Goal: Task Accomplishment & Management: Complete application form

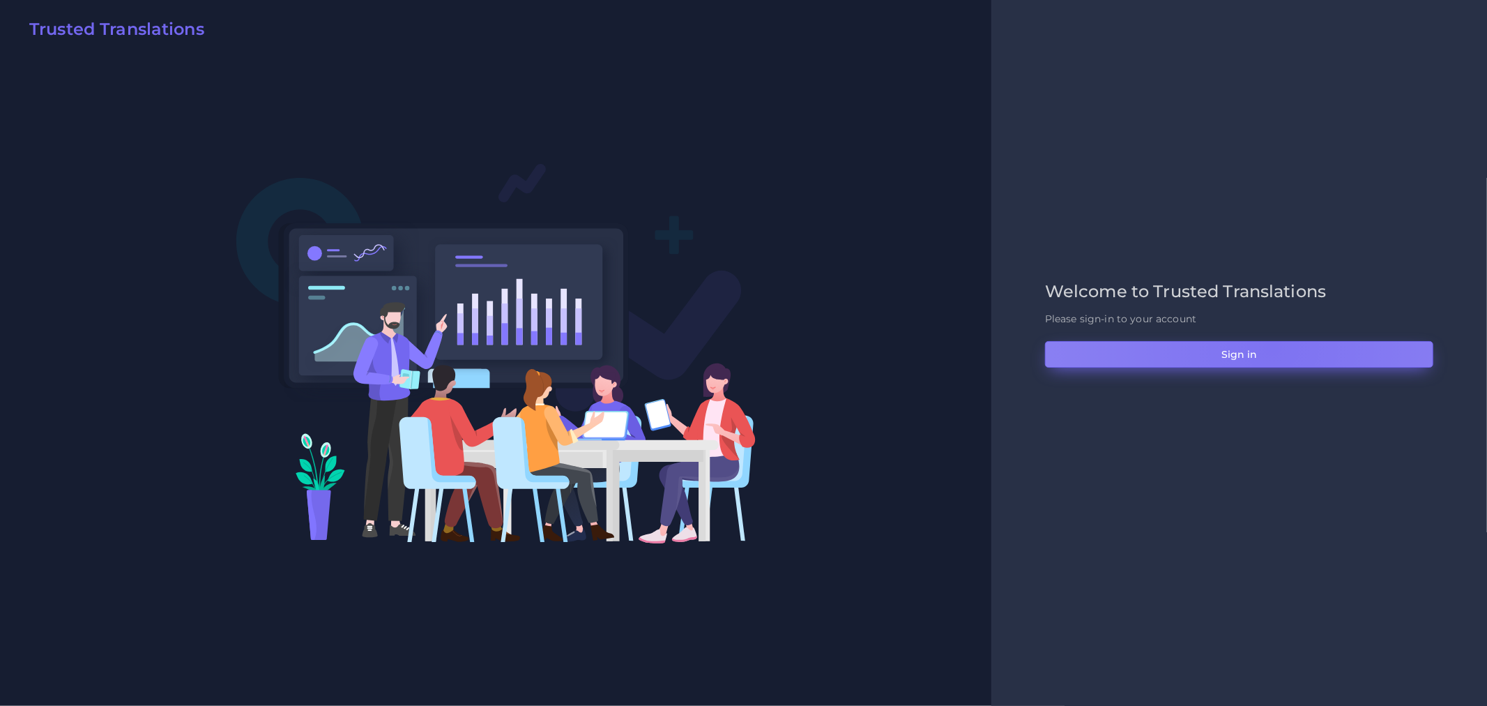
click at [1273, 346] on button "Sign in" at bounding box center [1239, 354] width 388 height 26
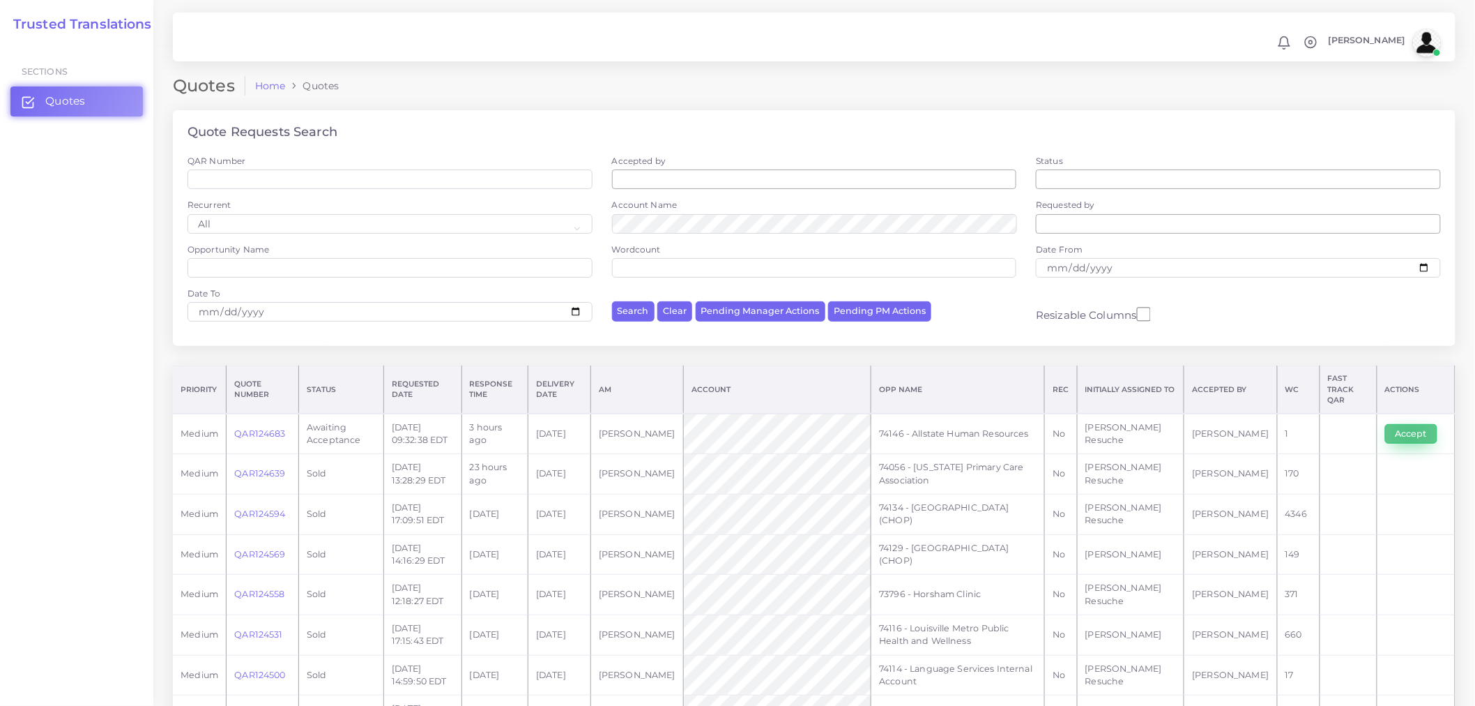
click at [1411, 425] on button "Accept" at bounding box center [1411, 434] width 52 height 20
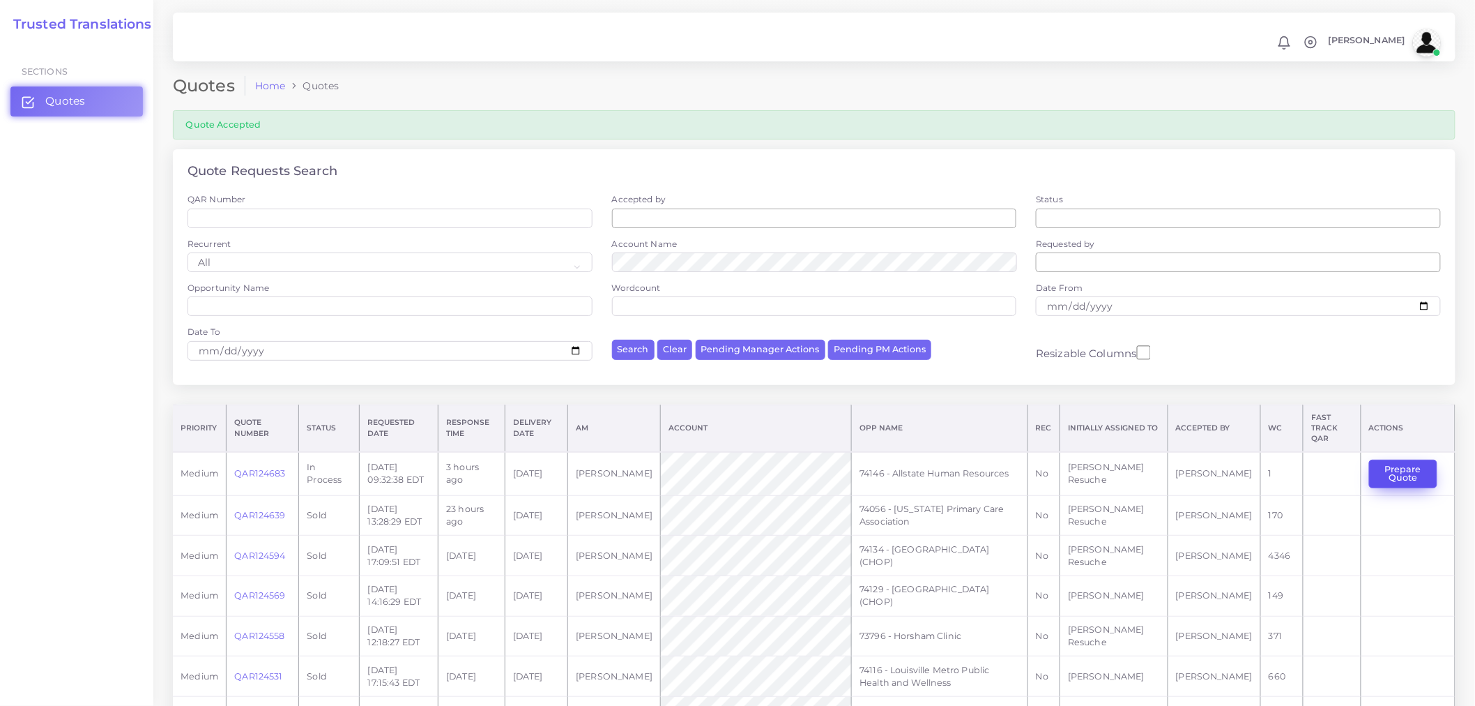
click at [1416, 470] on button "Prepare Quote" at bounding box center [1403, 474] width 68 height 29
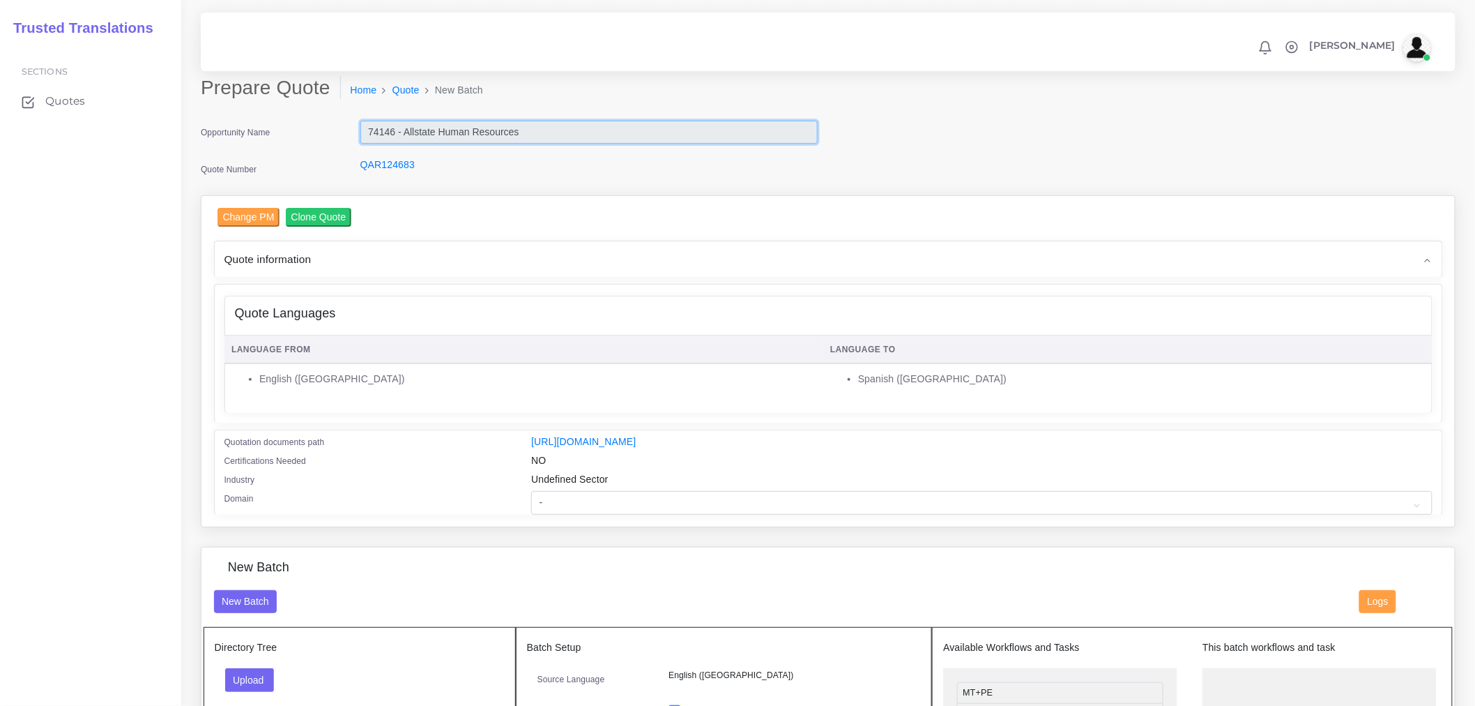
drag, startPoint x: 503, startPoint y: 131, endPoint x: 368, endPoint y: 124, distance: 134.8
click at [368, 124] on input "74146 - Allstate Human Resources" at bounding box center [588, 133] width 457 height 24
click at [601, 152] on div "Opportunity Name 74146 - Allstate Human Resources Quote Number QAR124683" at bounding box center [509, 158] width 638 height 75
click at [704, 511] on select "- Advertising and Media Agriculture, Forestry and Fishing Architecture, Buildin…" at bounding box center [981, 503] width 901 height 24
select select "Human Resources - HR"
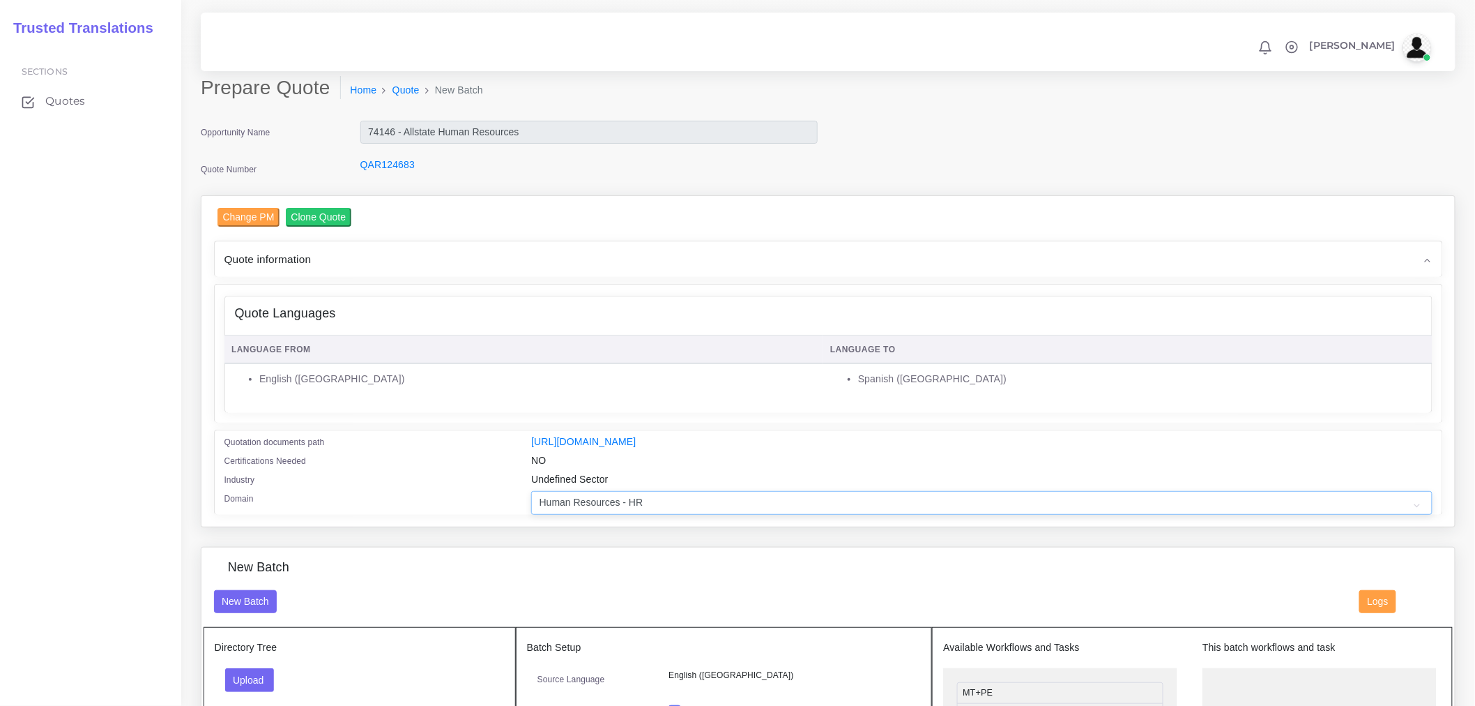
click at [531, 500] on select "- Advertising and Media Agriculture, Forestry and Fishing Architecture, Buildin…" at bounding box center [981, 503] width 901 height 24
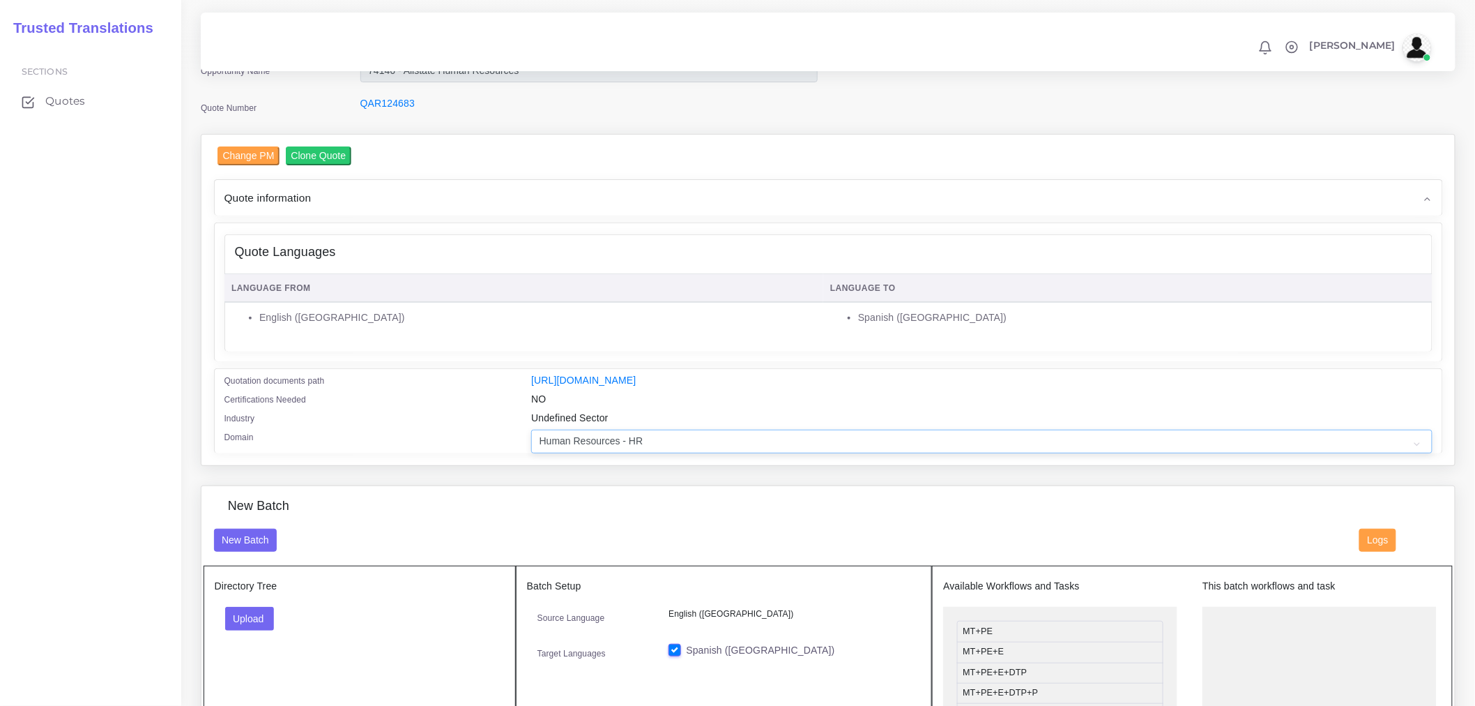
scroll to position [232, 0]
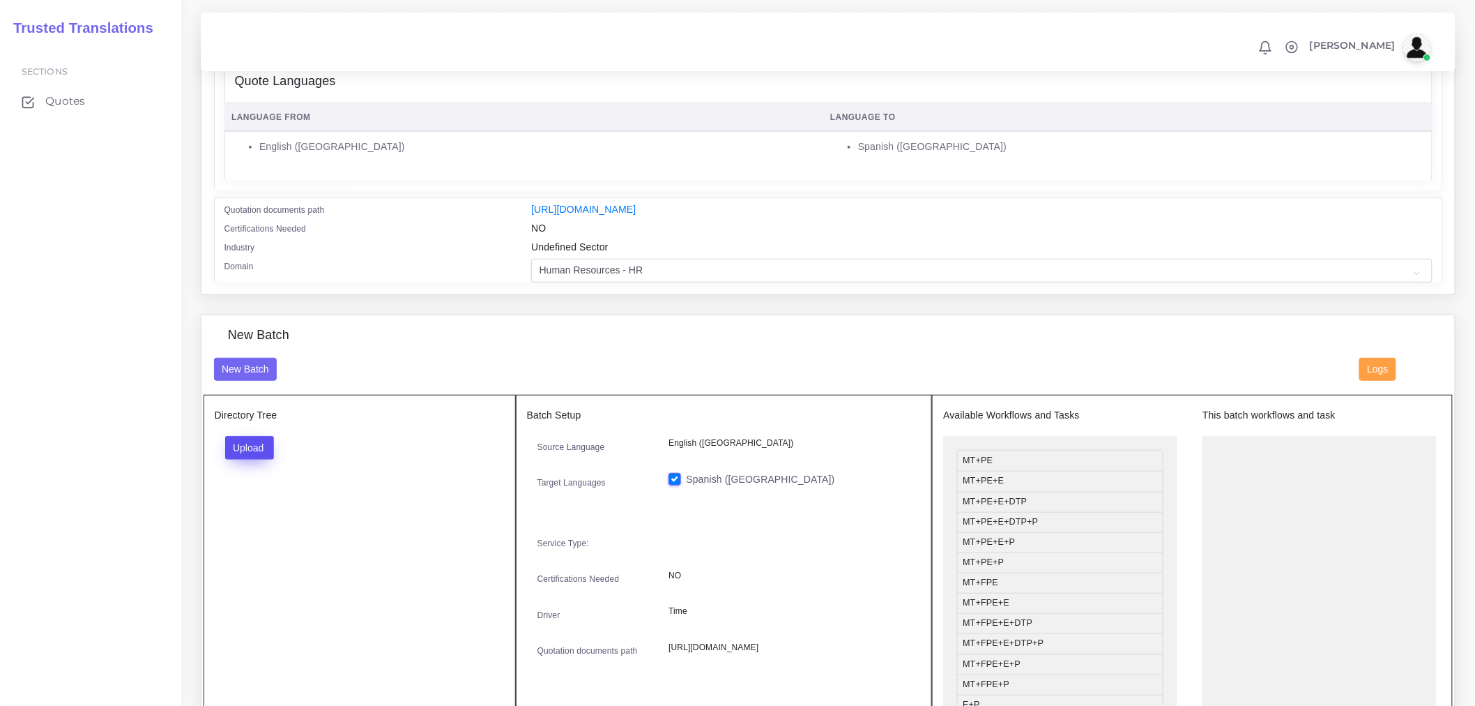
click at [251, 460] on button "Upload" at bounding box center [250, 448] width 50 height 24
click at [301, 509] on label "Files" at bounding box center [274, 500] width 96 height 17
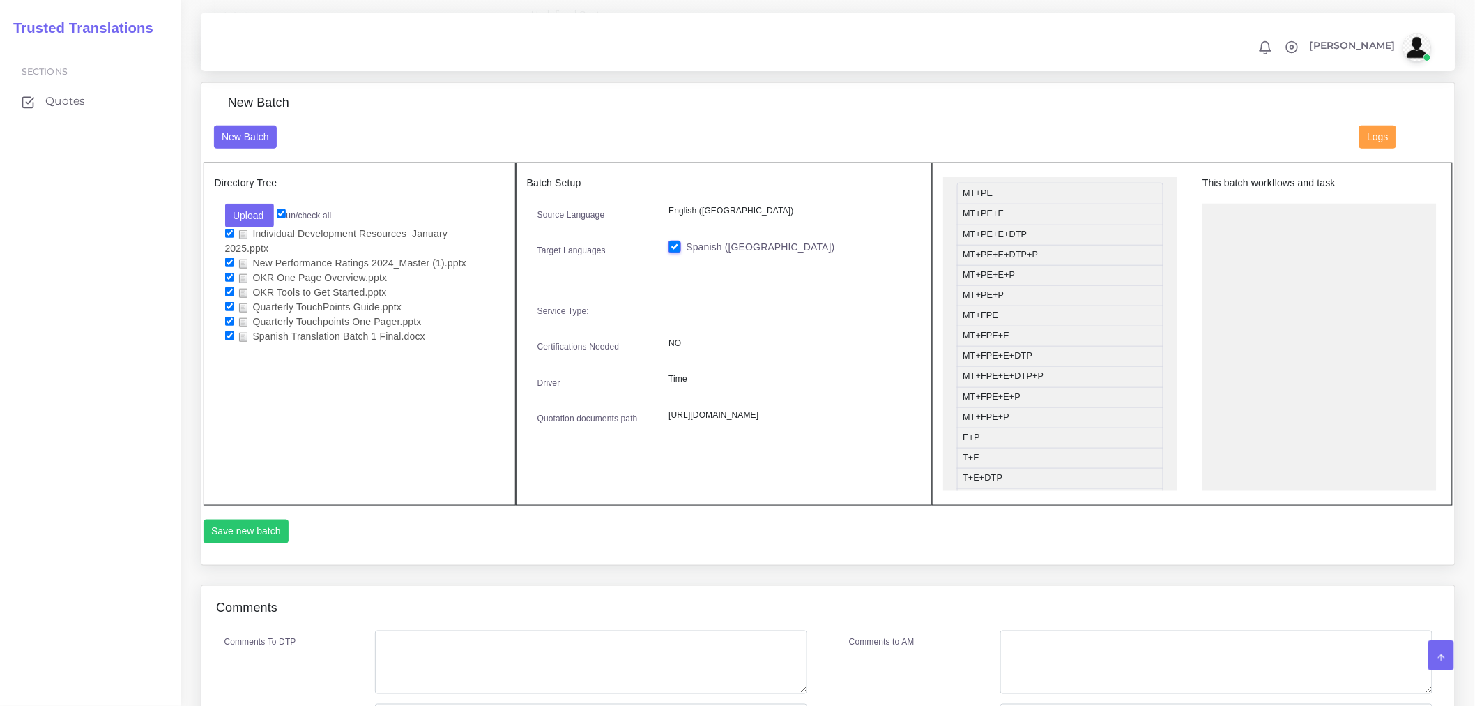
scroll to position [0, 0]
drag, startPoint x: 1010, startPoint y: 301, endPoint x: 1279, endPoint y: 255, distance: 273.1
click at [842, 304] on div "Source Language English (US) Target Languages Spanish (US) Service Type: NO Dri…" at bounding box center [724, 319] width 395 height 230
click at [239, 529] on button "Save new batch" at bounding box center [247, 531] width 86 height 24
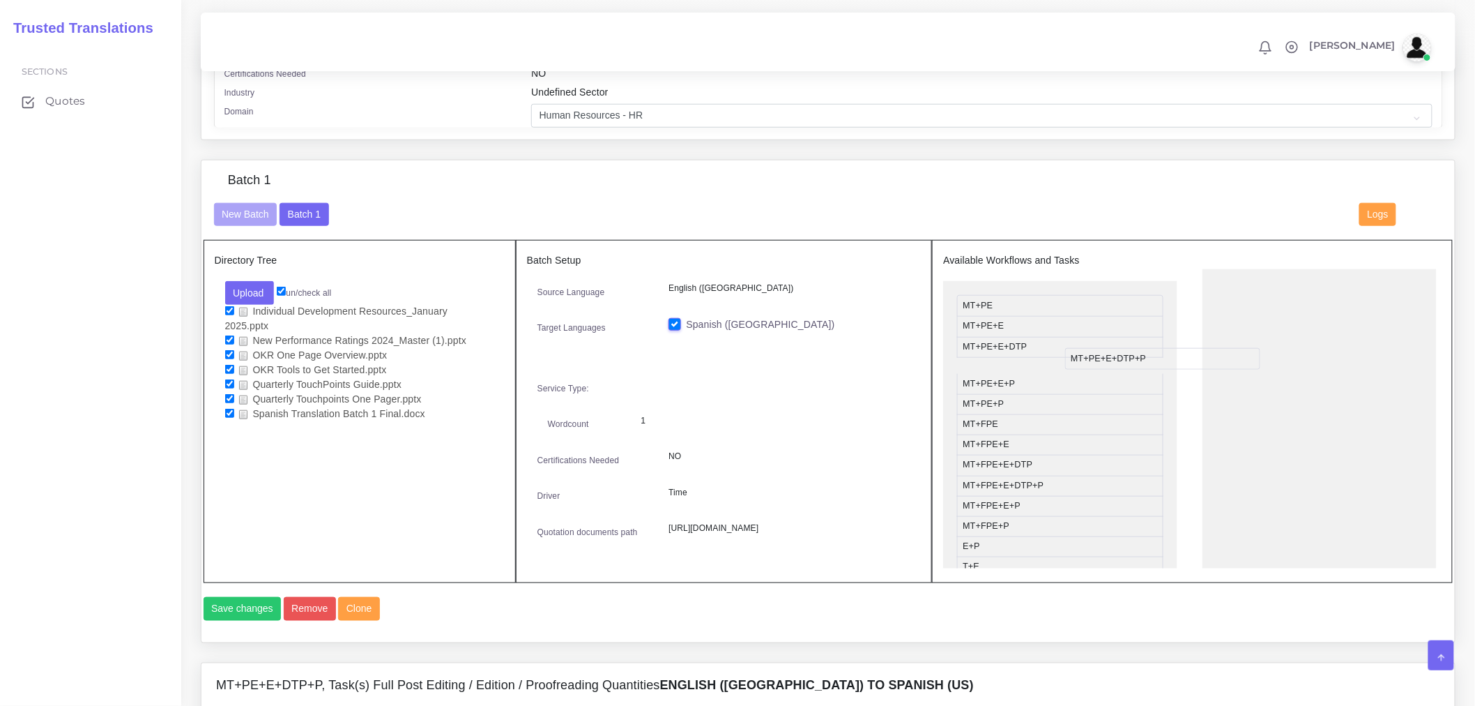
drag, startPoint x: 1244, startPoint y: 303, endPoint x: 1089, endPoint y: 368, distance: 168.1
drag, startPoint x: 1031, startPoint y: 316, endPoint x: 1255, endPoint y: 301, distance: 225.0
drag, startPoint x: 994, startPoint y: 547, endPoint x: 1278, endPoint y: 314, distance: 367.7
click at [1290, 407] on ul "MT+PE DTP" at bounding box center [1320, 419] width 234 height 300
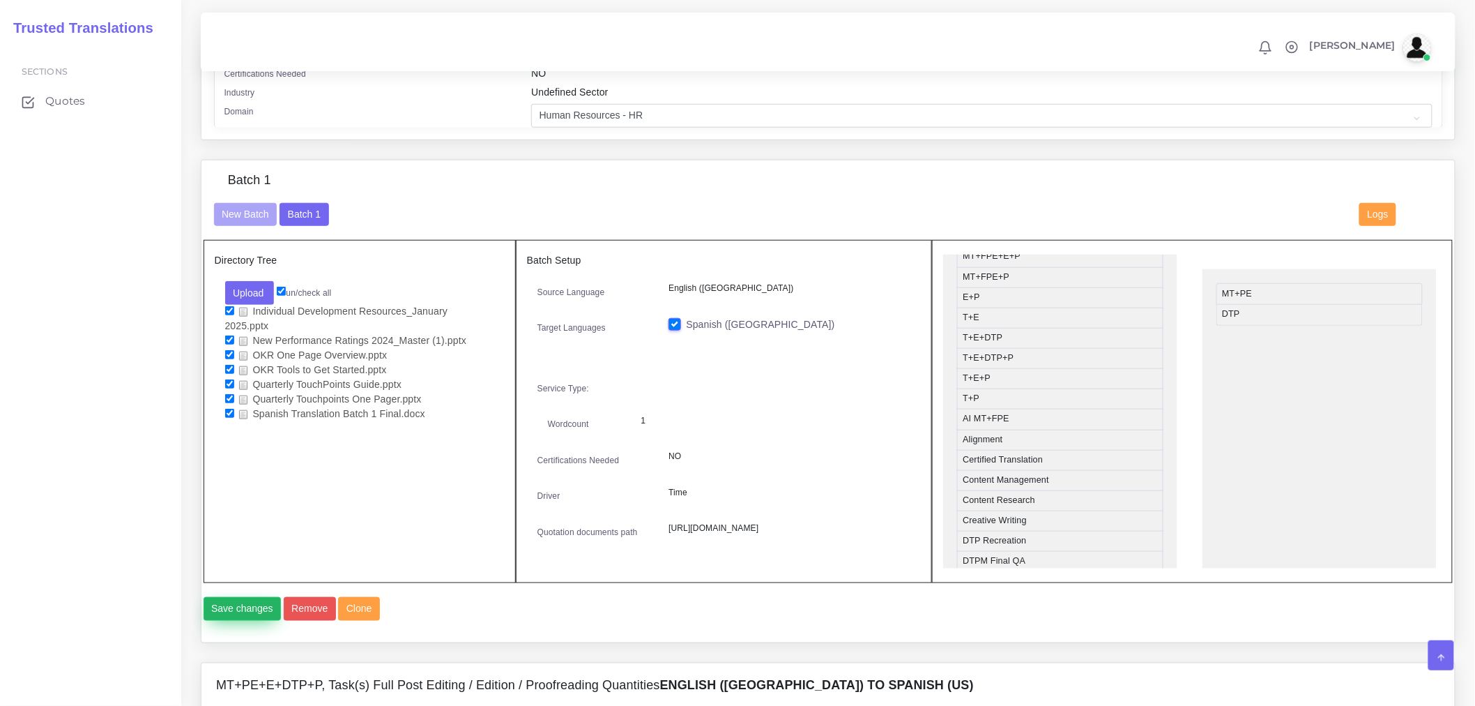
click at [255, 621] on button "Save changes" at bounding box center [243, 609] width 78 height 24
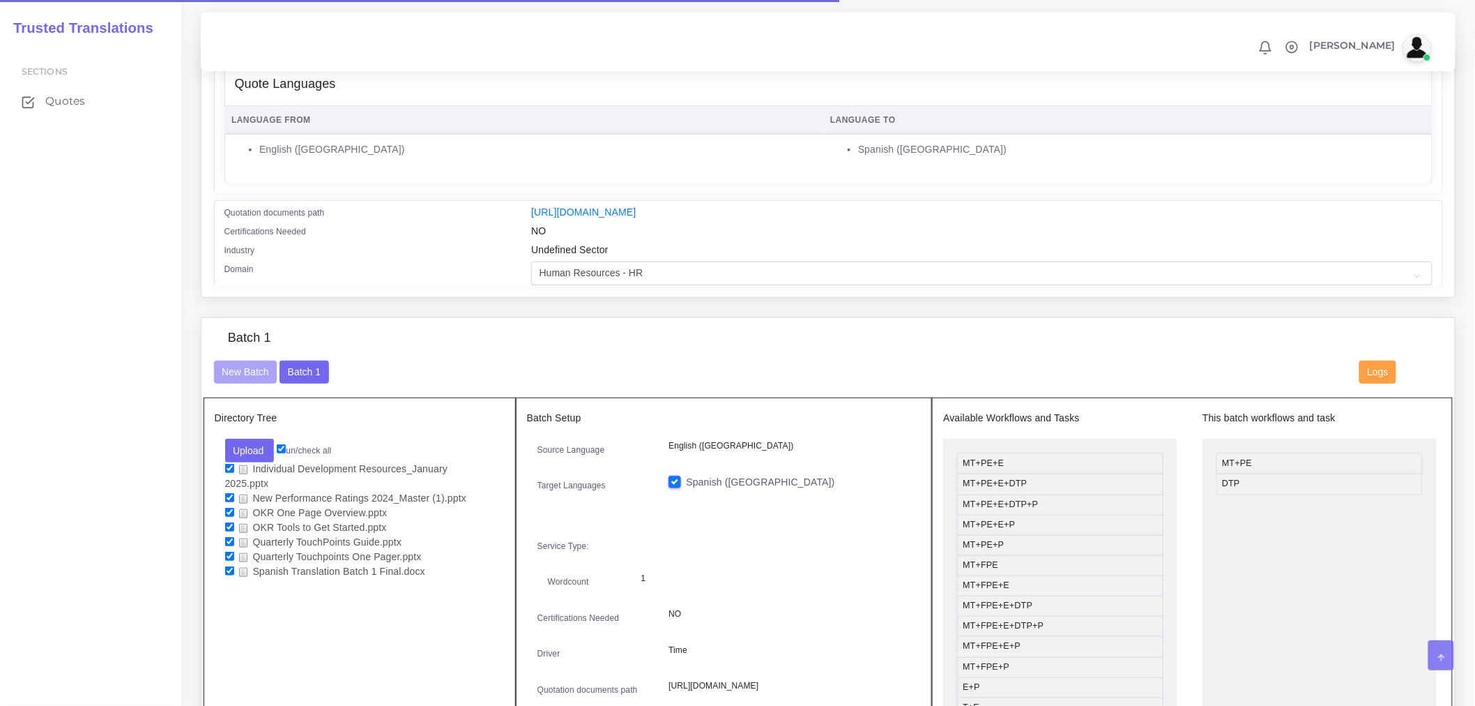
scroll to position [464, 0]
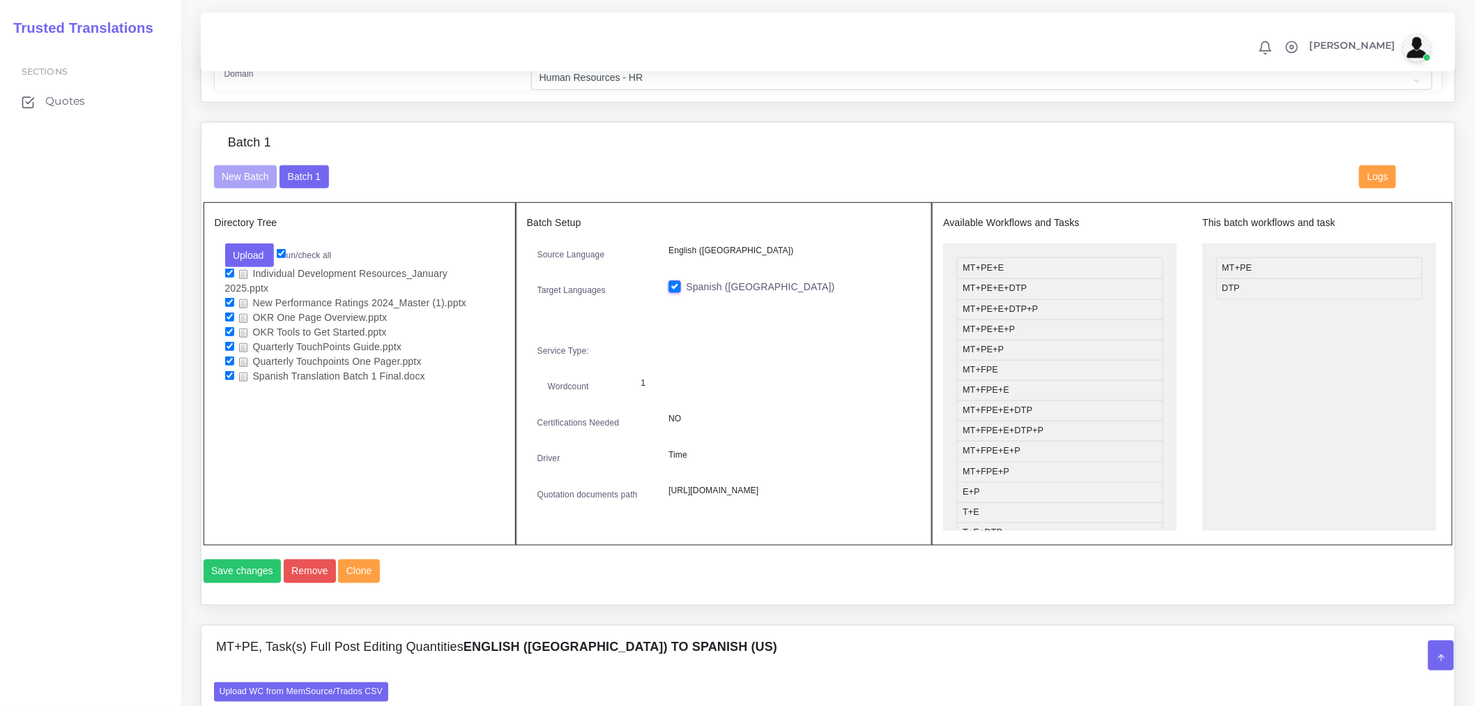
click at [417, 434] on div "Directory Tree Upload Folder Files un/check all" at bounding box center [360, 373] width 312 height 343
click at [230, 356] on input "checkbox" at bounding box center [229, 360] width 9 height 9
checkbox input "false"
click at [230, 345] on input "checkbox" at bounding box center [229, 346] width 9 height 9
checkbox input "false"
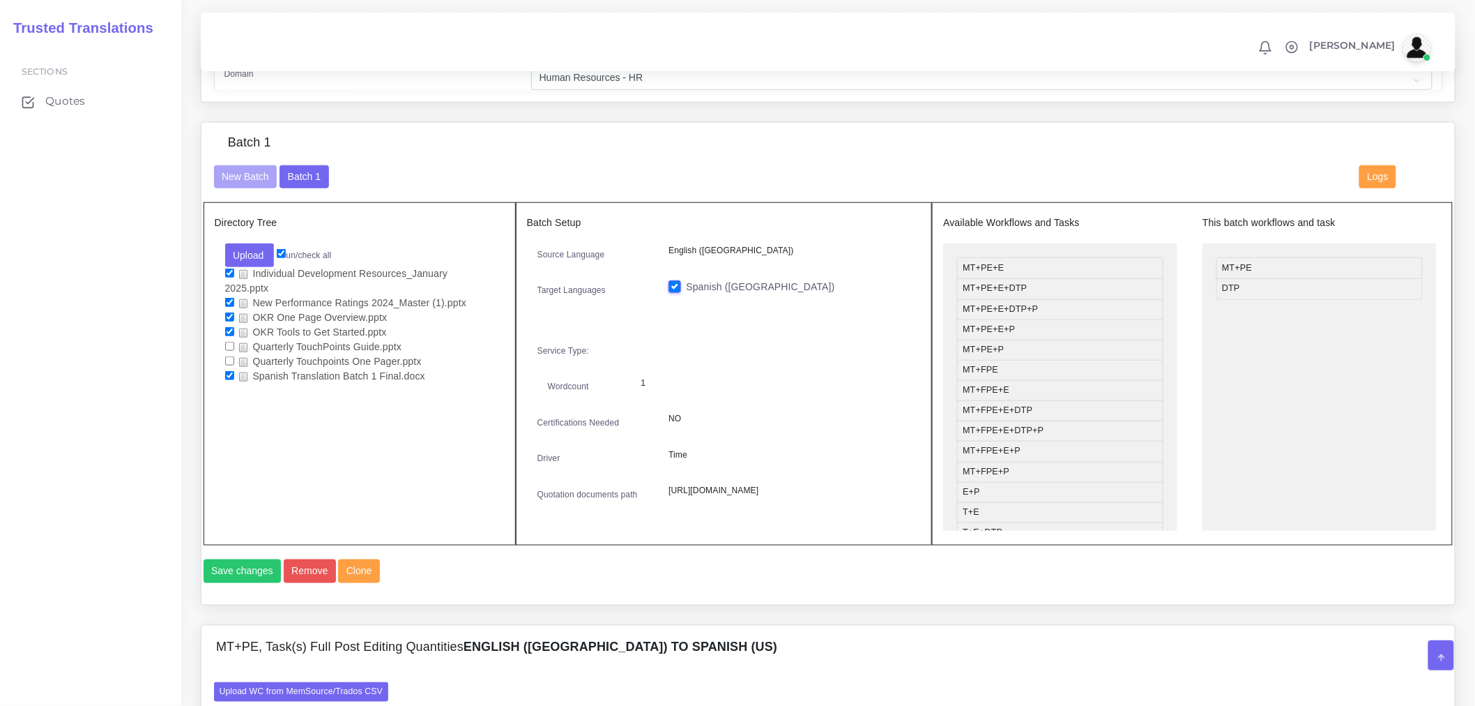
click at [229, 327] on input "checkbox" at bounding box center [229, 331] width 9 height 9
checkbox input "false"
drag, startPoint x: 227, startPoint y: 312, endPoint x: 227, endPoint y: 302, distance: 10.5
click at [227, 312] on input "checkbox" at bounding box center [229, 316] width 9 height 9
checkbox input "false"
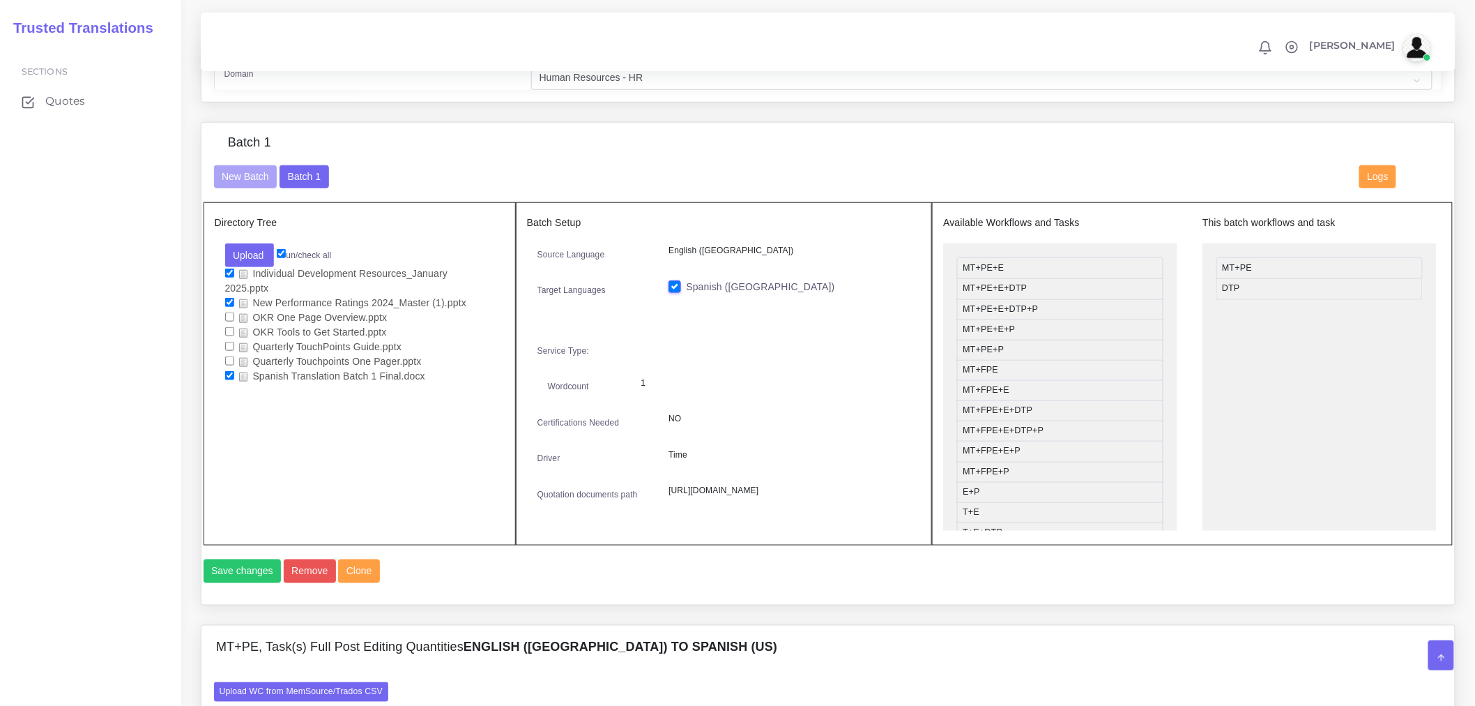
click at [227, 300] on input "checkbox" at bounding box center [229, 302] width 9 height 9
checkbox input "false"
click at [231, 278] on input "checkbox" at bounding box center [229, 272] width 9 height 9
checkbox input "false"
click at [227, 583] on button "Save changes" at bounding box center [243, 571] width 78 height 24
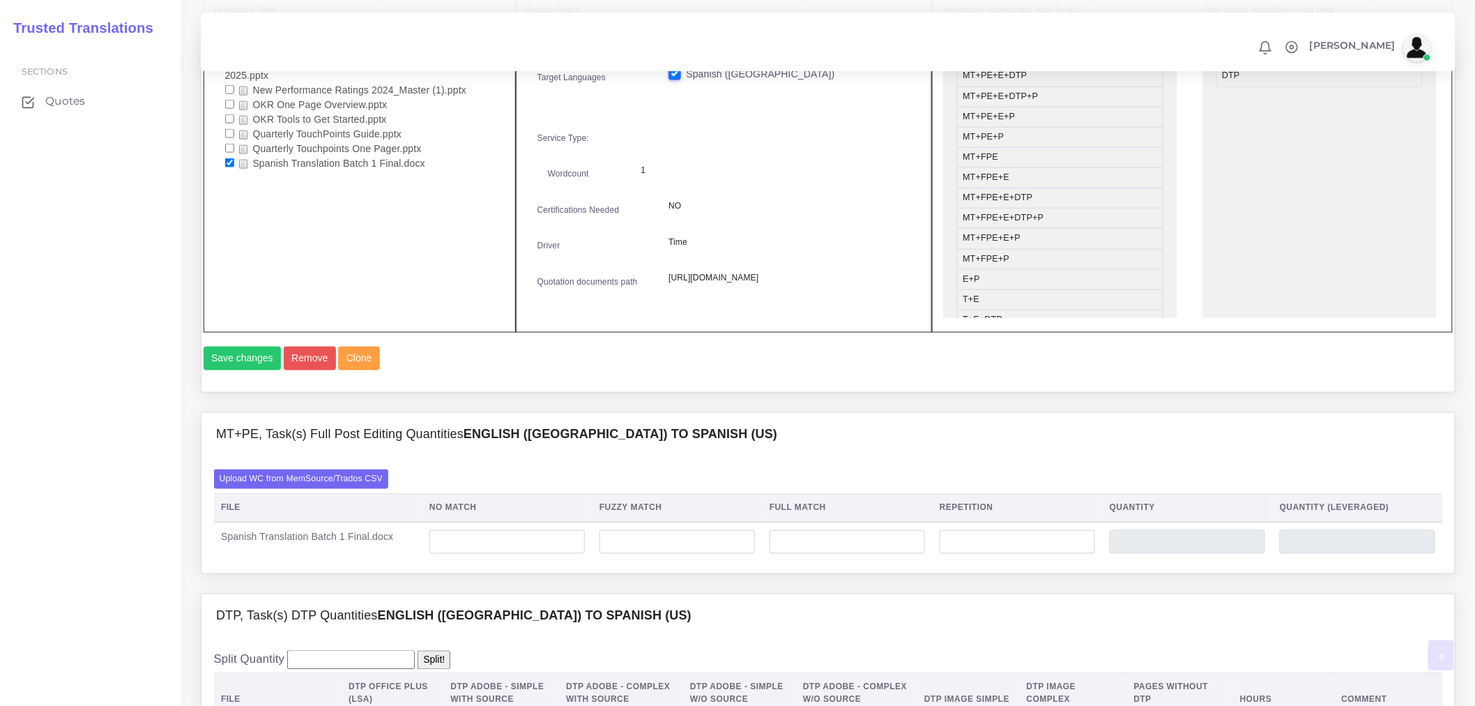
scroll to position [929, 0]
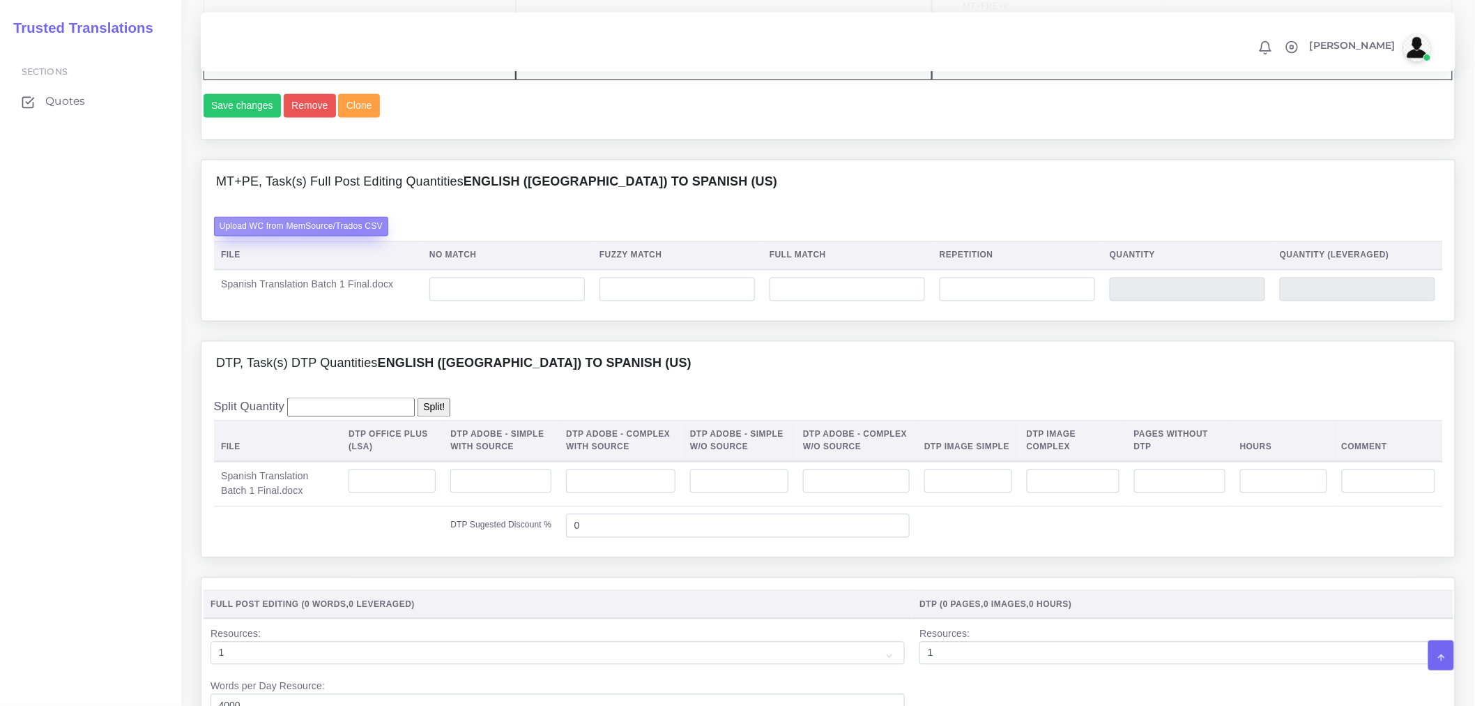
click at [356, 236] on label "Upload WC from MemSource/Trados CSV" at bounding box center [301, 226] width 175 height 19
click at [0, 0] on input "Upload WC from MemSource/Trados CSV" at bounding box center [0, 0] width 0 height 0
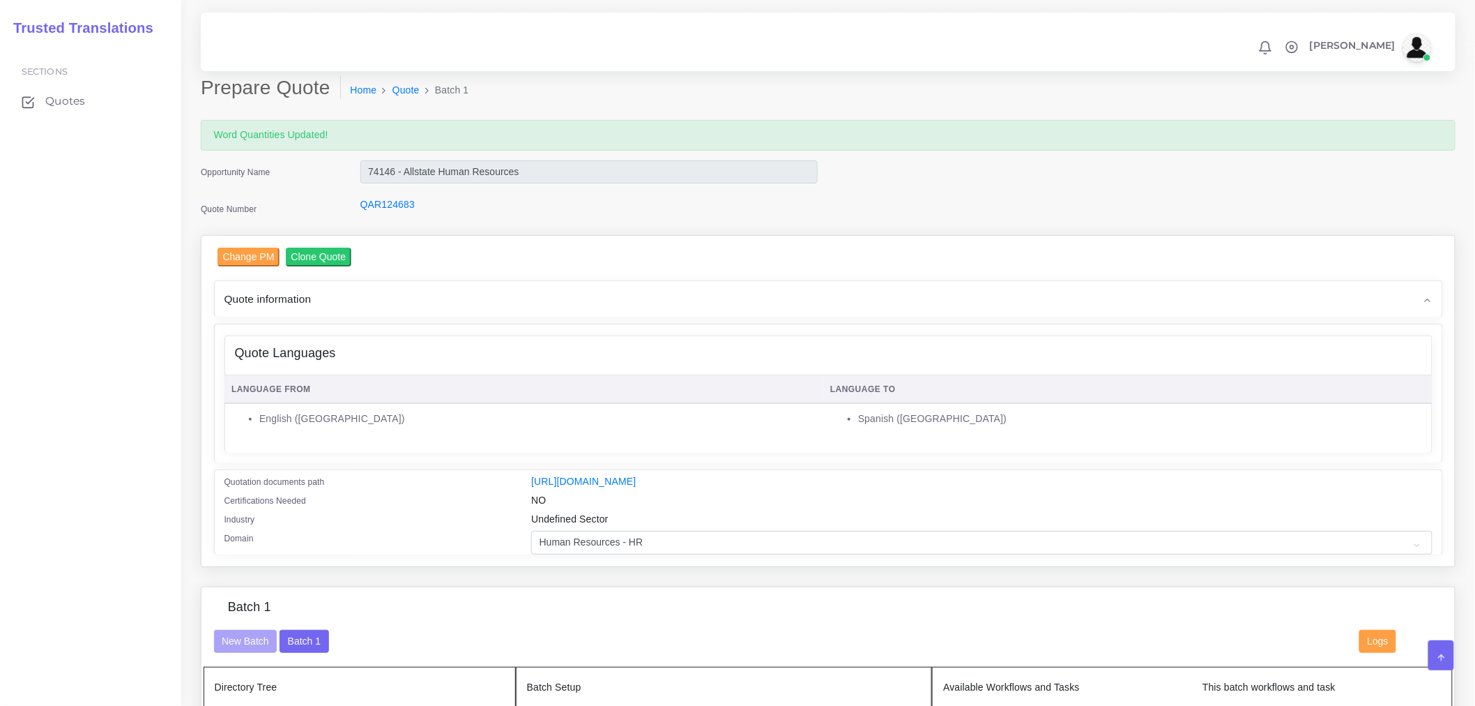
click at [433, 364] on div "Quote Languages" at bounding box center [828, 353] width 1207 height 35
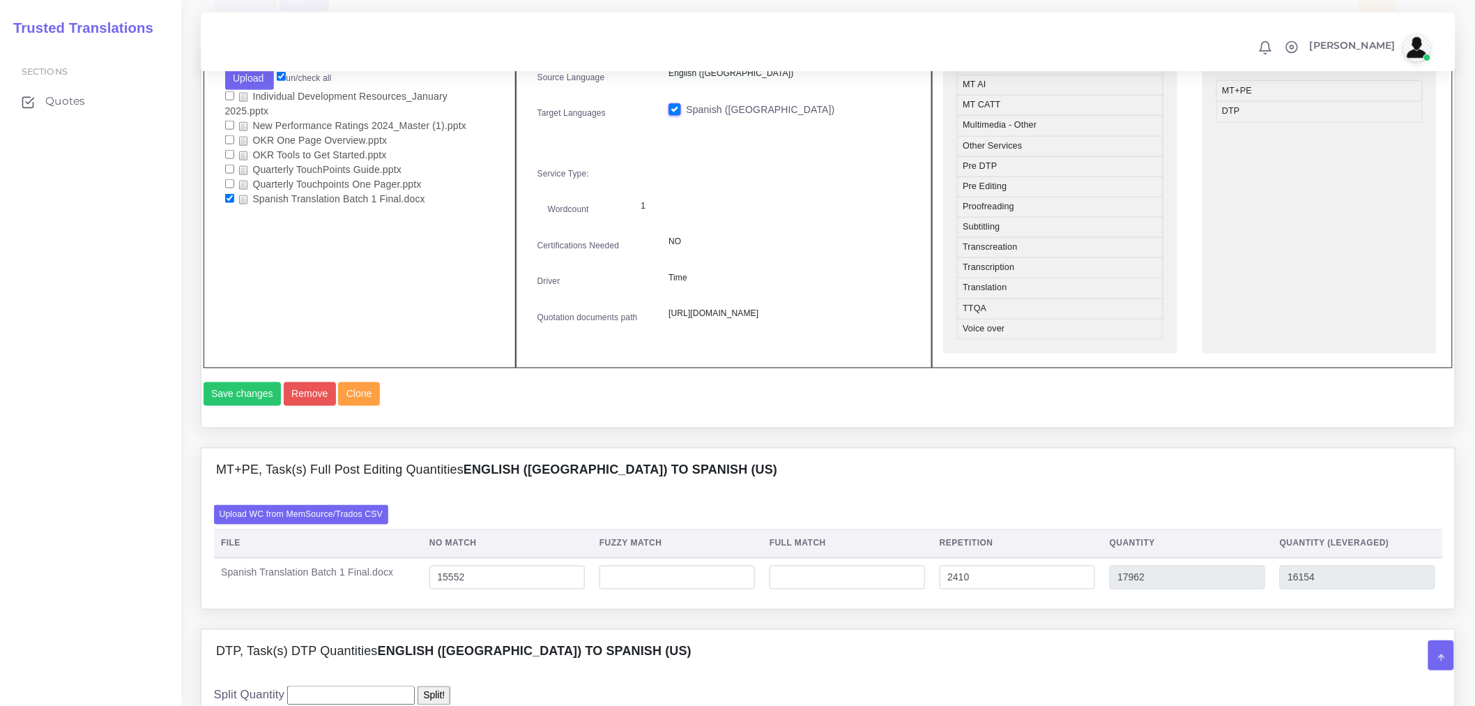
scroll to position [852, 0]
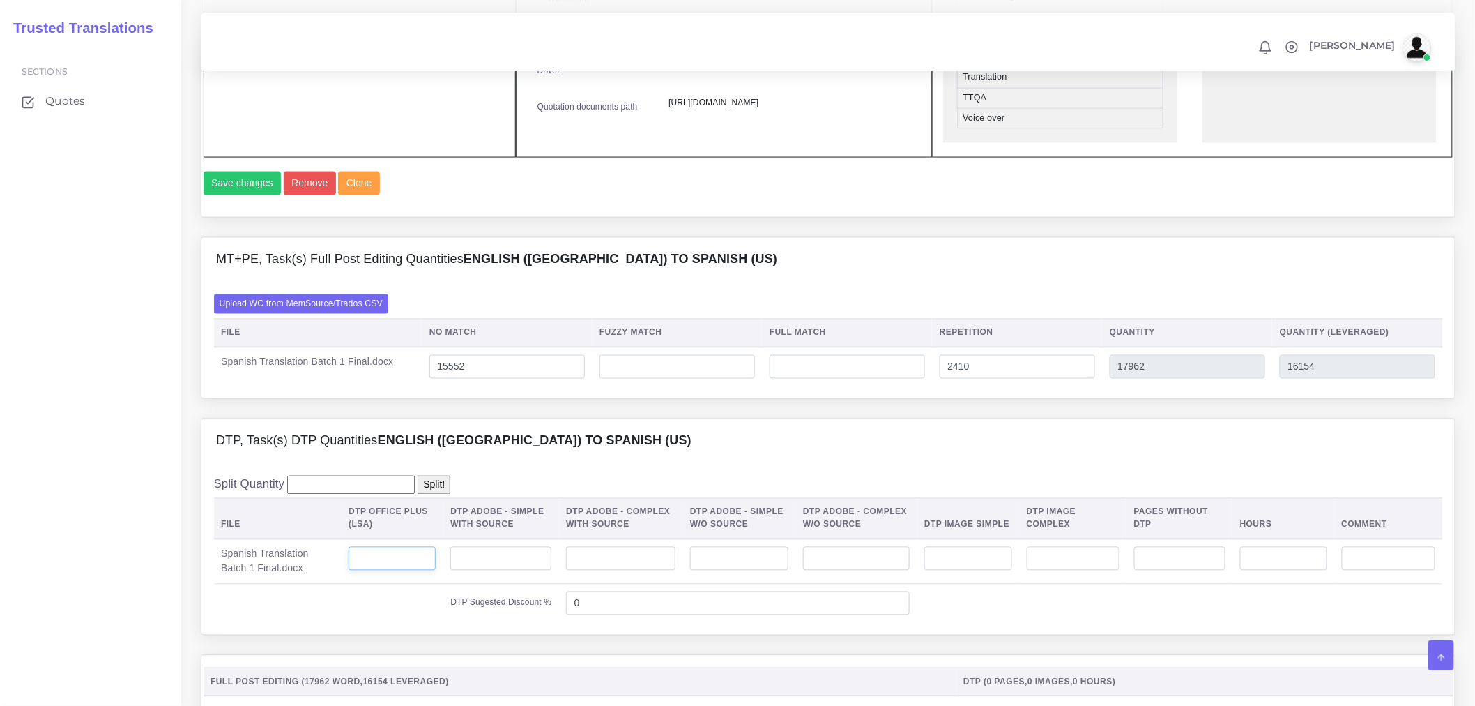
click at [408, 570] on input "number" at bounding box center [392, 559] width 87 height 24
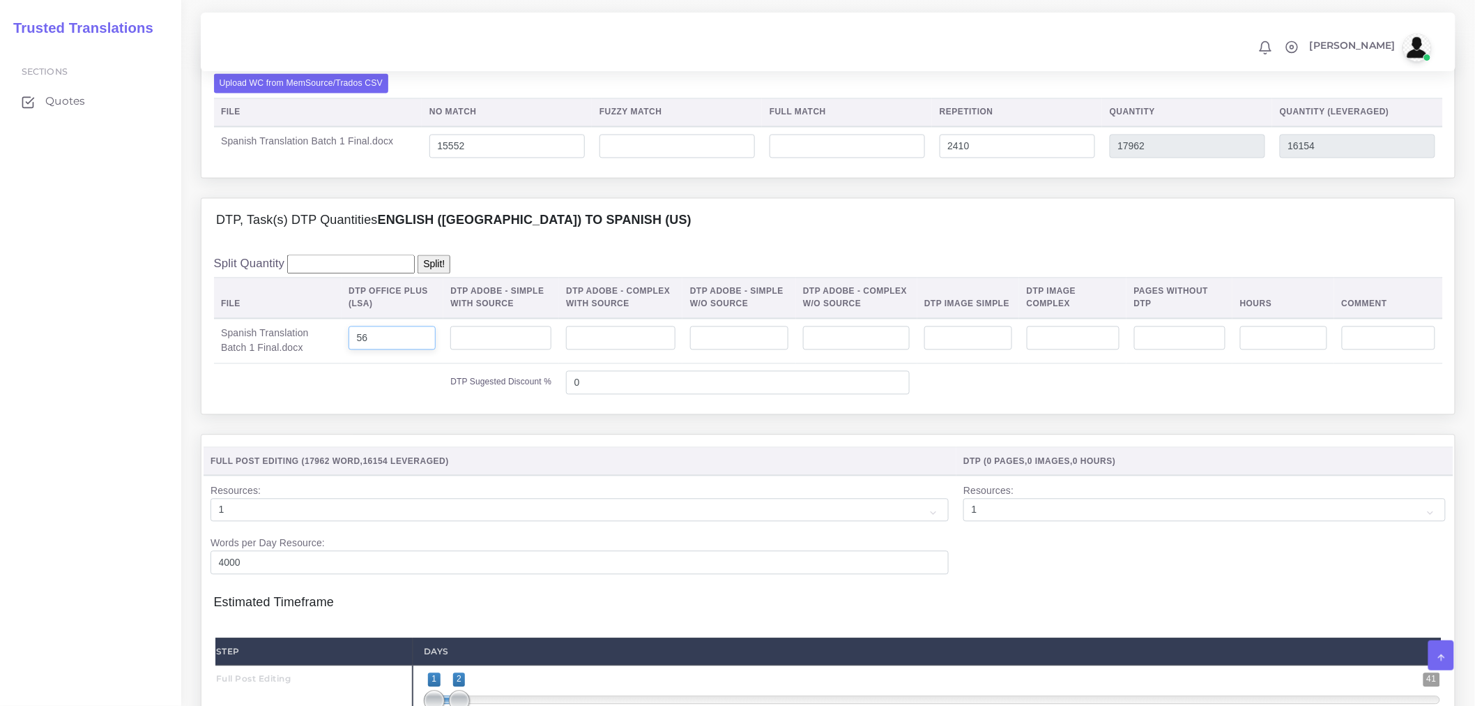
scroll to position [775, 0]
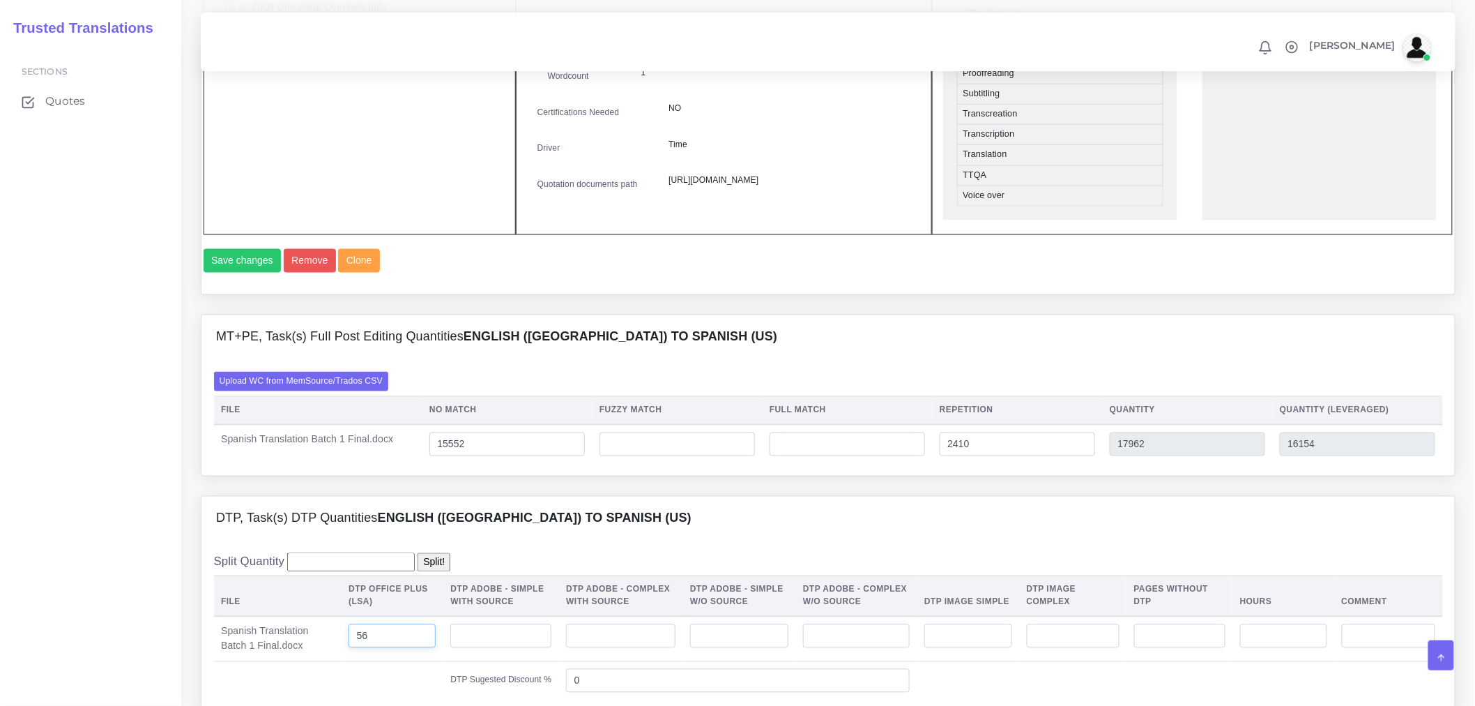
type input "56"
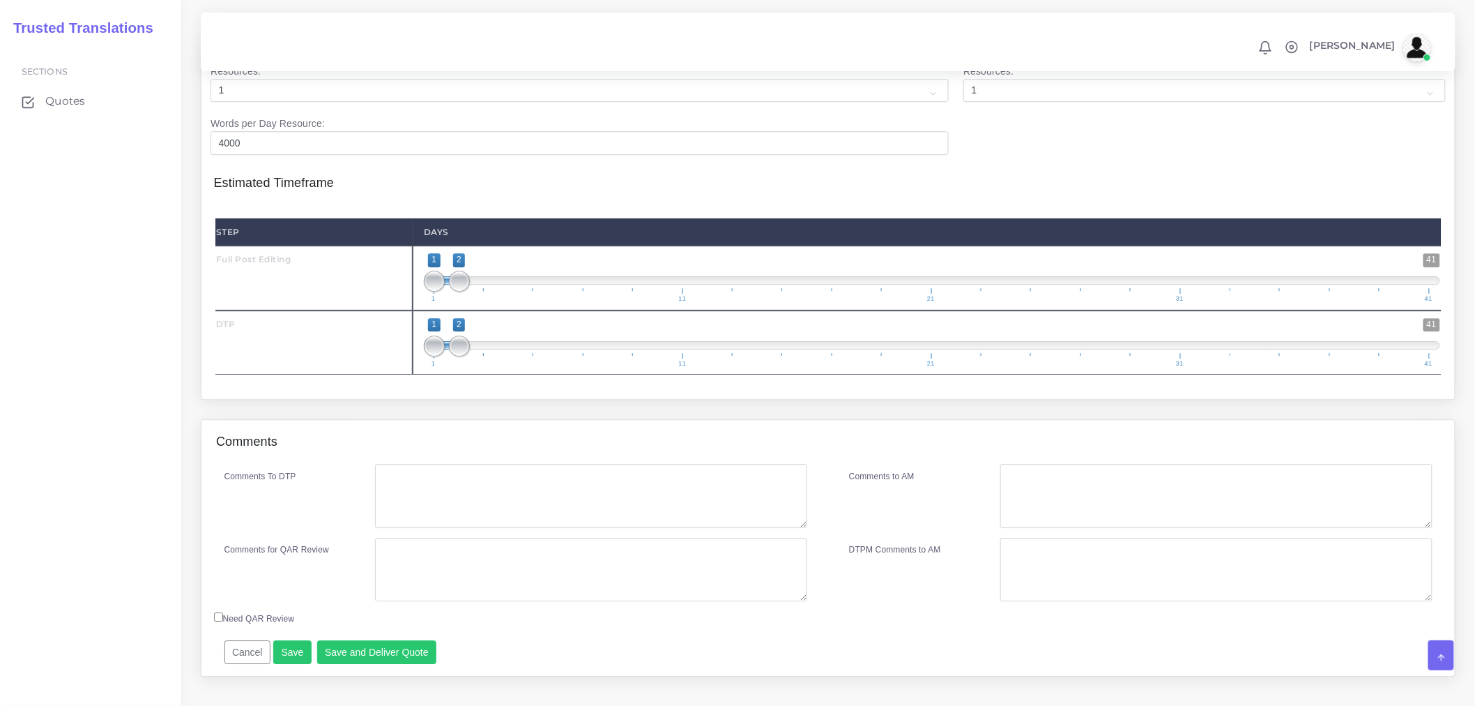
scroll to position [1395, 0]
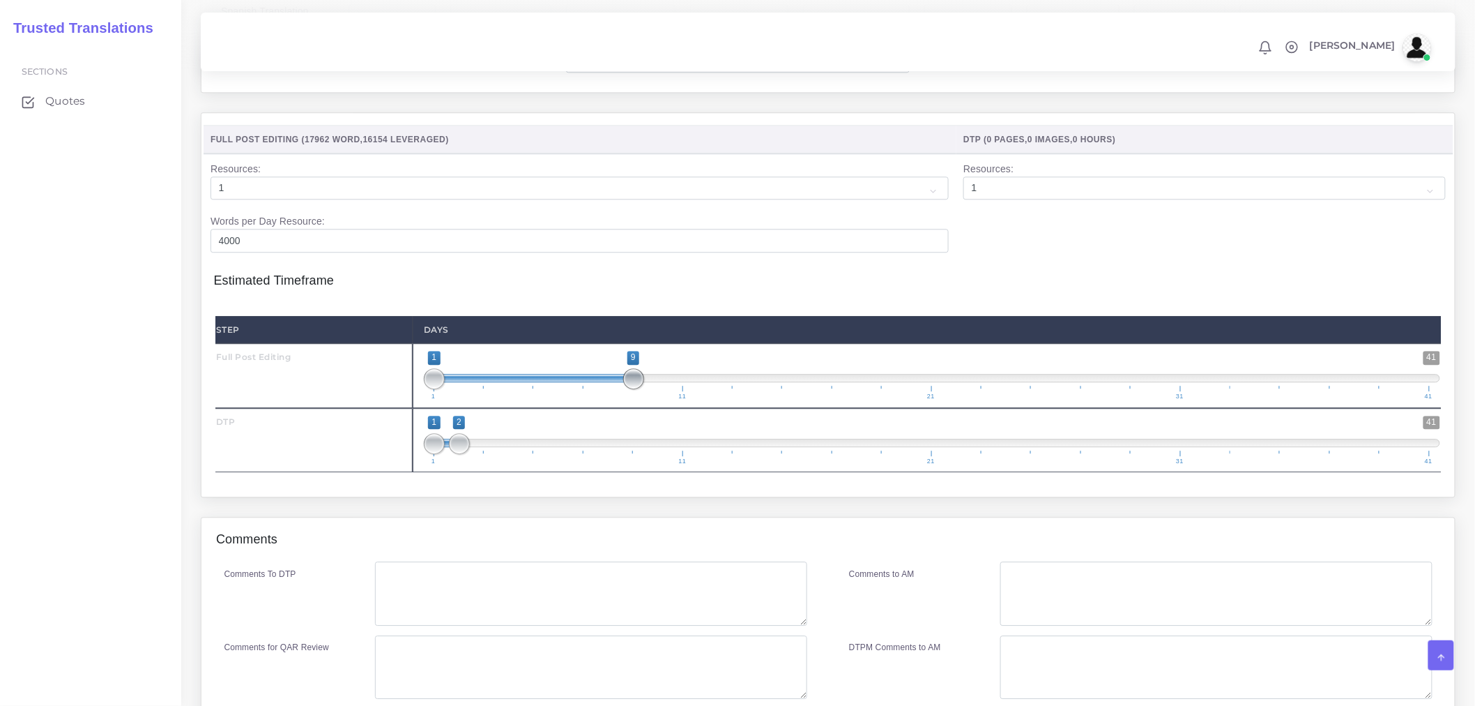
type input "1;8"
drag, startPoint x: 457, startPoint y: 423, endPoint x: 609, endPoint y: 425, distance: 152.0
click at [609, 389] on span at bounding box center [608, 378] width 21 height 21
drag, startPoint x: 469, startPoint y: 485, endPoint x: 704, endPoint y: 477, distance: 235.1
click at [704, 464] on span "1 41 1 11 1 — 11 1 11 21 31 41" at bounding box center [932, 440] width 1017 height 49
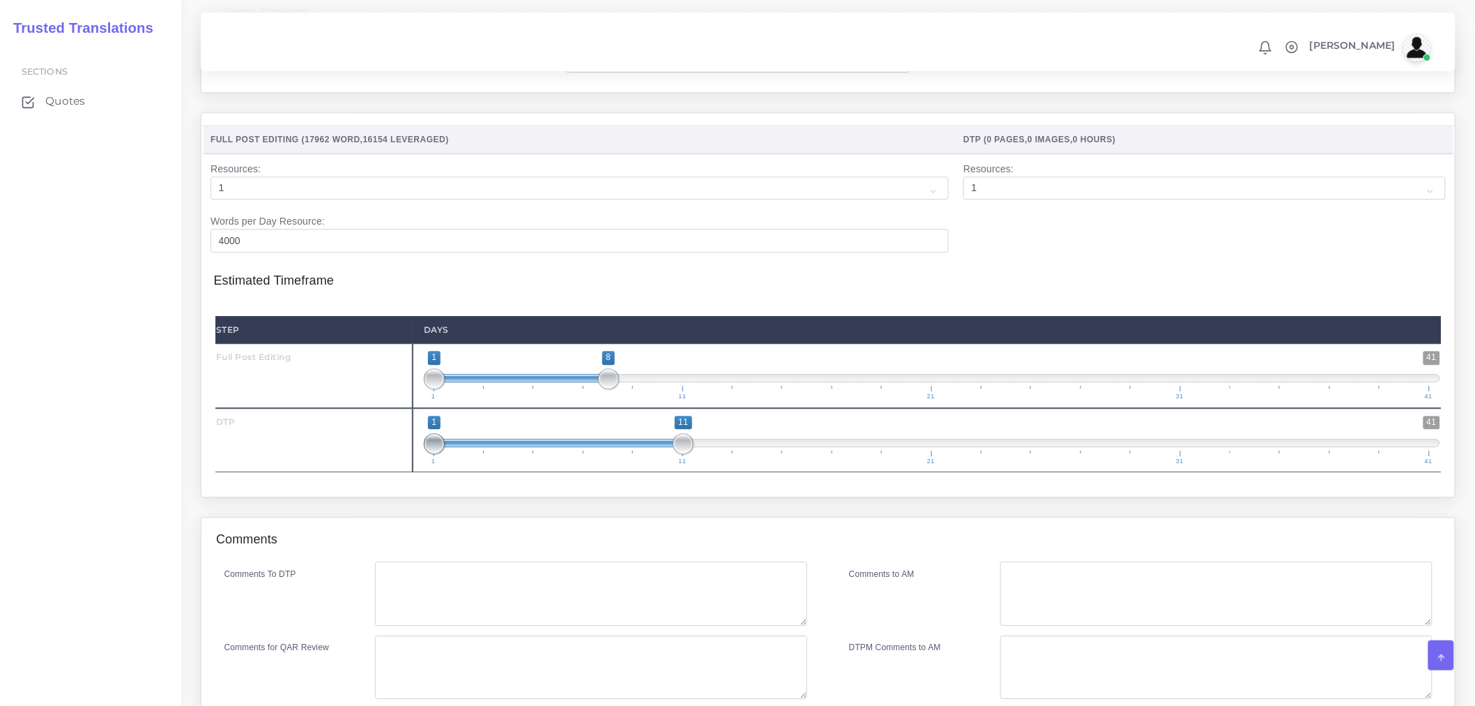
type input "8;11"
click at [604, 454] on span at bounding box center [608, 443] width 21 height 21
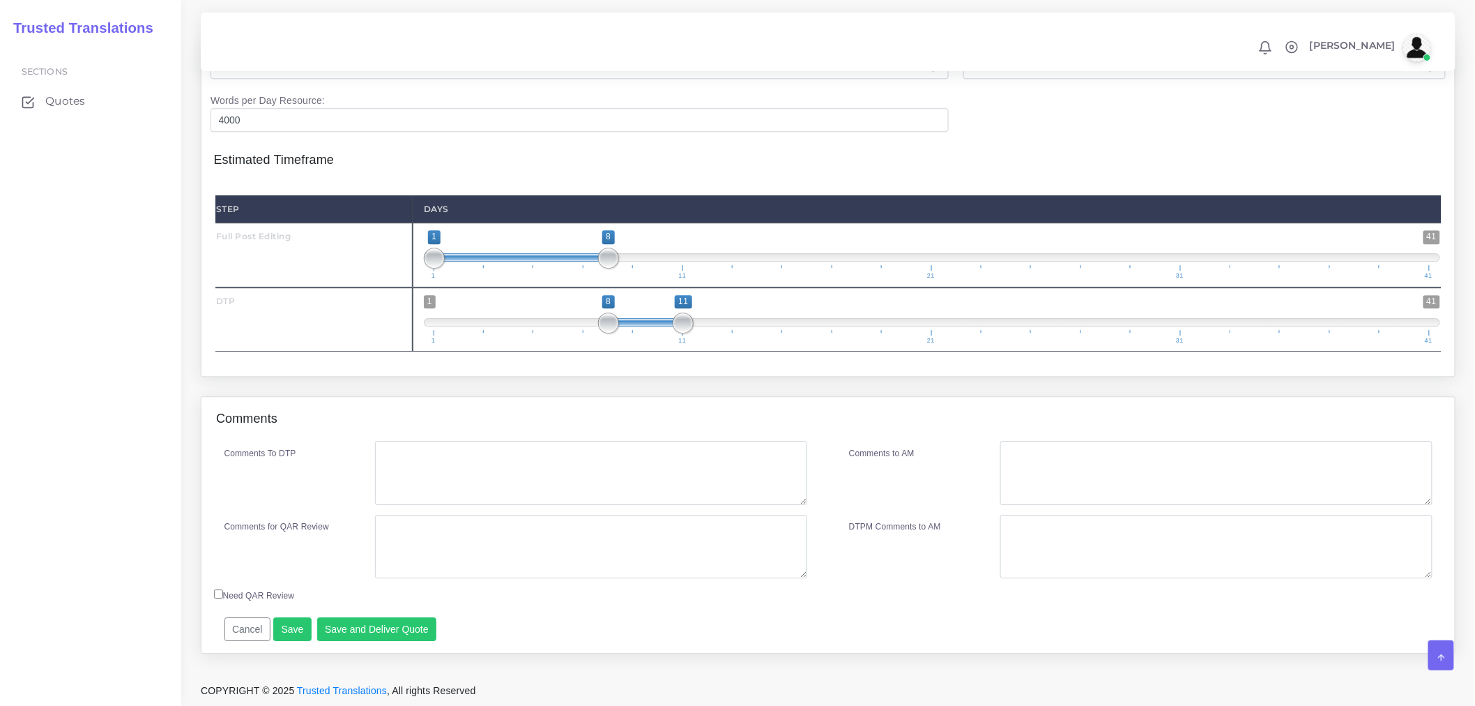
scroll to position [1556, 0]
click at [512, 473] on textarea "Comments To DTP" at bounding box center [591, 473] width 432 height 64
click at [291, 618] on button "Save" at bounding box center [292, 629] width 38 height 24
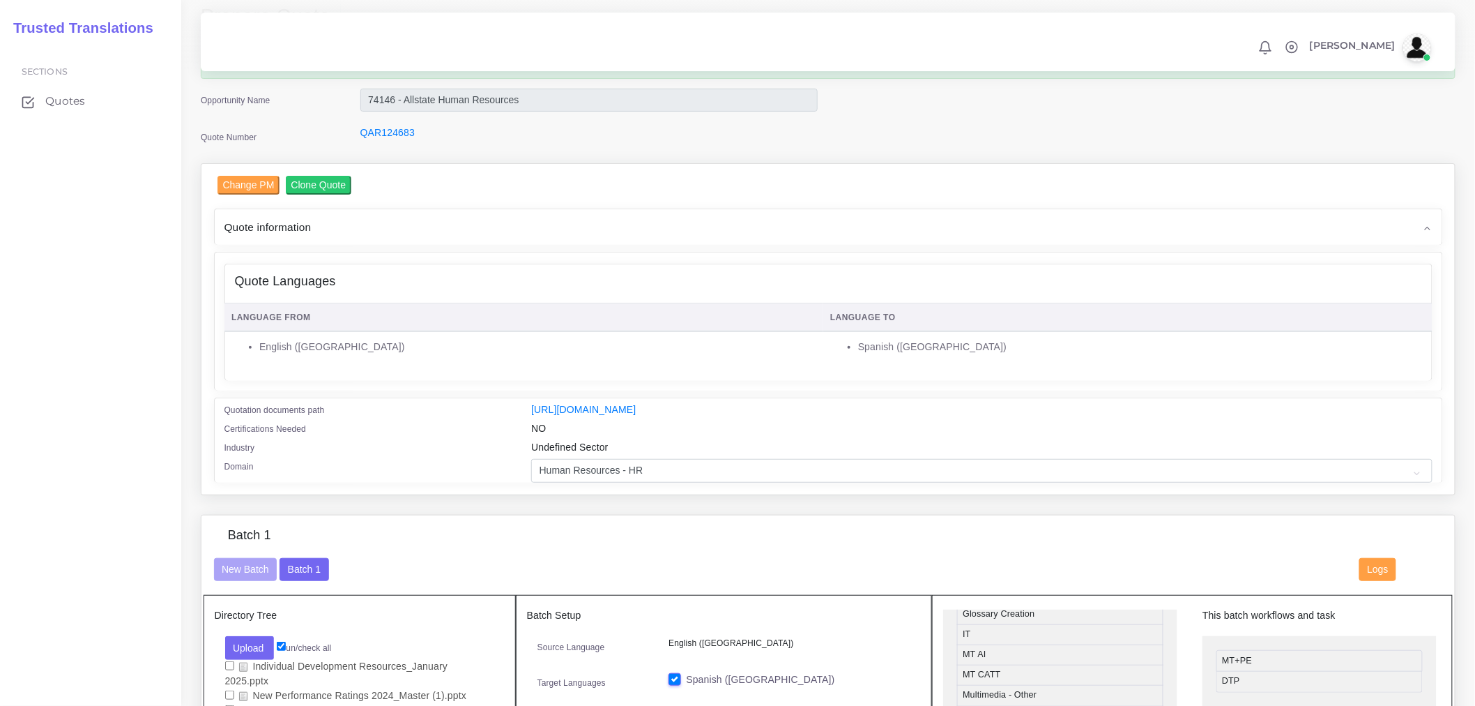
scroll to position [387, 0]
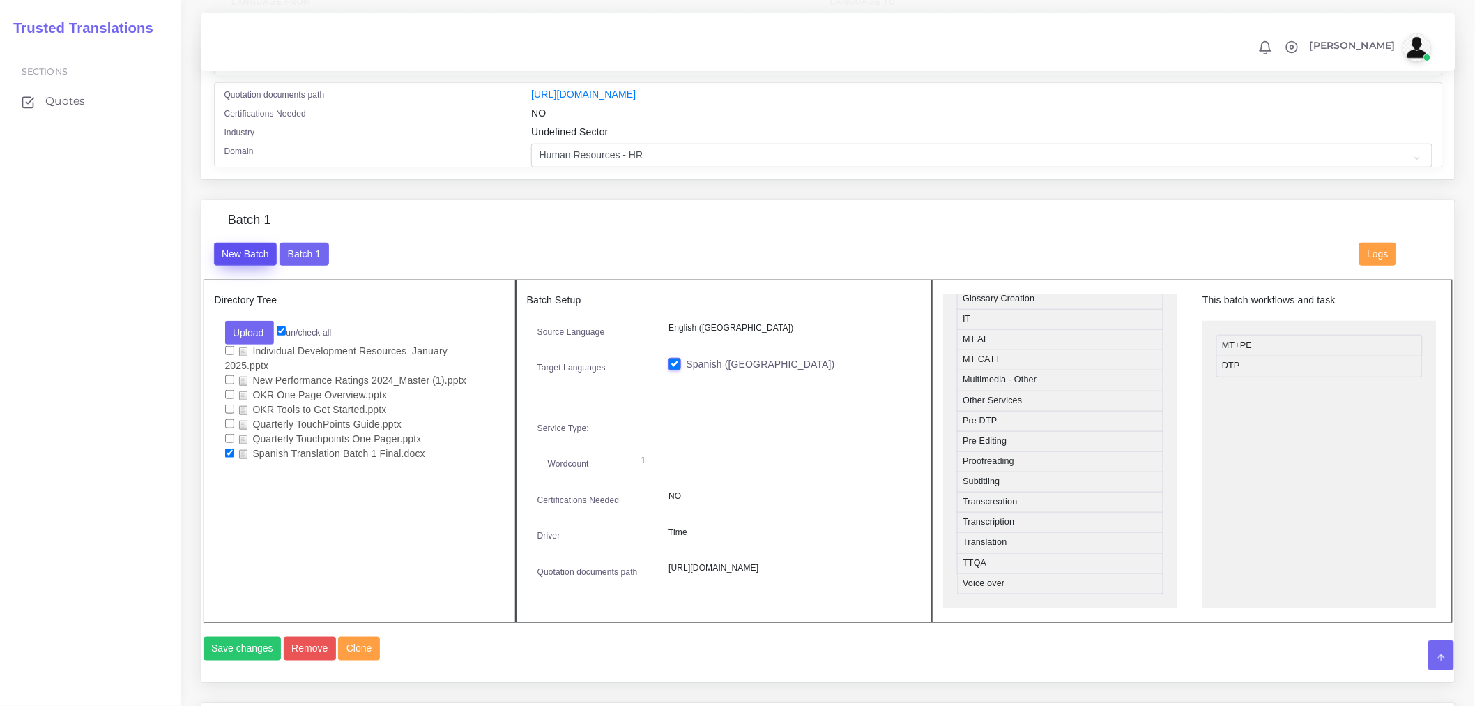
click at [234, 261] on button "New Batch" at bounding box center [245, 255] width 63 height 24
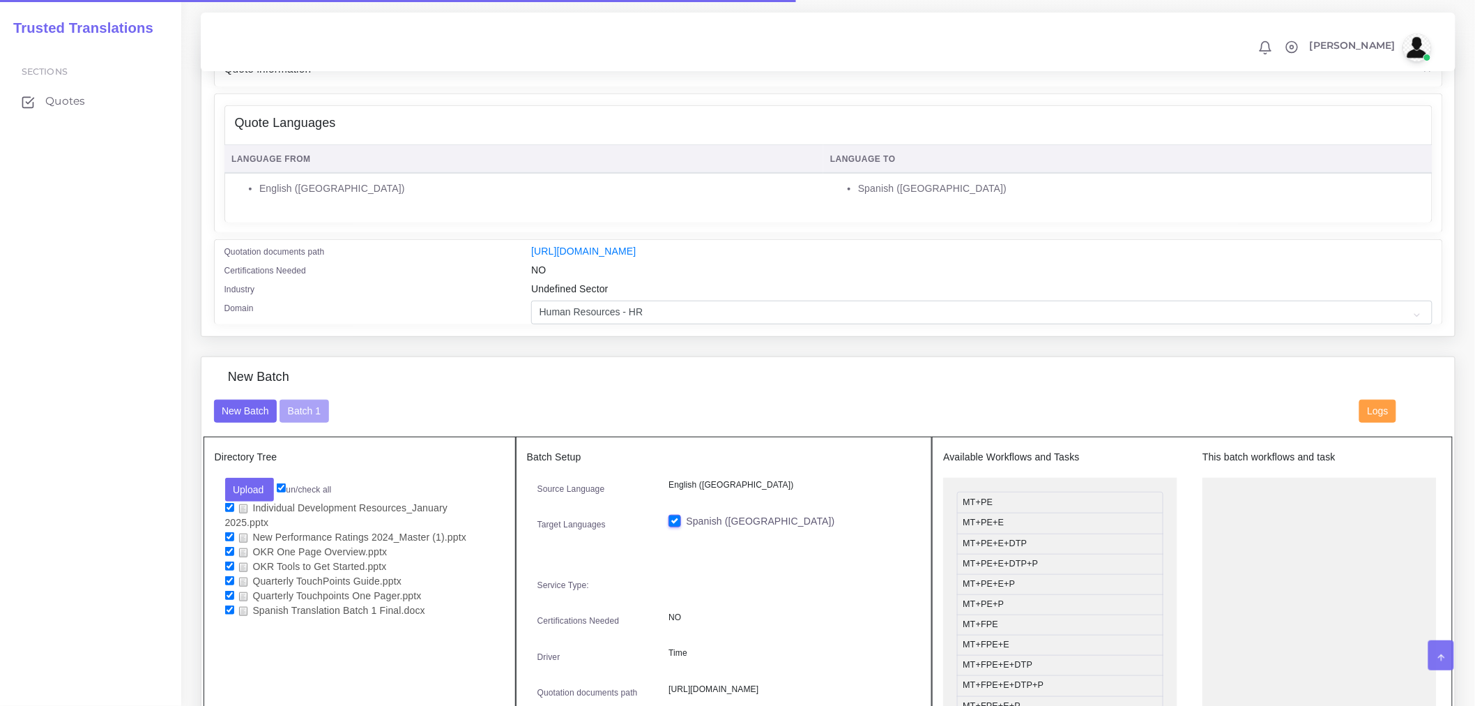
scroll to position [542, 0]
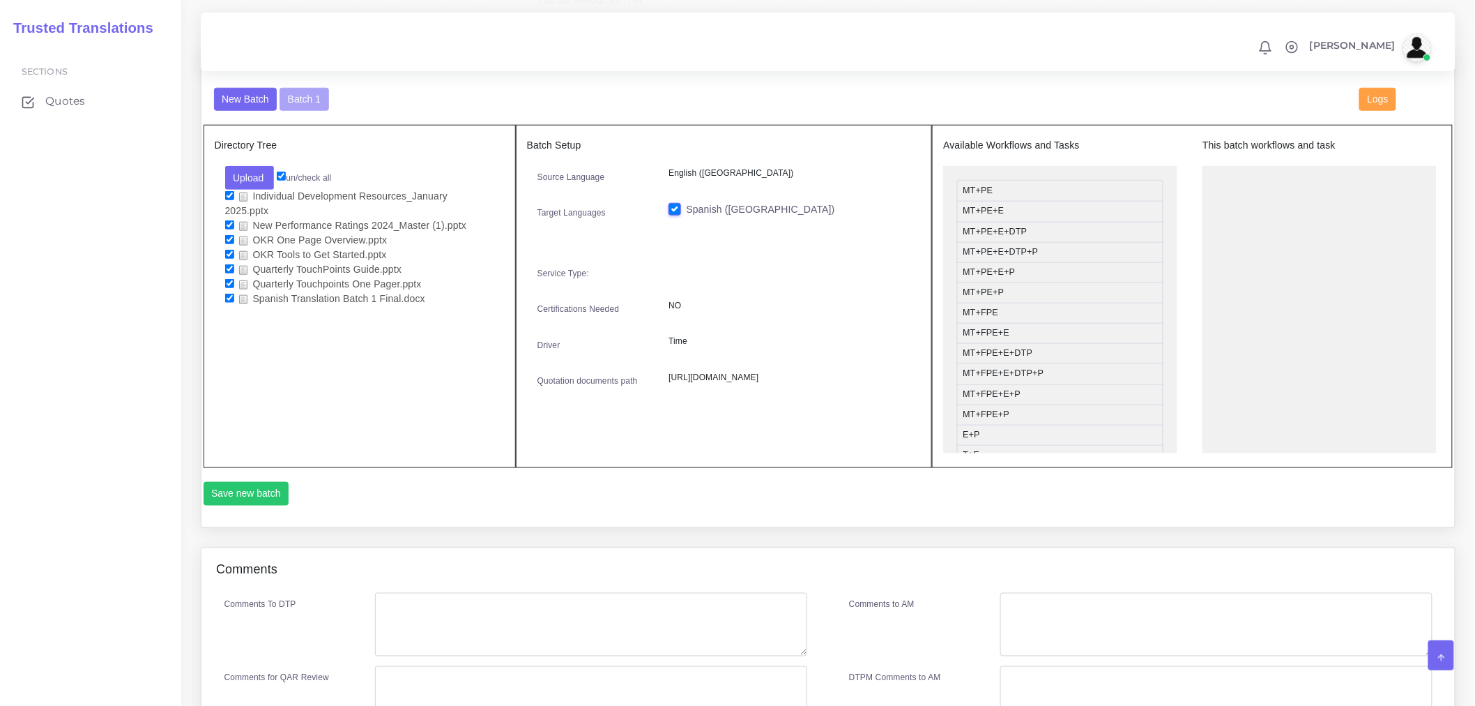
click at [232, 294] on input "checkbox" at bounding box center [229, 298] width 9 height 9
checkbox input "false"
drag, startPoint x: 996, startPoint y: 261, endPoint x: 1300, endPoint y: 191, distance: 311.9
click at [208, 506] on button "Save new batch" at bounding box center [247, 494] width 86 height 24
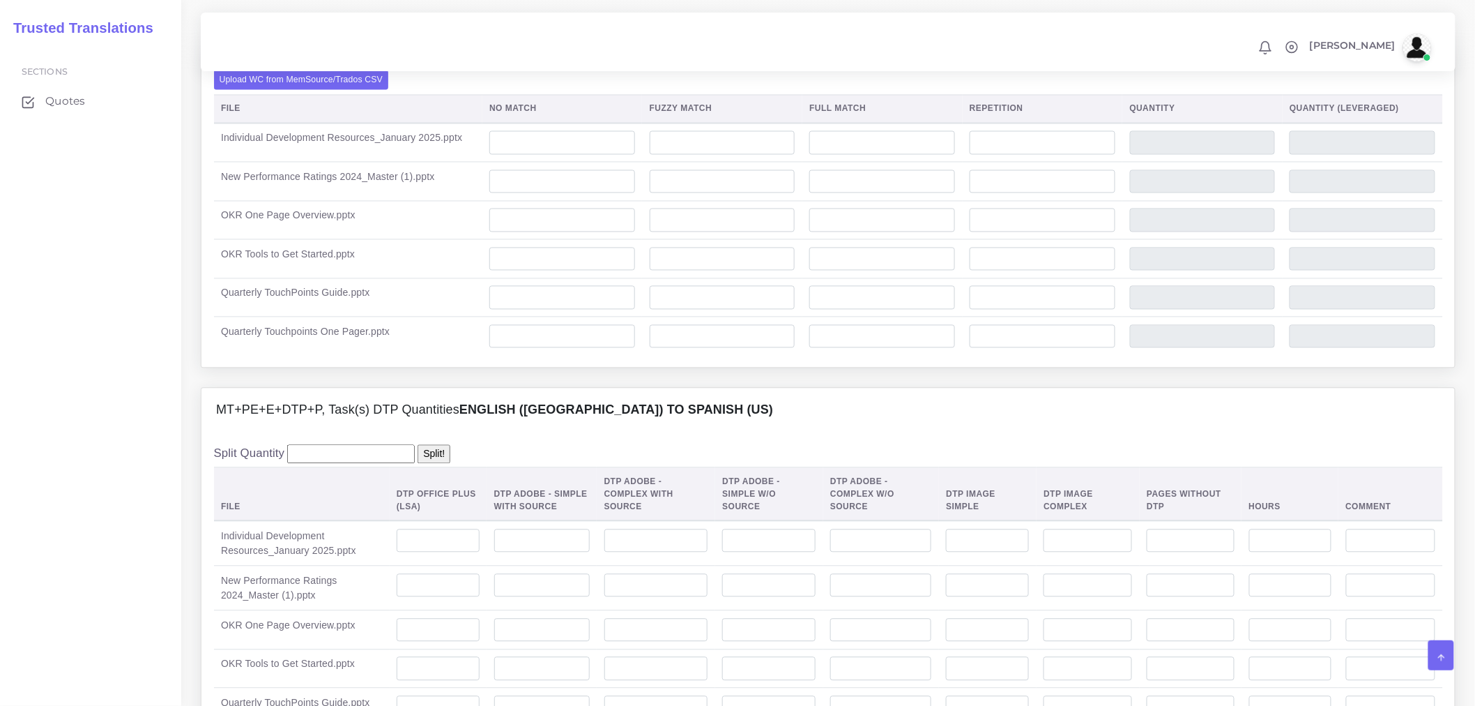
scroll to position [1007, 0]
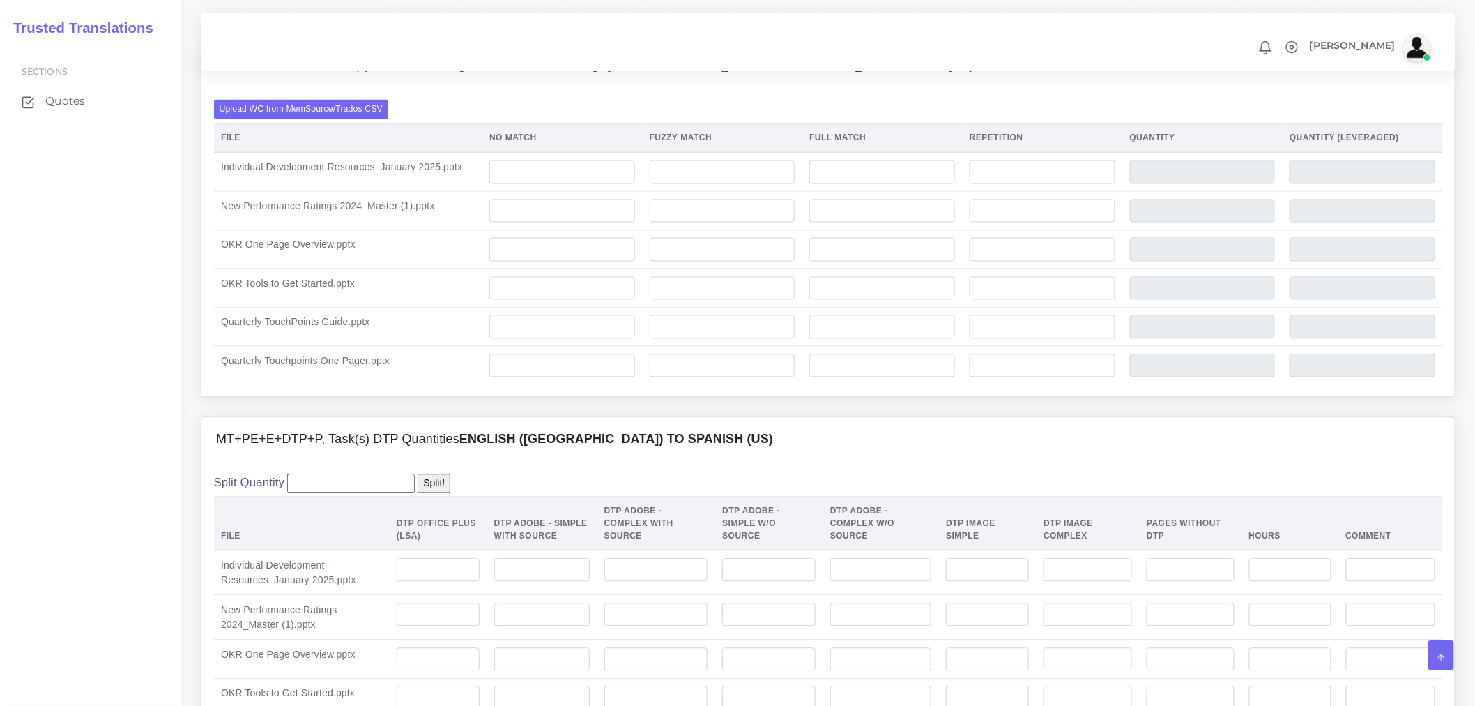
click at [354, 137] on div "Upload WC from MemSource/Trados CSV File No Match Fuzzy Match Full Match Repeti…" at bounding box center [829, 242] width 1254 height 309
click at [354, 119] on label "Upload WC from MemSource/Trados CSV" at bounding box center [301, 109] width 175 height 19
click at [0, 0] on input "Upload WC from MemSource/Trados CSV" at bounding box center [0, 0] width 0 height 0
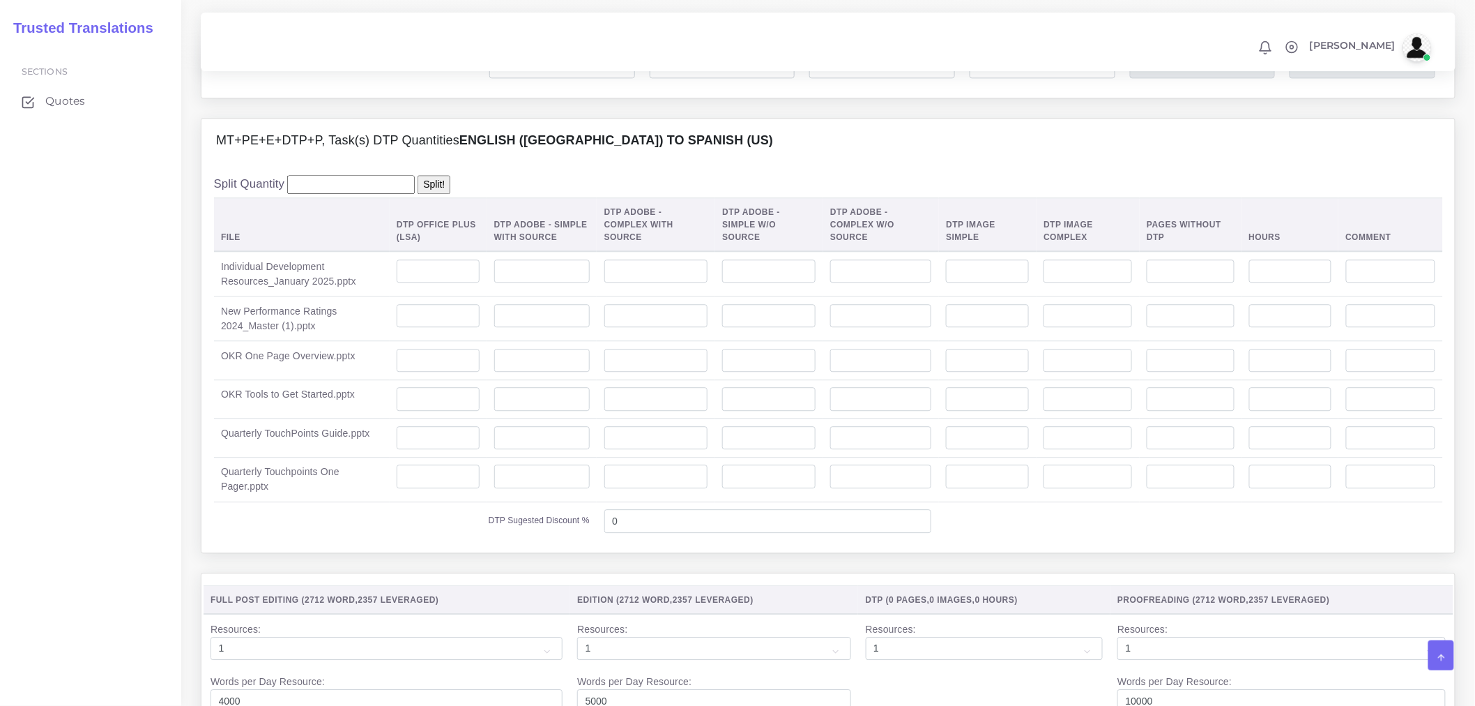
scroll to position [1395, 0]
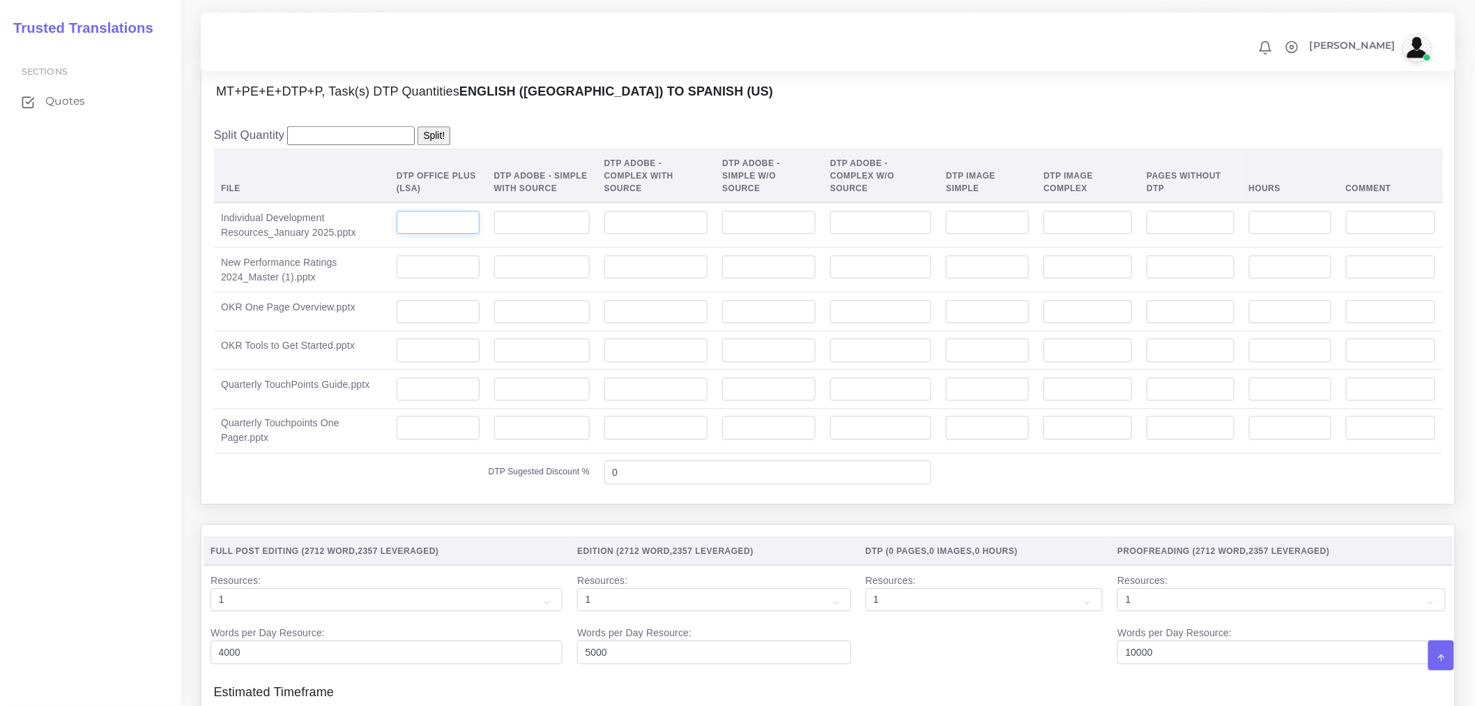
click at [428, 234] on input "number" at bounding box center [438, 223] width 83 height 24
type input "2"
click at [425, 279] on input "number" at bounding box center [438, 267] width 83 height 24
type input "1"
click at [434, 324] on input "number" at bounding box center [438, 312] width 83 height 24
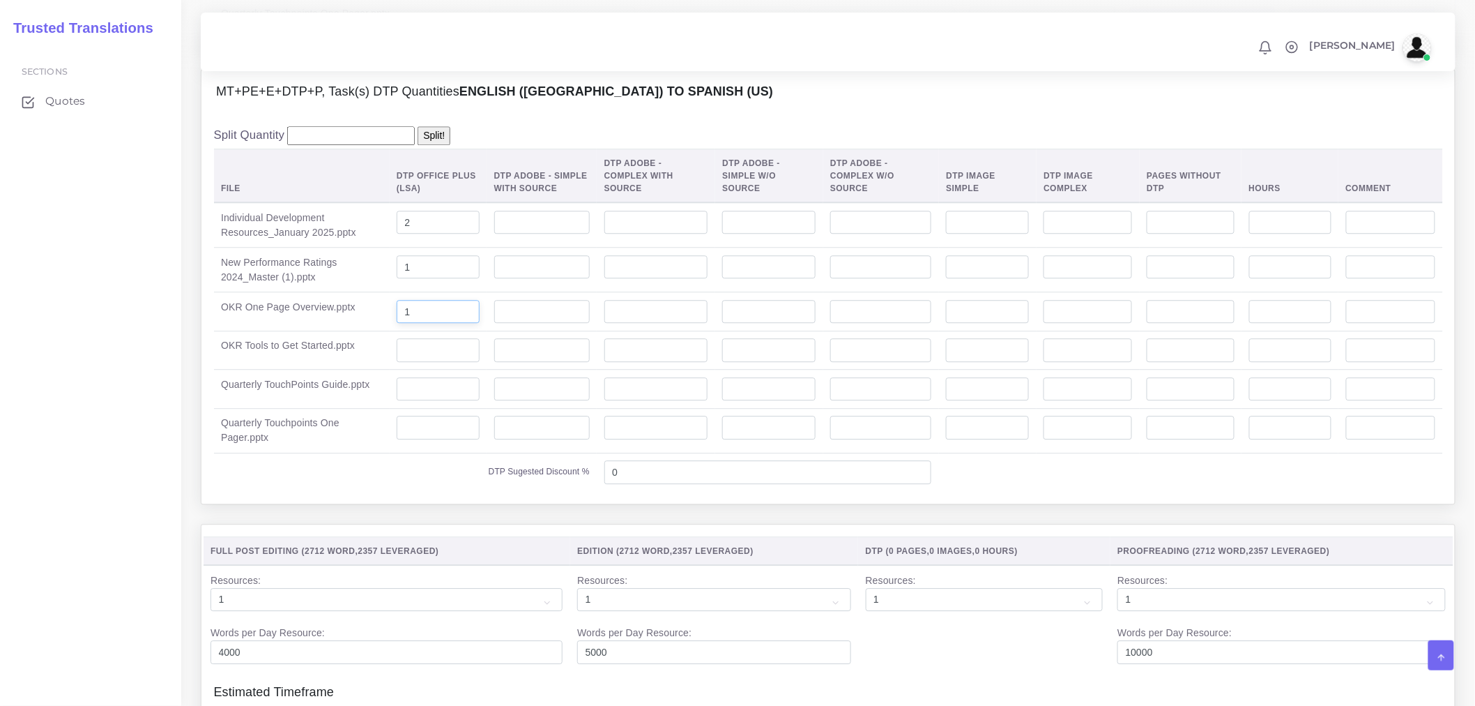
type input "1"
click at [431, 362] on input "number" at bounding box center [438, 350] width 83 height 24
type input "11"
click at [418, 401] on input "number" at bounding box center [438, 389] width 83 height 24
type input "1"
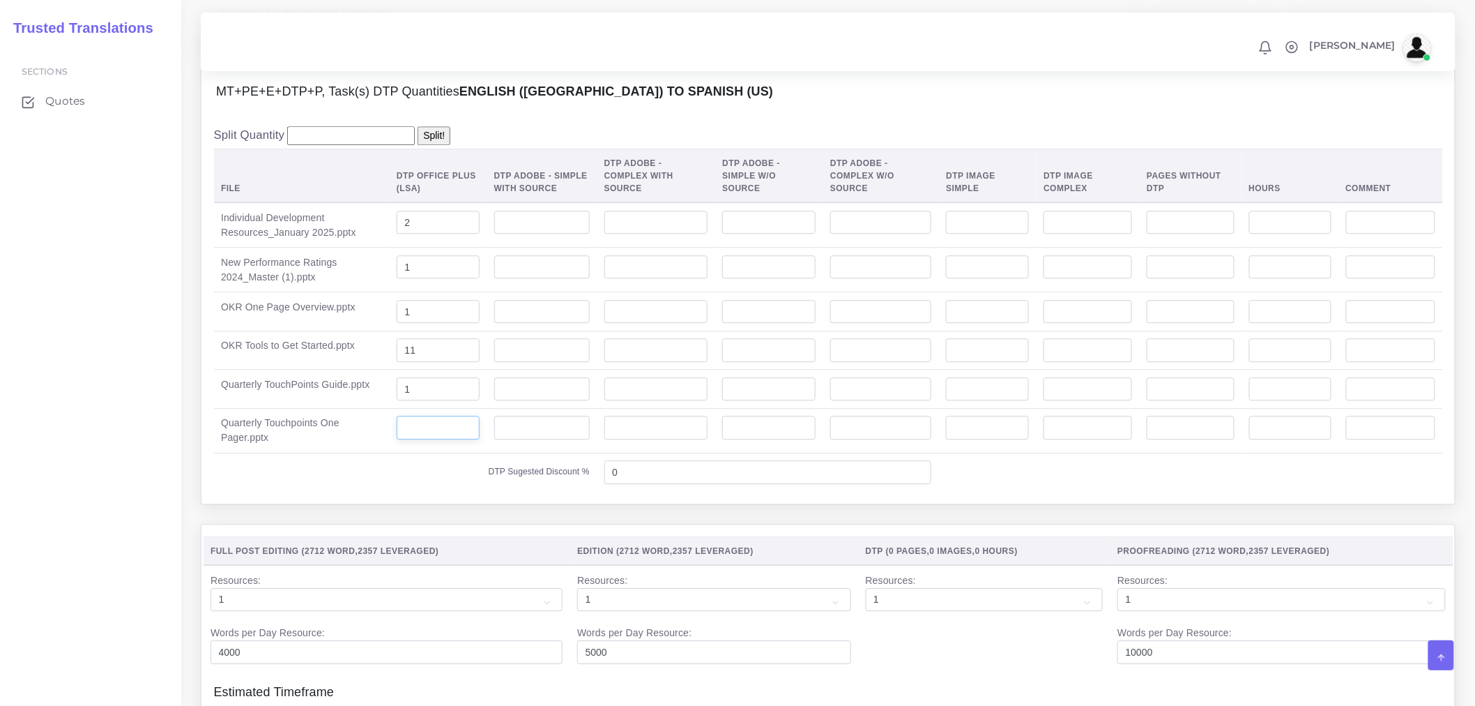
click at [426, 439] on input "number" at bounding box center [438, 428] width 83 height 24
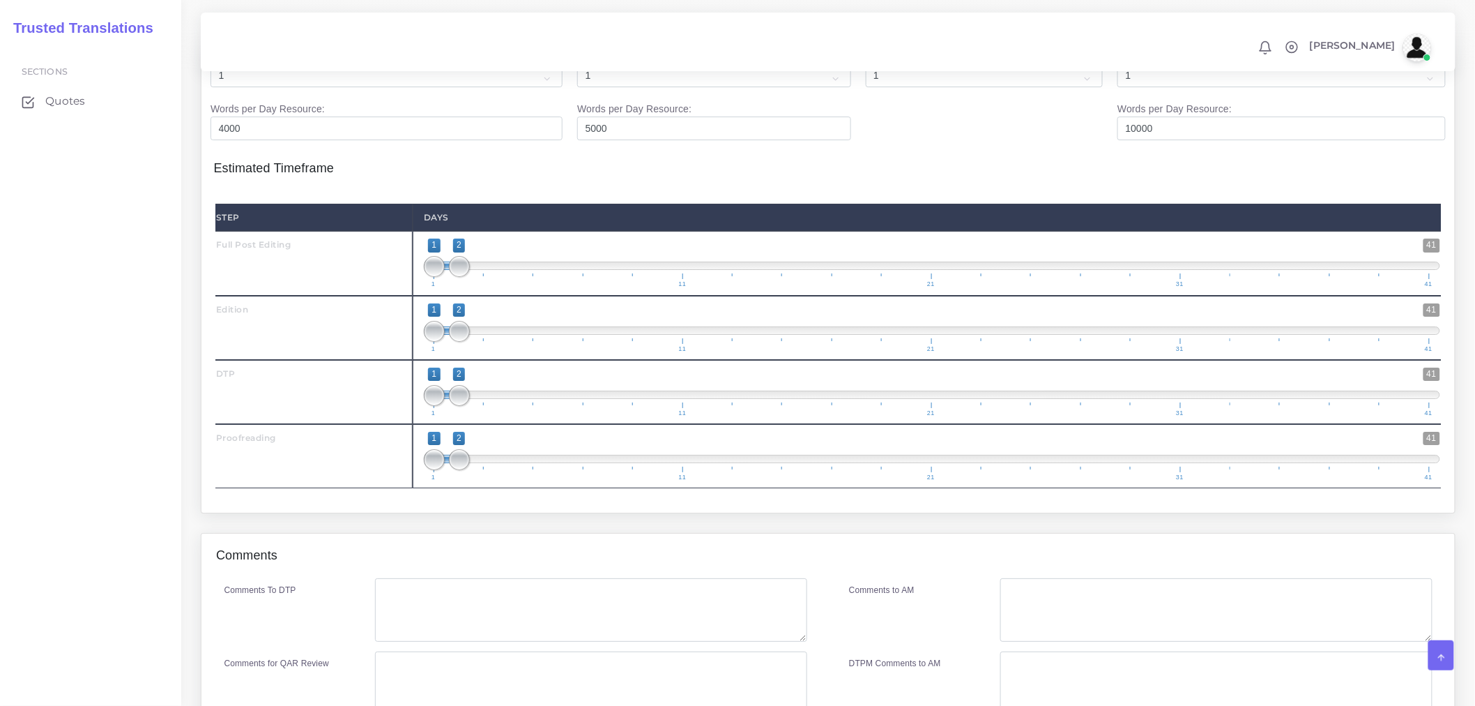
scroll to position [2083, 0]
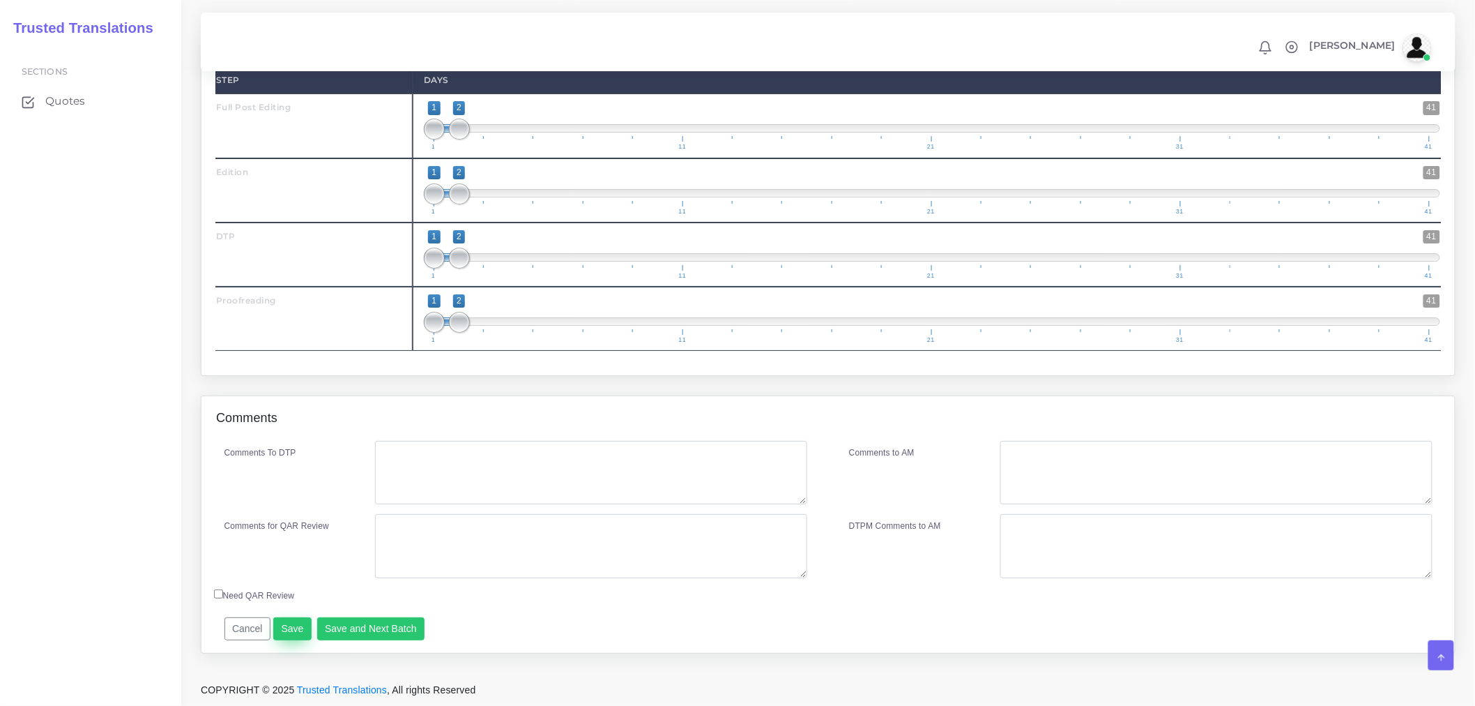
type input "1"
click at [286, 632] on button "Save" at bounding box center [292, 629] width 38 height 24
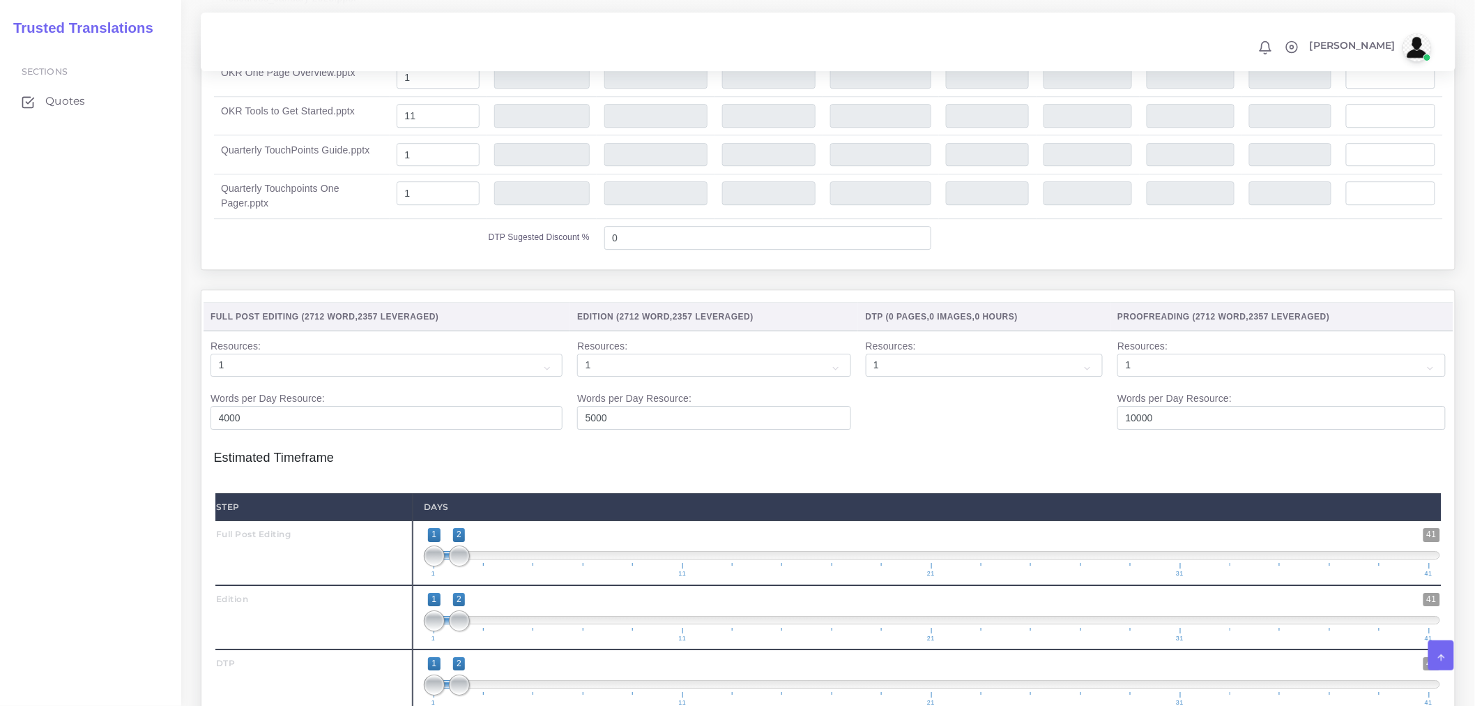
scroll to position [1851, 0]
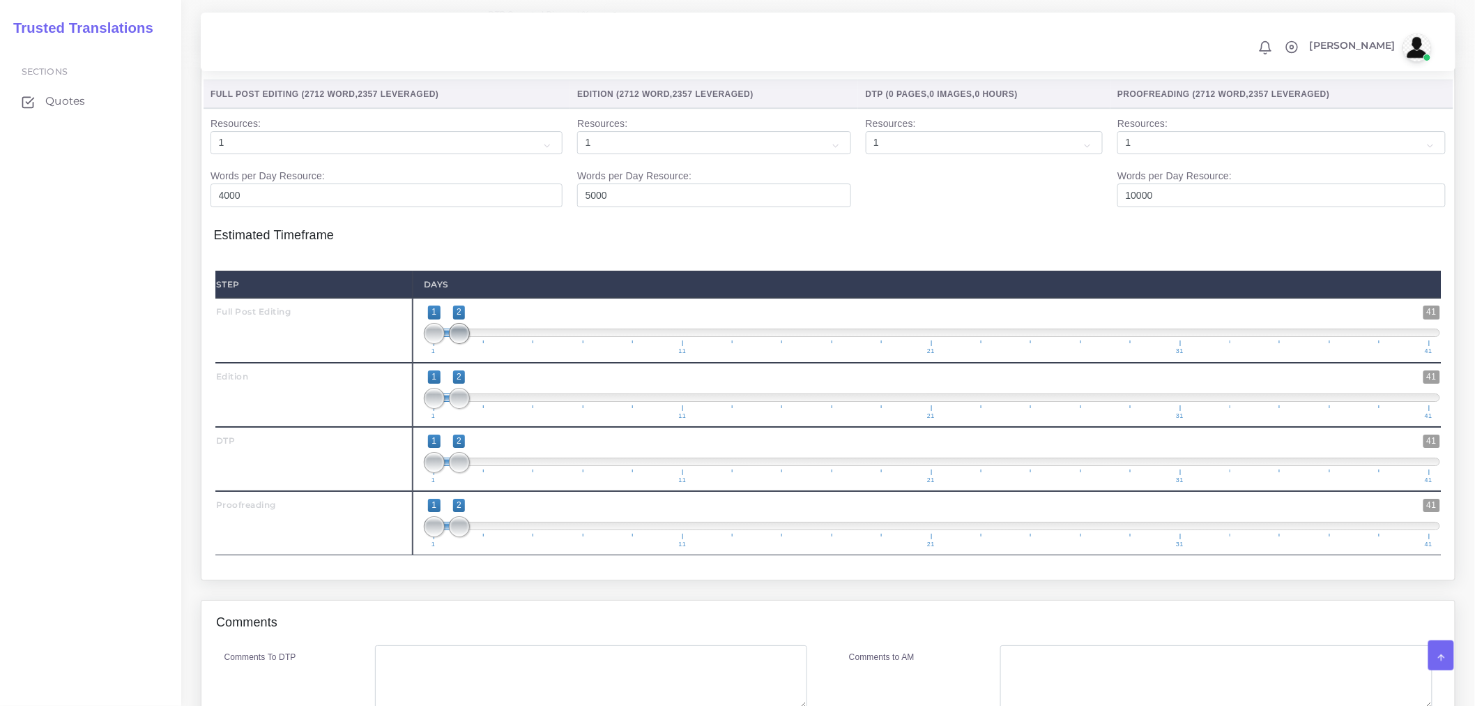
type input "1;3"
drag, startPoint x: 465, startPoint y: 360, endPoint x: 479, endPoint y: 360, distance: 13.9
click at [479, 344] on span at bounding box center [483, 333] width 21 height 21
drag, startPoint x: 450, startPoint y: 423, endPoint x: 507, endPoint y: 421, distance: 56.5
click at [507, 409] on span at bounding box center [509, 398] width 21 height 21
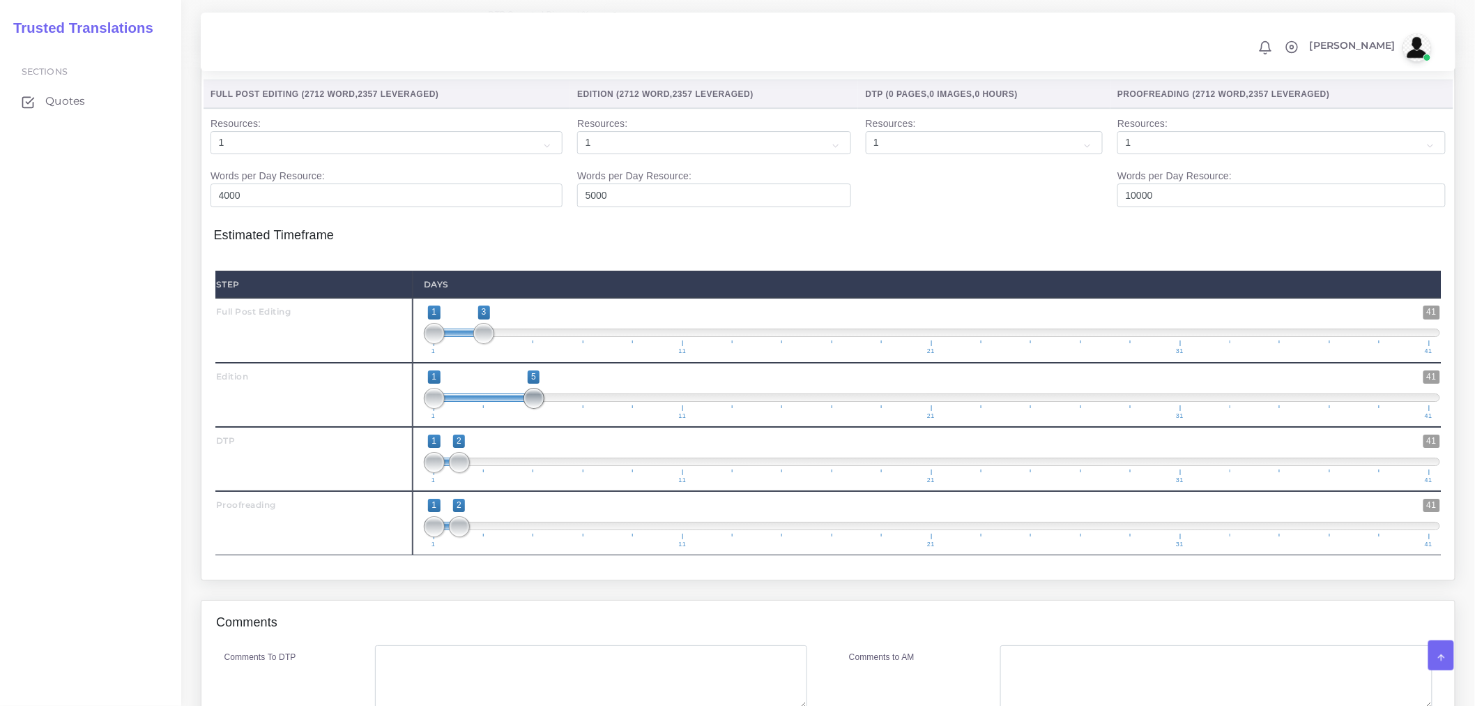
drag, startPoint x: 516, startPoint y: 425, endPoint x: 526, endPoint y: 425, distance: 9.8
click at [526, 409] on span at bounding box center [534, 398] width 21 height 21
type input "3;5"
drag, startPoint x: 425, startPoint y: 418, endPoint x: 475, endPoint y: 422, distance: 49.6
click at [475, 409] on span at bounding box center [483, 398] width 21 height 21
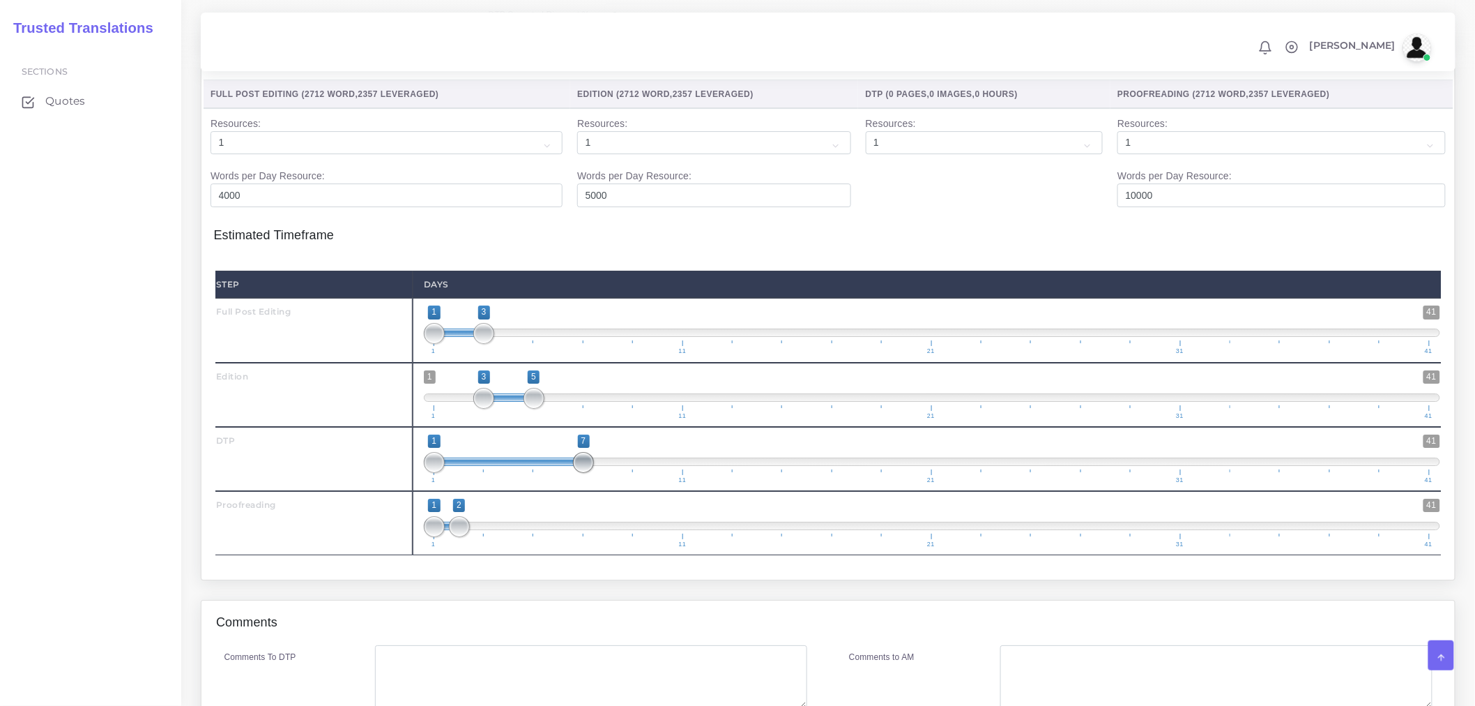
drag, startPoint x: 462, startPoint y: 483, endPoint x: 583, endPoint y: 478, distance: 120.7
click at [583, 473] on span at bounding box center [583, 462] width 21 height 21
drag, startPoint x: 437, startPoint y: 489, endPoint x: 541, endPoint y: 483, distance: 104.1
click at [541, 473] on span at bounding box center [534, 462] width 21 height 21
type input "5;6"
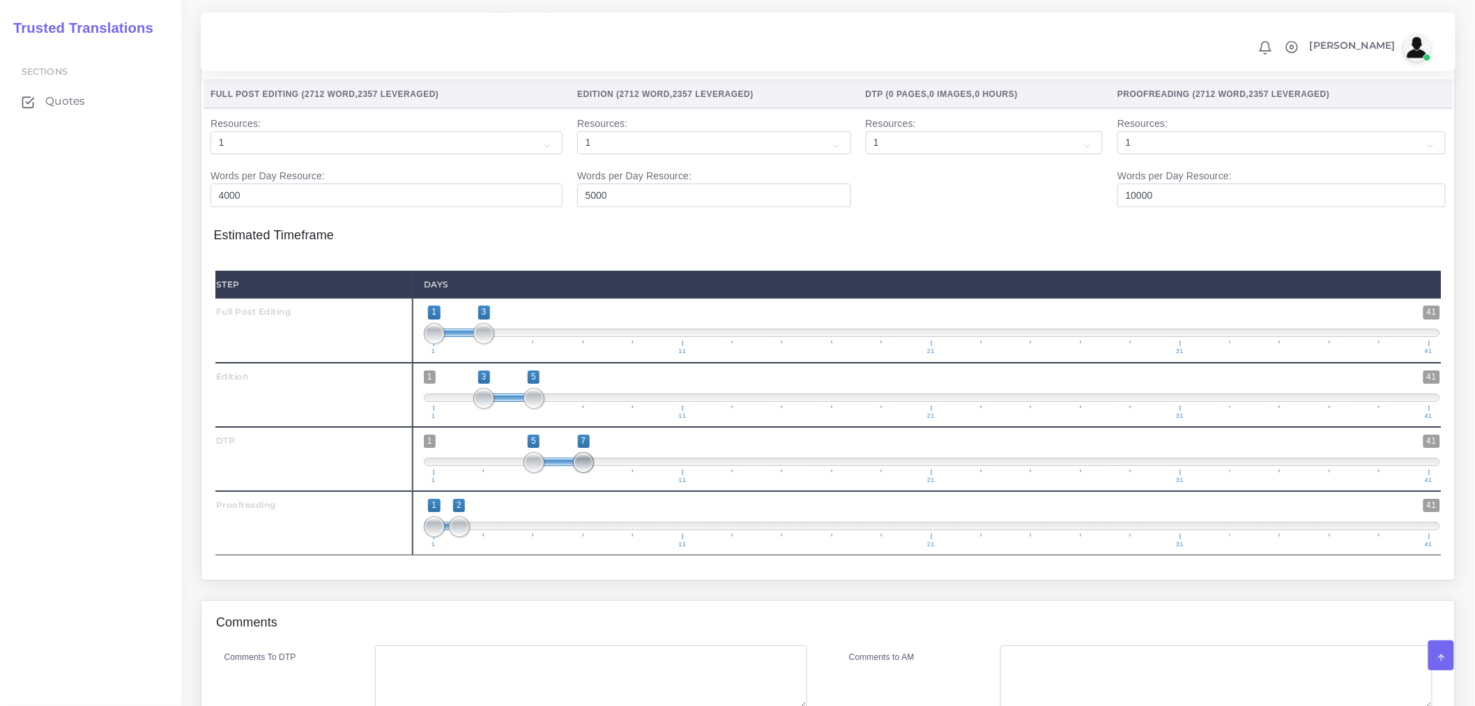
drag, startPoint x: 577, startPoint y: 489, endPoint x: 562, endPoint y: 489, distance: 15.3
click at [573, 473] on span at bounding box center [583, 462] width 21 height 21
drag, startPoint x: 461, startPoint y: 553, endPoint x: 580, endPoint y: 545, distance: 119.5
click at [580, 537] on span at bounding box center [583, 526] width 21 height 21
type input "6;7"
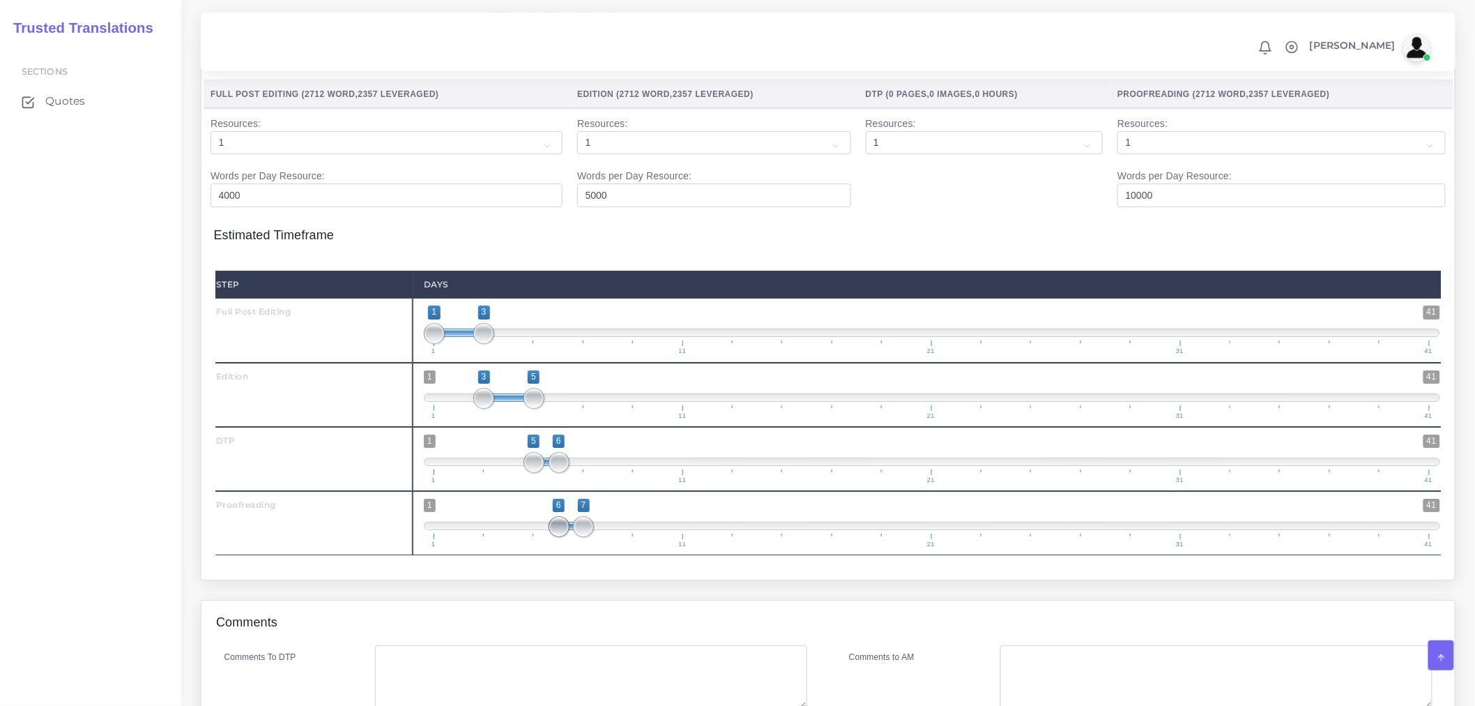
drag, startPoint x: 439, startPoint y: 554, endPoint x: 569, endPoint y: 546, distance: 130.0
click at [569, 546] on span "1 41 6 7 6 — 7 1 11 21 31 41" at bounding box center [932, 523] width 1017 height 49
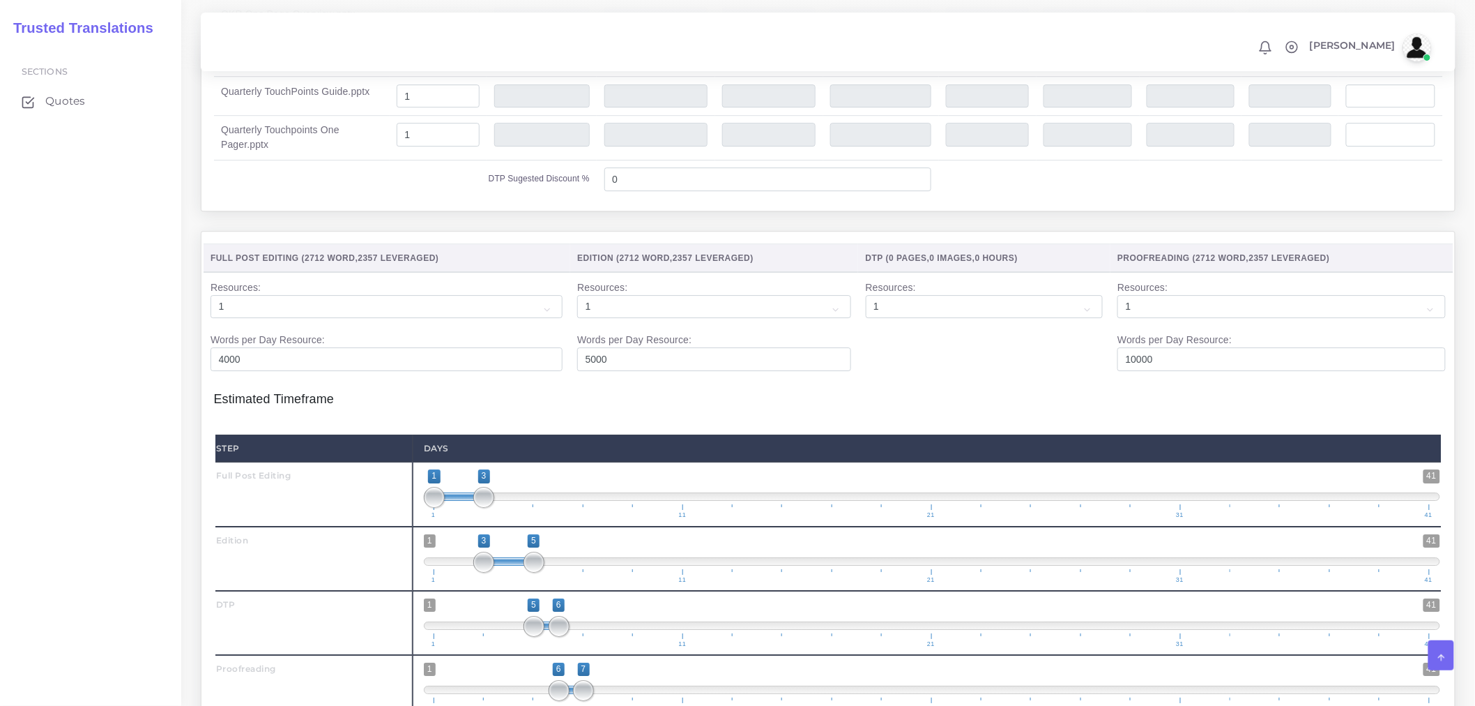
scroll to position [1542, 0]
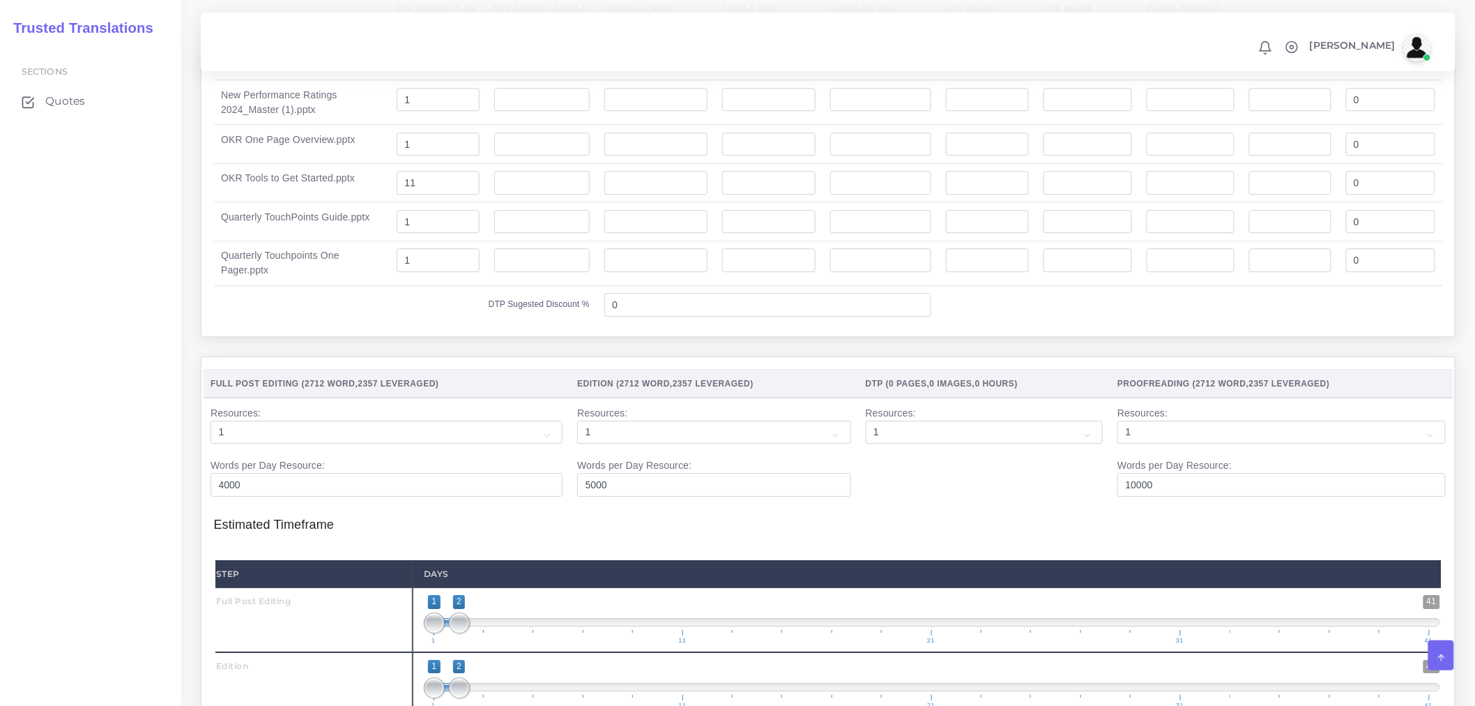
scroll to position [1859, 0]
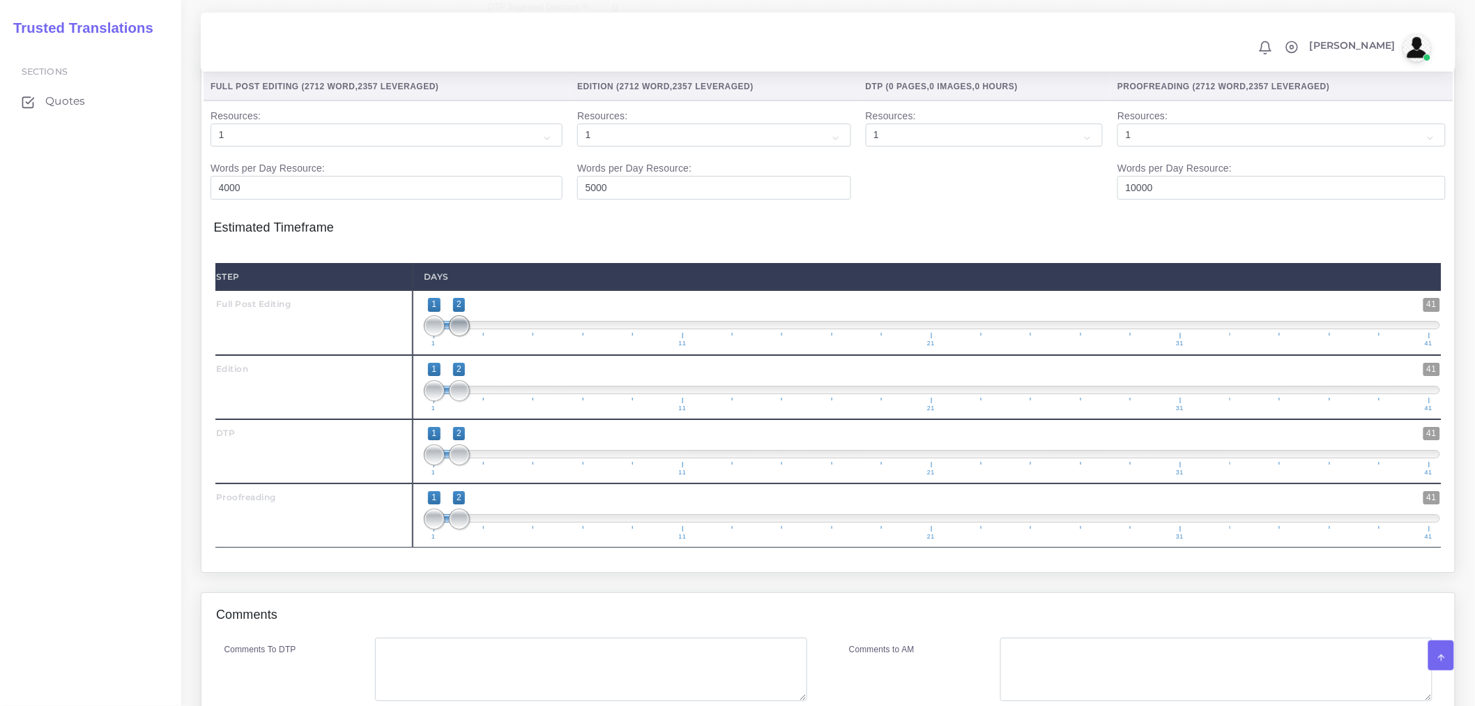
type input "1;3"
drag, startPoint x: 458, startPoint y: 357, endPoint x: 476, endPoint y: 353, distance: 18.6
click at [476, 336] on span at bounding box center [483, 325] width 21 height 21
drag, startPoint x: 457, startPoint y: 410, endPoint x: 511, endPoint y: 411, distance: 54.4
click at [512, 401] on span at bounding box center [509, 390] width 21 height 21
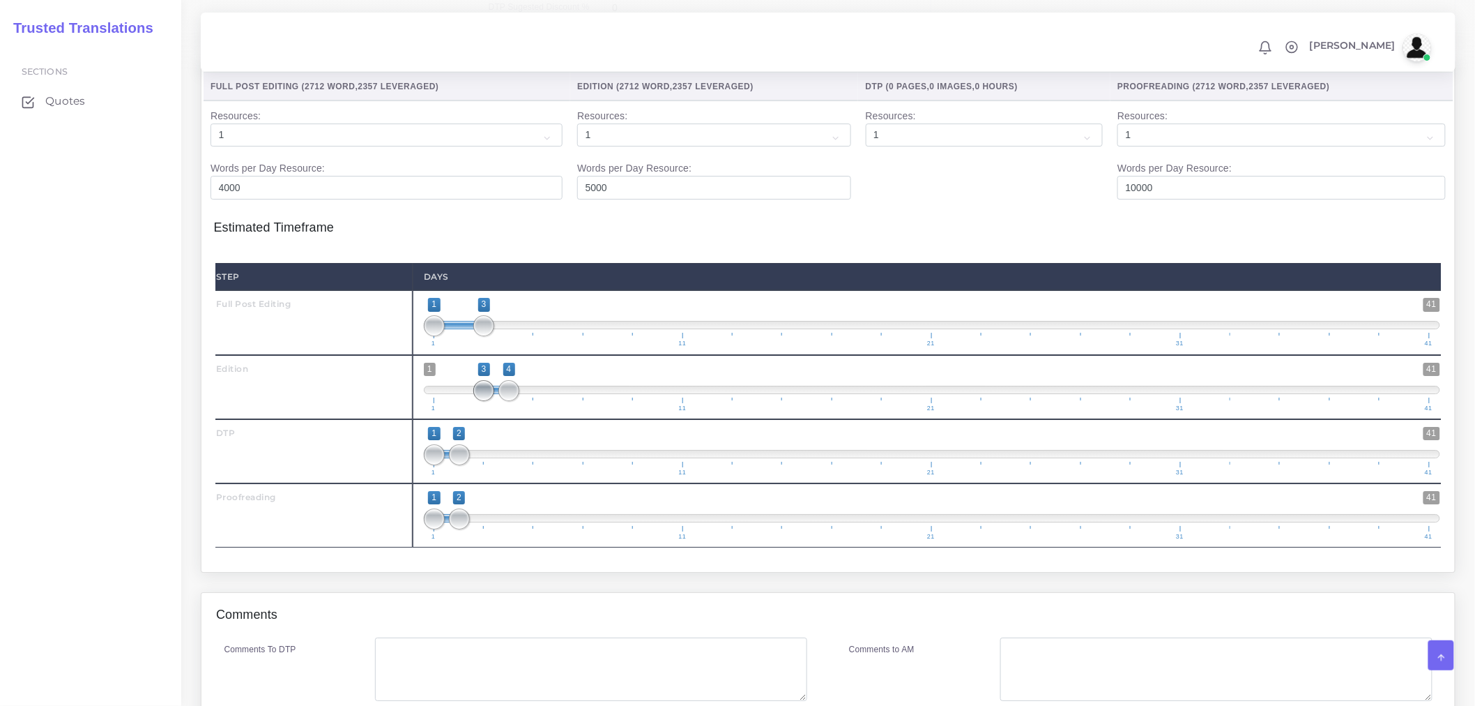
drag, startPoint x: 432, startPoint y: 417, endPoint x: 478, endPoint y: 416, distance: 46.0
click at [478, 401] on span at bounding box center [483, 390] width 21 height 21
type input "3;5"
drag, startPoint x: 514, startPoint y: 413, endPoint x: 532, endPoint y: 415, distance: 18.2
click at [532, 401] on span at bounding box center [534, 390] width 21 height 21
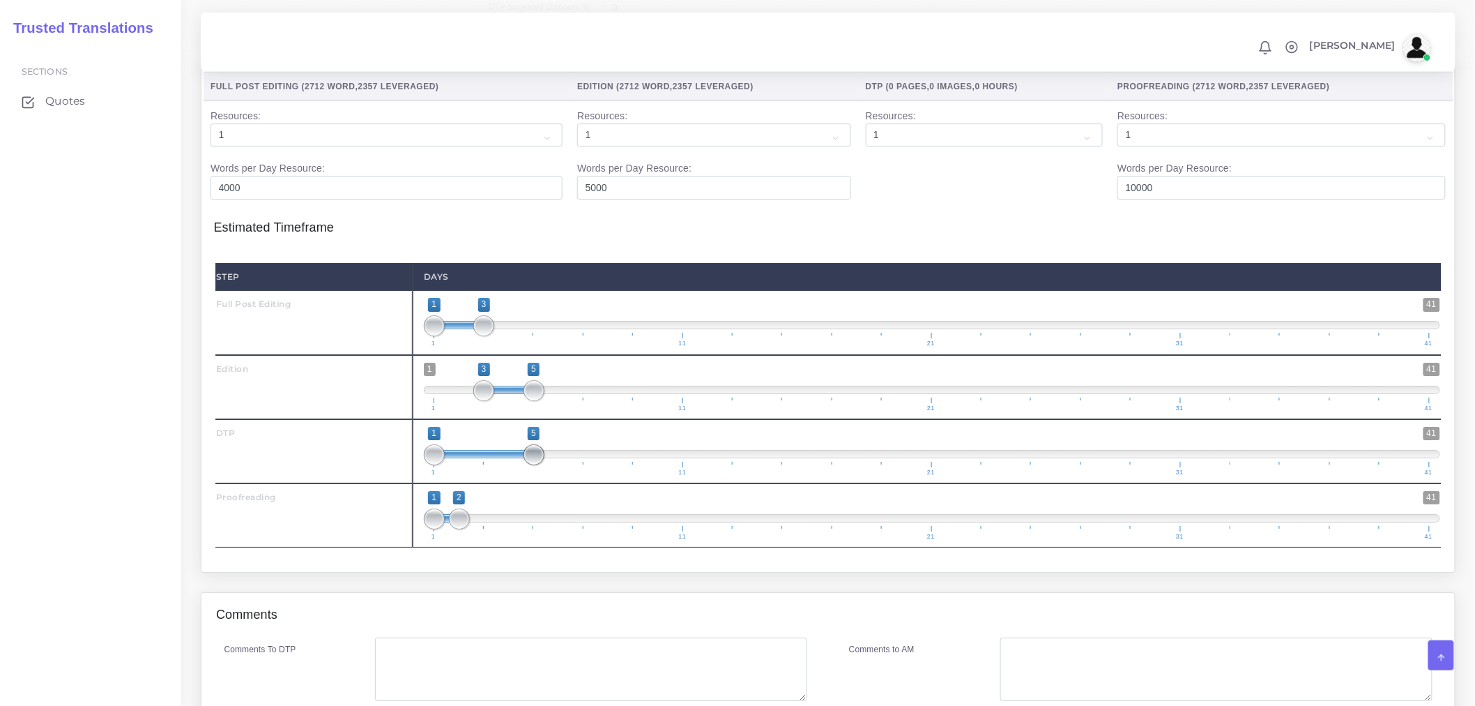
drag, startPoint x: 457, startPoint y: 478, endPoint x: 554, endPoint y: 476, distance: 96.2
click at [545, 465] on span at bounding box center [534, 454] width 21 height 21
drag, startPoint x: 421, startPoint y: 481, endPoint x: 438, endPoint y: 481, distance: 16.7
click at [438, 481] on div "1 41 1 6 1 — 6 1 11 21 31 41 1;6" at bounding box center [932, 451] width 1039 height 64
type input "5;6"
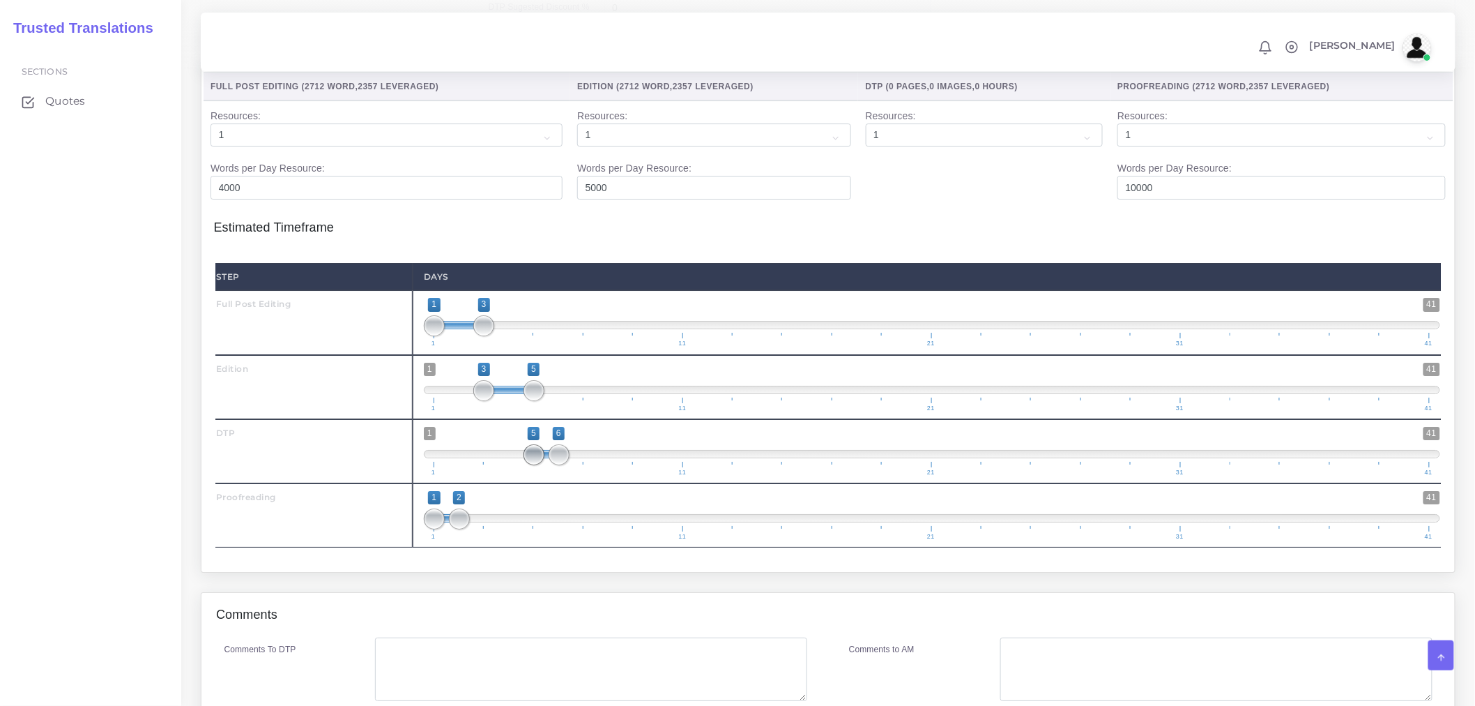
drag, startPoint x: 438, startPoint y: 481, endPoint x: 538, endPoint y: 485, distance: 100.5
click at [538, 465] on span at bounding box center [534, 454] width 21 height 21
drag, startPoint x: 475, startPoint y: 538, endPoint x: 525, endPoint y: 540, distance: 50.3
click at [595, 534] on span "1 41 1 2 1 — 2 1 11 21 31 41" at bounding box center [932, 515] width 1017 height 49
drag, startPoint x: 462, startPoint y: 546, endPoint x: 582, endPoint y: 545, distance: 120.6
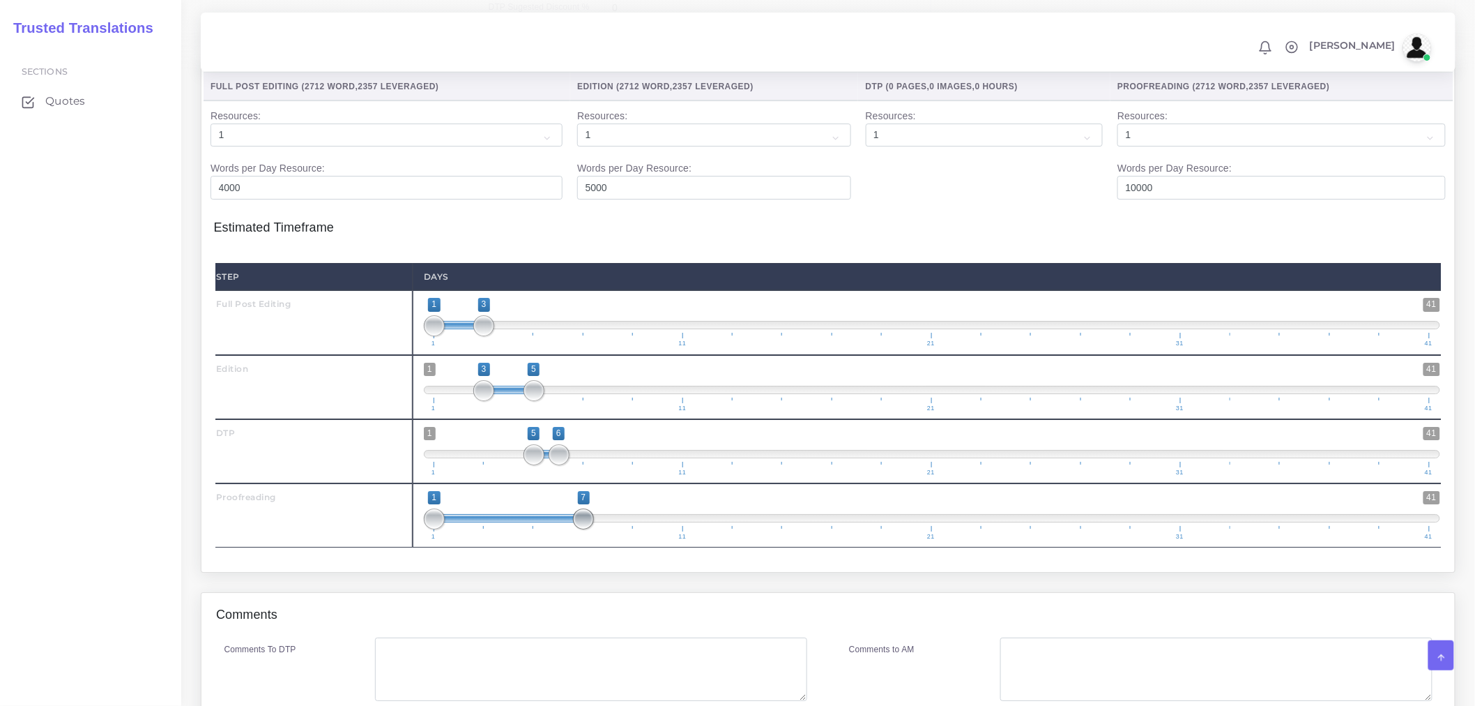
click at [582, 529] on span at bounding box center [583, 518] width 21 height 21
type input "6;7"
drag, startPoint x: 434, startPoint y: 546, endPoint x: 565, endPoint y: 540, distance: 131.2
click at [565, 529] on span at bounding box center [559, 518] width 21 height 21
click at [556, 572] on div "Full Post Editing ( 2712 Word , 2357 Leveraged ) Edition ( 2712 Word , 2357 Lev…" at bounding box center [829, 316] width 1254 height 512
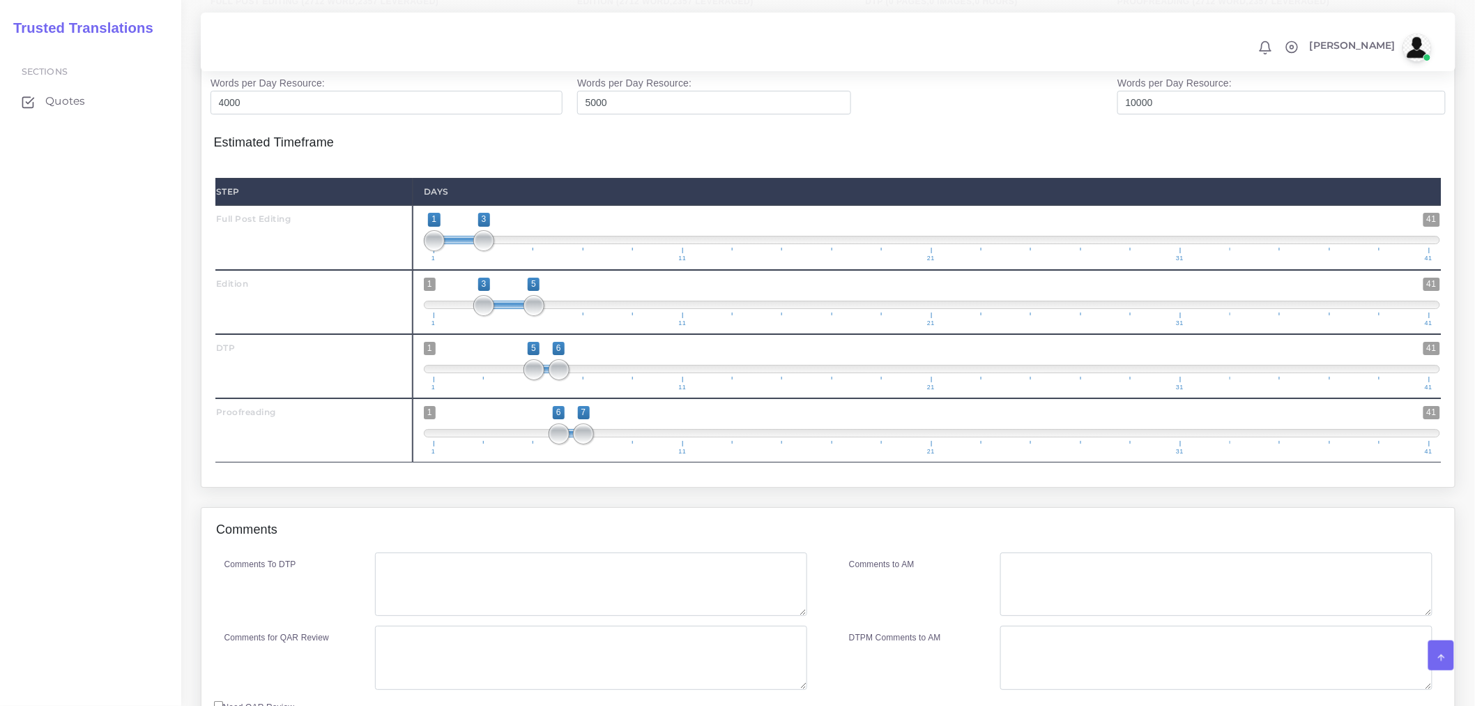
scroll to position [2083, 0]
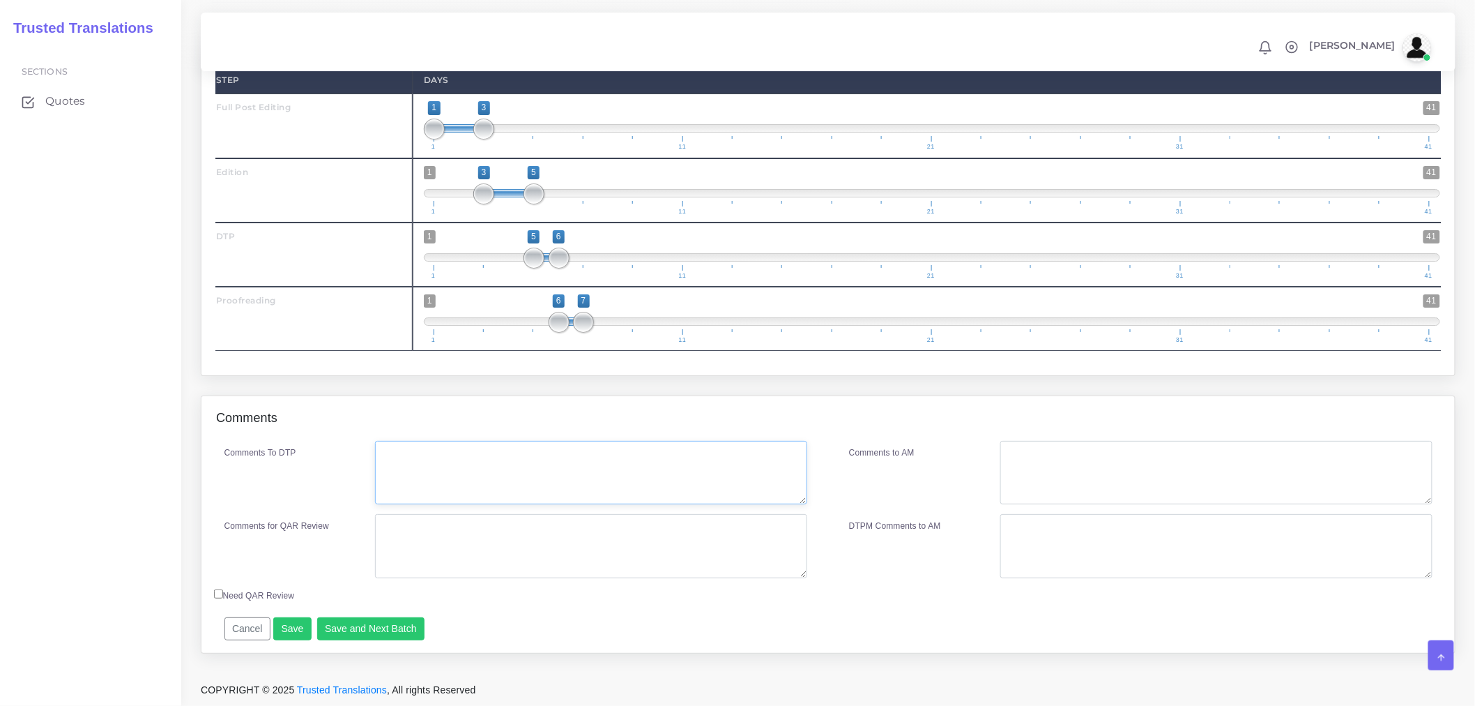
click at [494, 477] on textarea "Comments To DTP" at bounding box center [591, 473] width 432 height 64
type textarea "DTP in Word and PPTX."
click at [487, 545] on textarea "Comments for QAR Review" at bounding box center [591, 546] width 432 height 64
click at [516, 531] on textarea "Full PE + DTP for Word file Full PE + ED + DTP + PRF for PPT files." at bounding box center [591, 546] width 432 height 64
drag, startPoint x: 586, startPoint y: 533, endPoint x: 579, endPoint y: 536, distance: 7.5
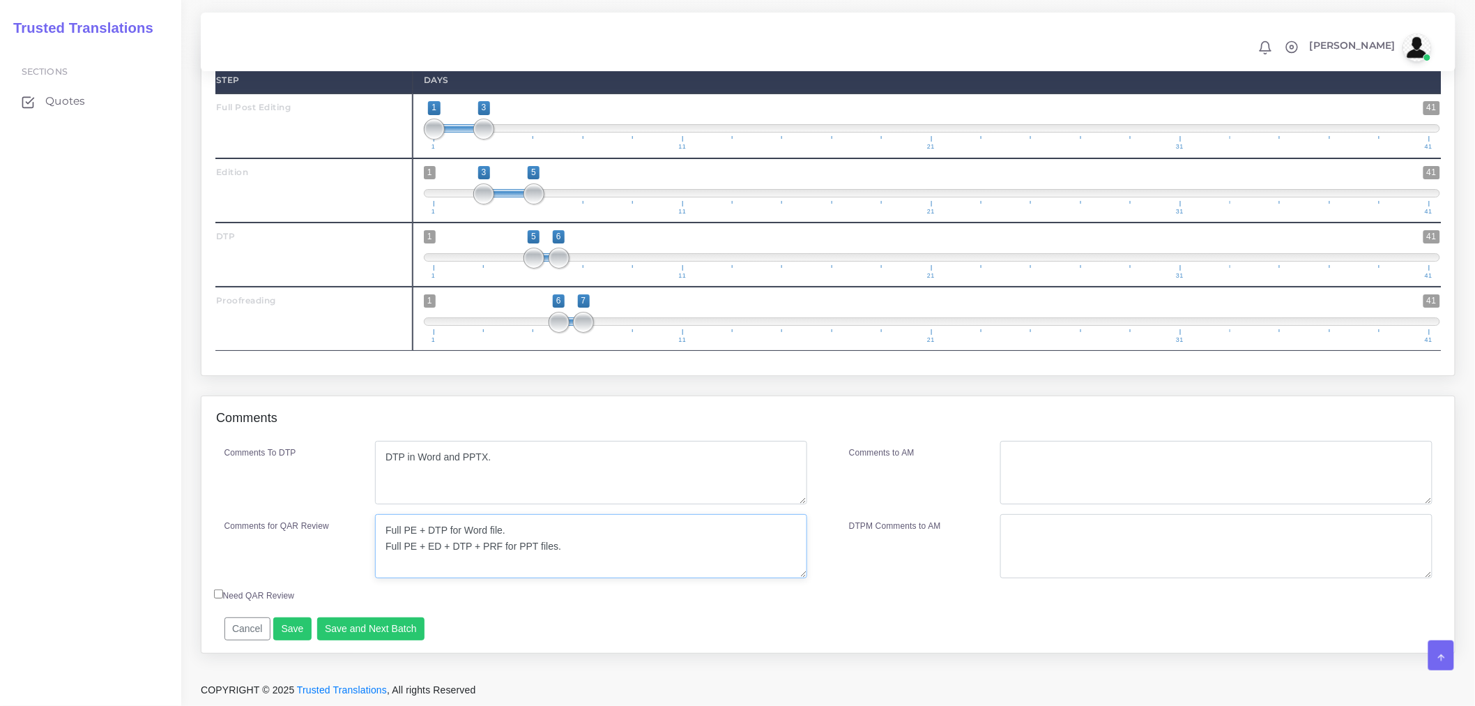
click at [579, 536] on textarea "Full PE + DTP for Word file. Full PE + ED + DTP + PRF for PPT files." at bounding box center [591, 546] width 432 height 64
drag, startPoint x: 575, startPoint y: 554, endPoint x: 224, endPoint y: 490, distance: 356.5
click at [224, 490] on div "Comments To DTP DTP in Word and PPTX. Comments for QAR Review" at bounding box center [516, 514] width 625 height 147
type textarea "Full PE + DTP for Word file. Full PE + ED + DTP + PRF for PPT files."
drag, startPoint x: 1213, startPoint y: 533, endPoint x: 1207, endPoint y: 522, distance: 12.8
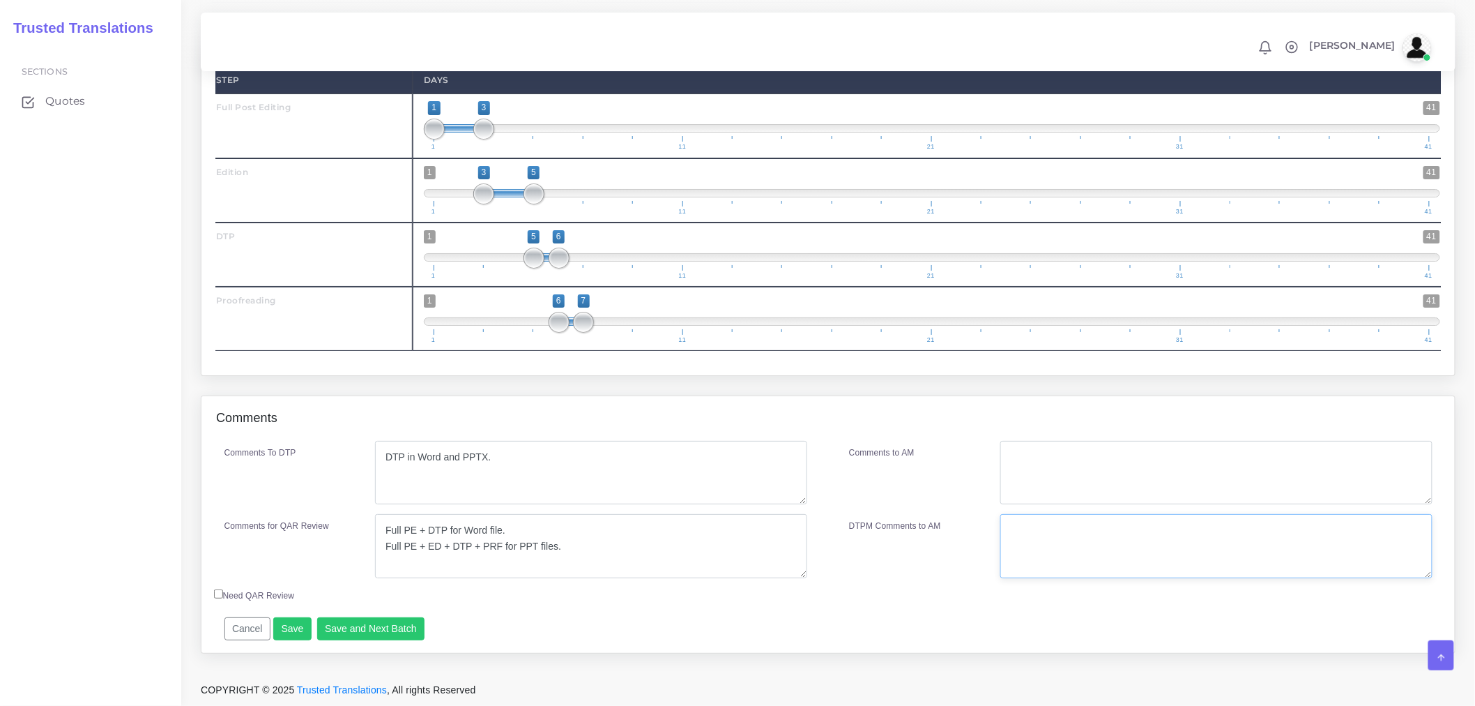
click at [1213, 532] on textarea "DTPM Comments to AM" at bounding box center [1217, 546] width 432 height 64
click at [1179, 463] on textarea "Comments to AM" at bounding box center [1217, 473] width 432 height 64
paste textarea "Full PE + DTP for Word file. Full PE + ED + DTP + PRF for PPT files."
type textarea "Full PE + DTP for Word file. Full PE + ED + DTP + PRF for PPT files."
click at [536, 609] on div "Cancel Save Save and Next Batch Remember to fill in the estimated time for each…" at bounding box center [675, 624] width 922 height 34
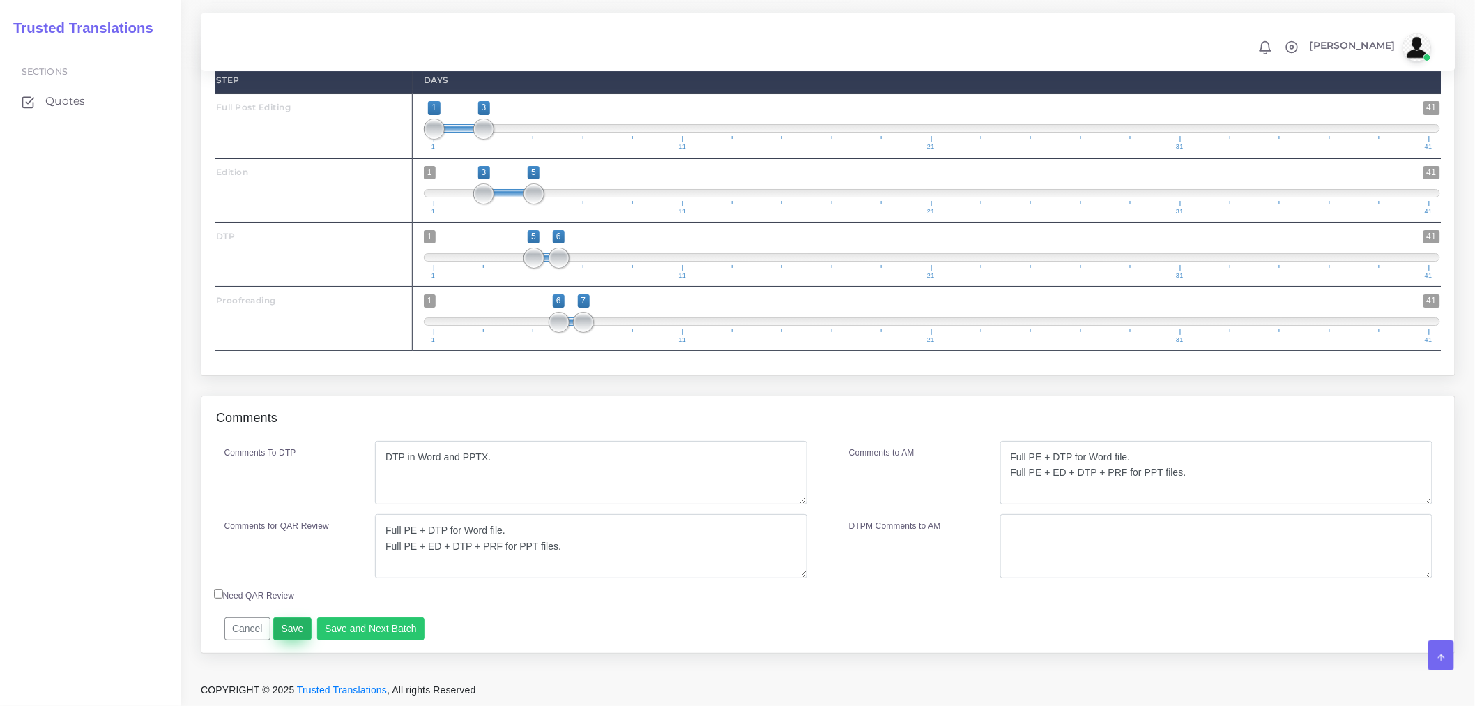
click at [287, 631] on button "Save" at bounding box center [292, 629] width 38 height 24
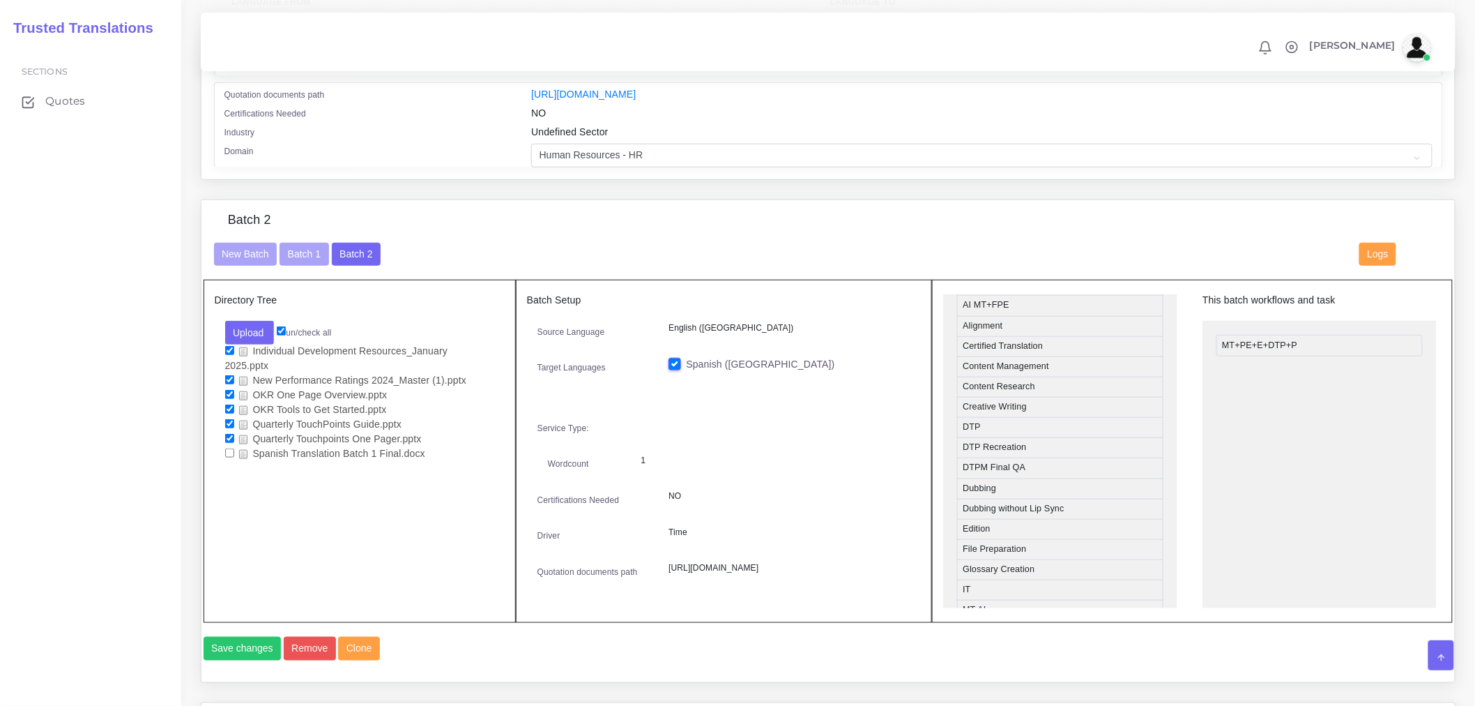
scroll to position [387, 0]
click at [225, 259] on button "New Batch" at bounding box center [245, 255] width 63 height 24
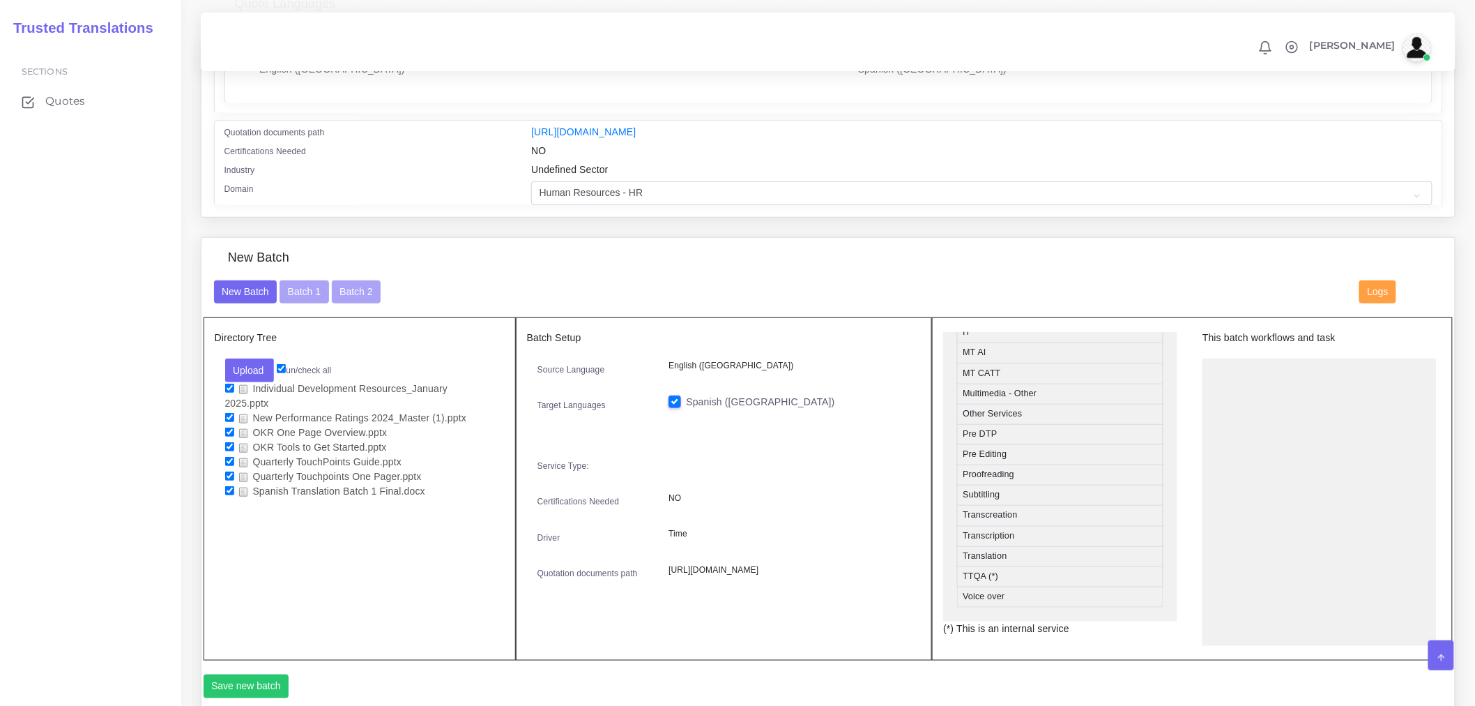
scroll to position [684, 0]
drag, startPoint x: 988, startPoint y: 584, endPoint x: 1305, endPoint y: 374, distance: 380.4
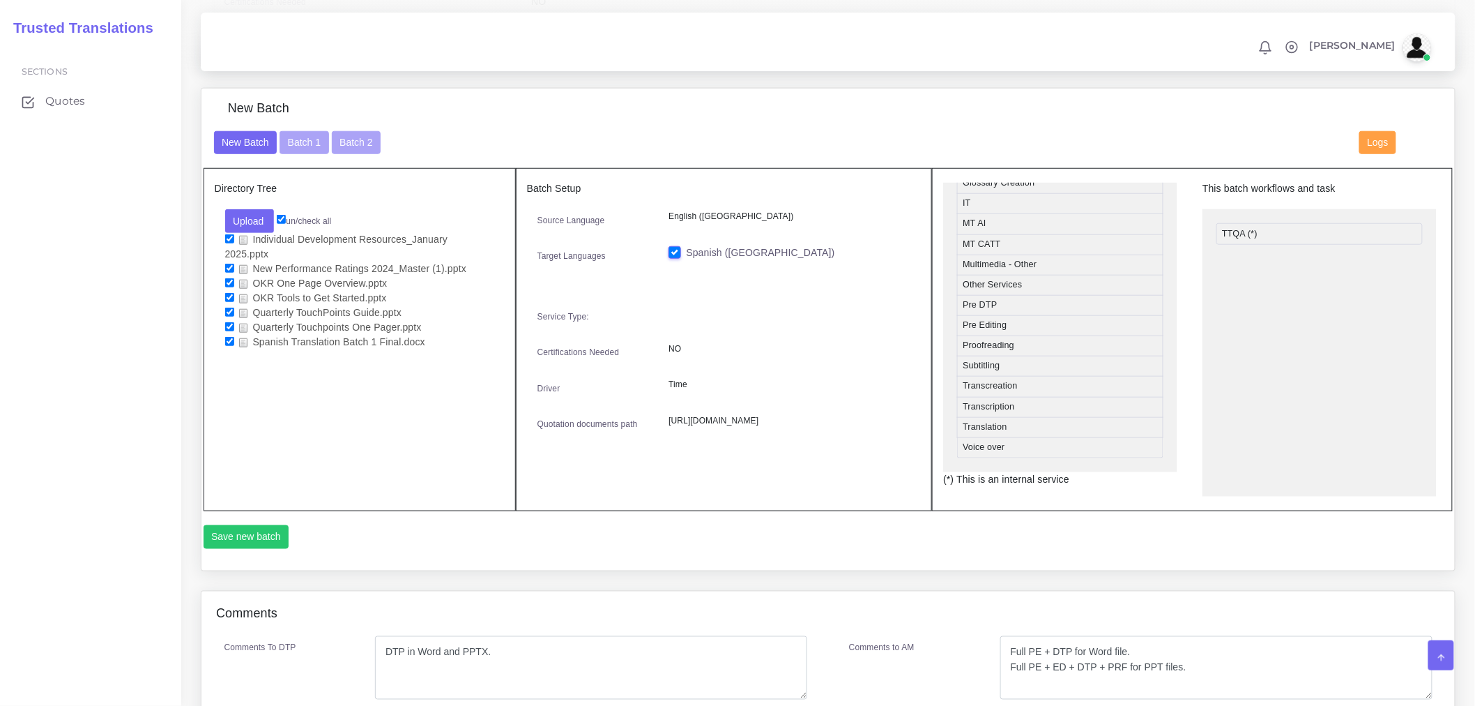
scroll to position [464, 0]
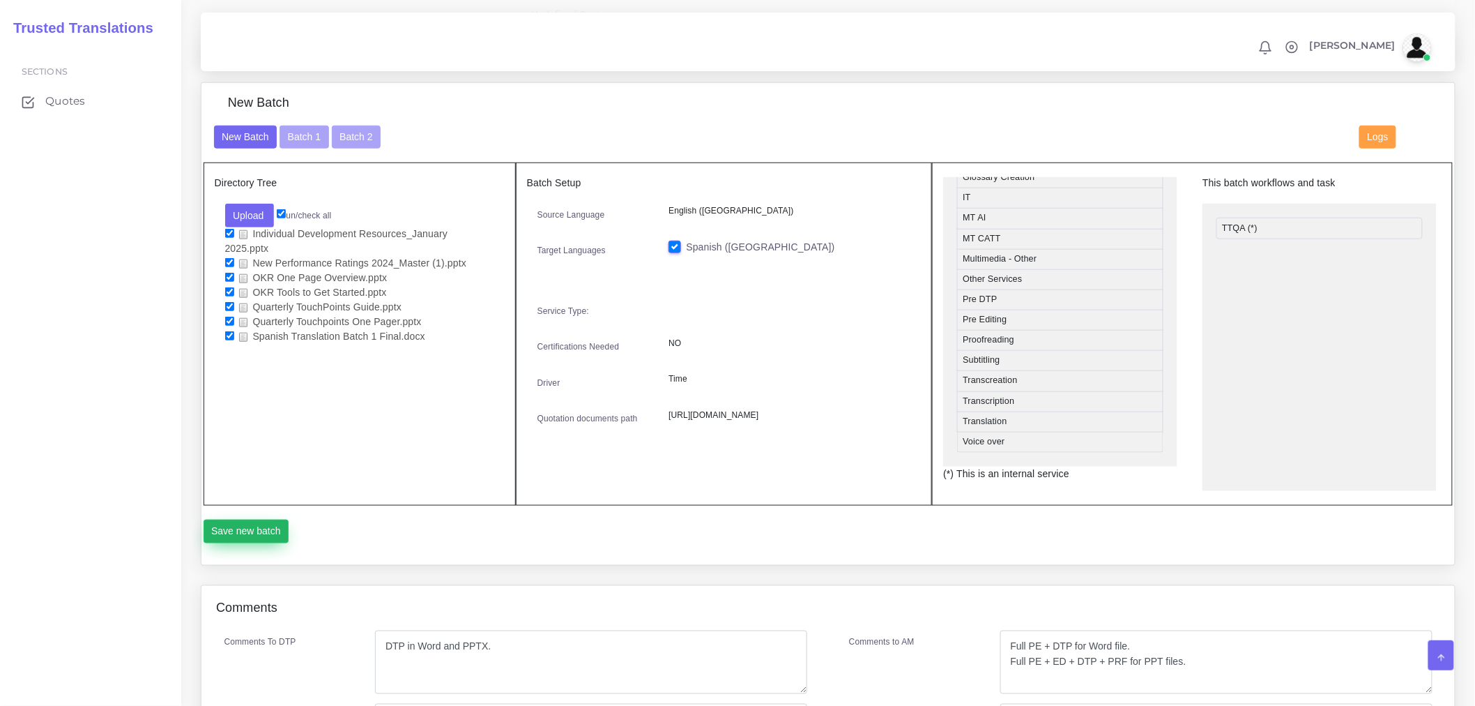
click at [271, 543] on button "Save new batch" at bounding box center [247, 531] width 86 height 24
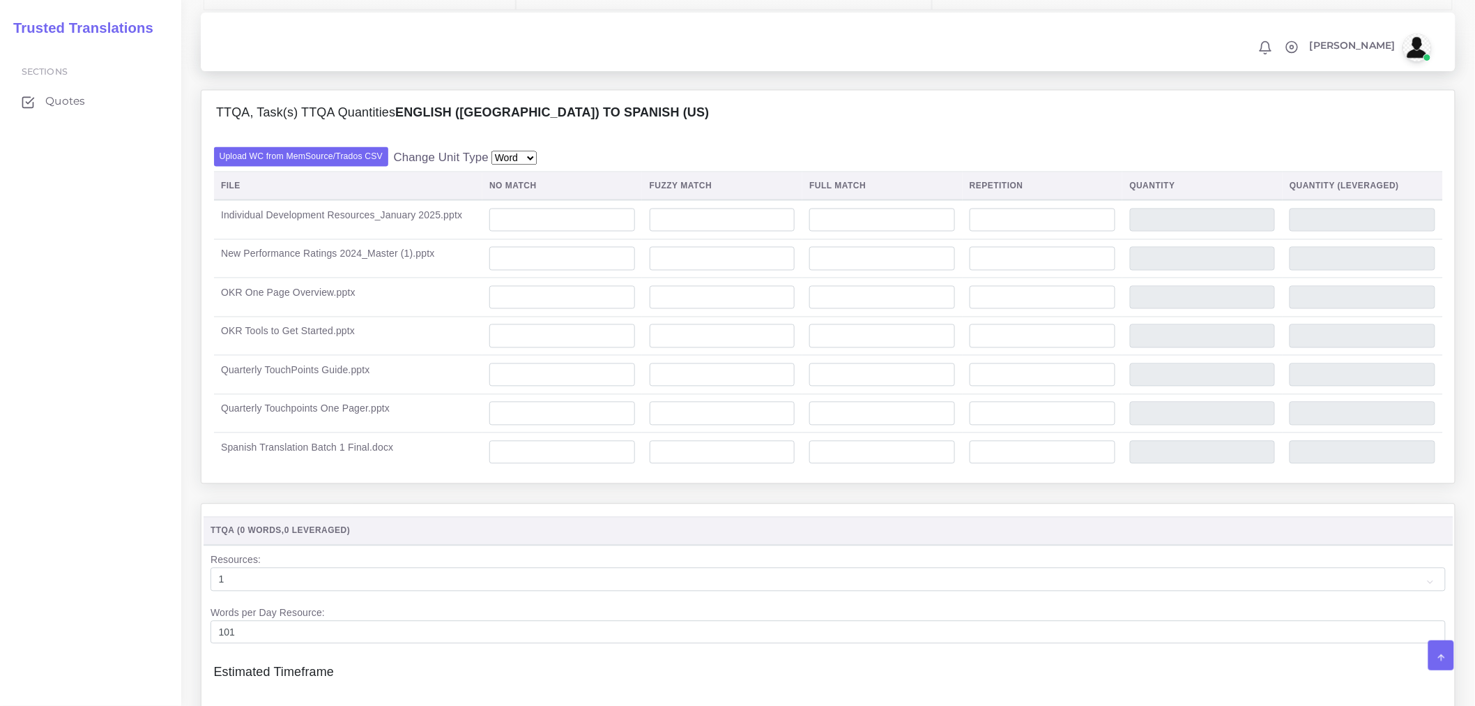
scroll to position [929, 0]
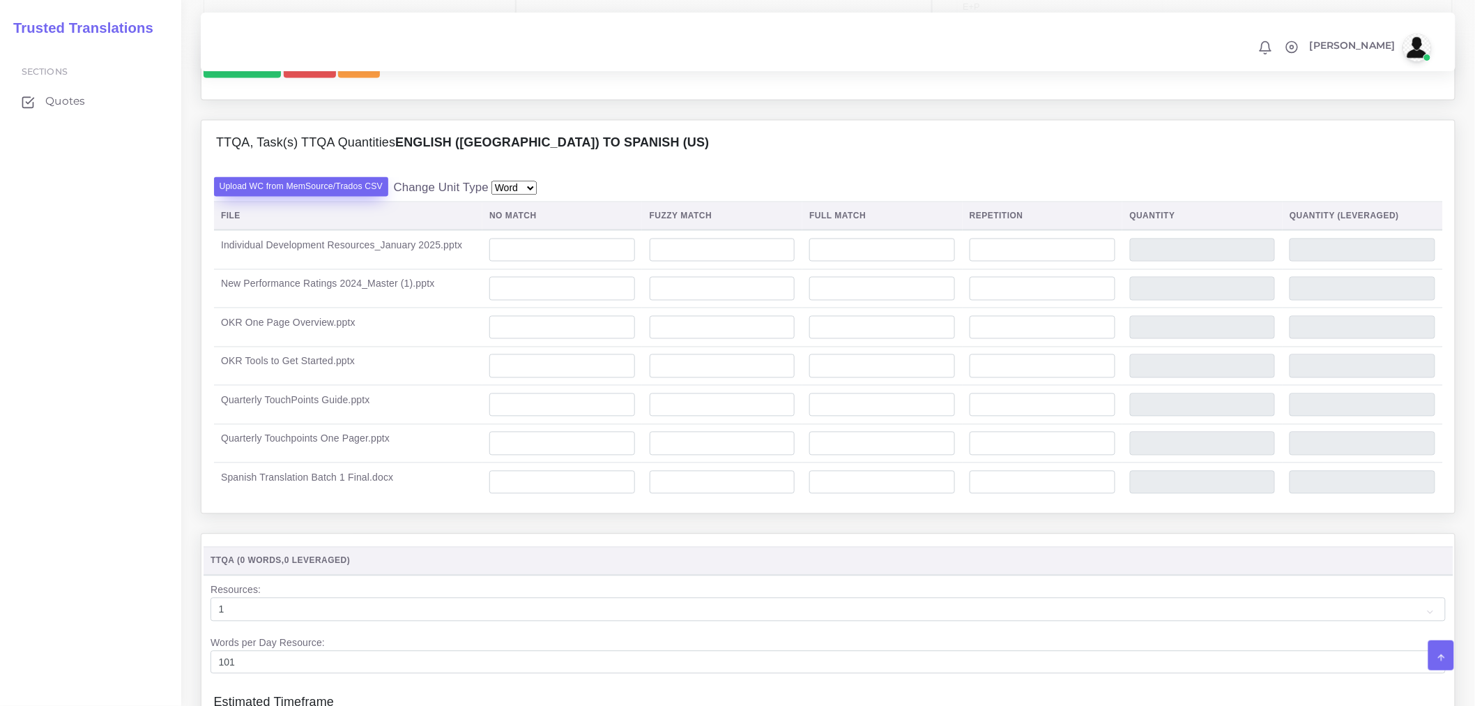
click at [342, 196] on label "Upload WC from MemSource/Trados CSV" at bounding box center [301, 186] width 175 height 19
click at [0, 0] on input "Upload WC from MemSource/Trados CSV" at bounding box center [0, 0] width 0 height 0
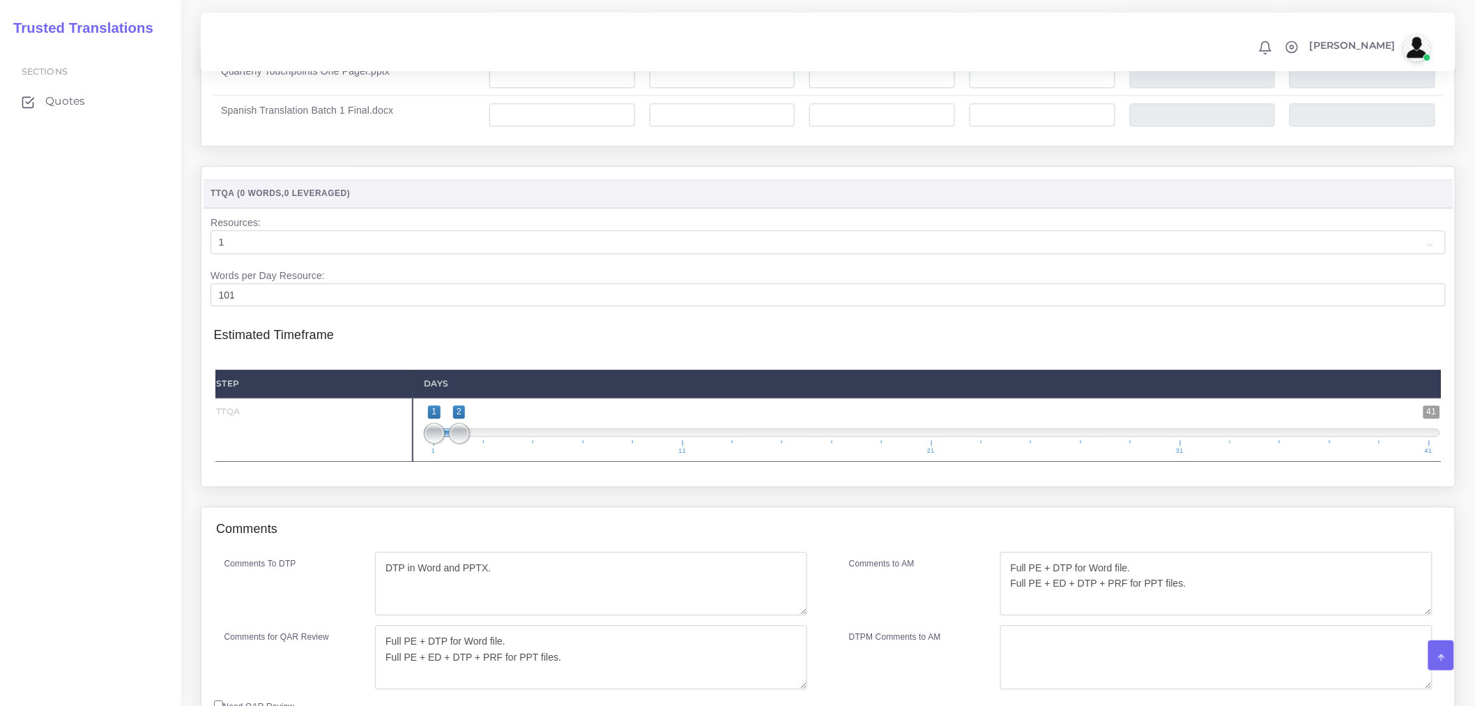
scroll to position [1293, 0]
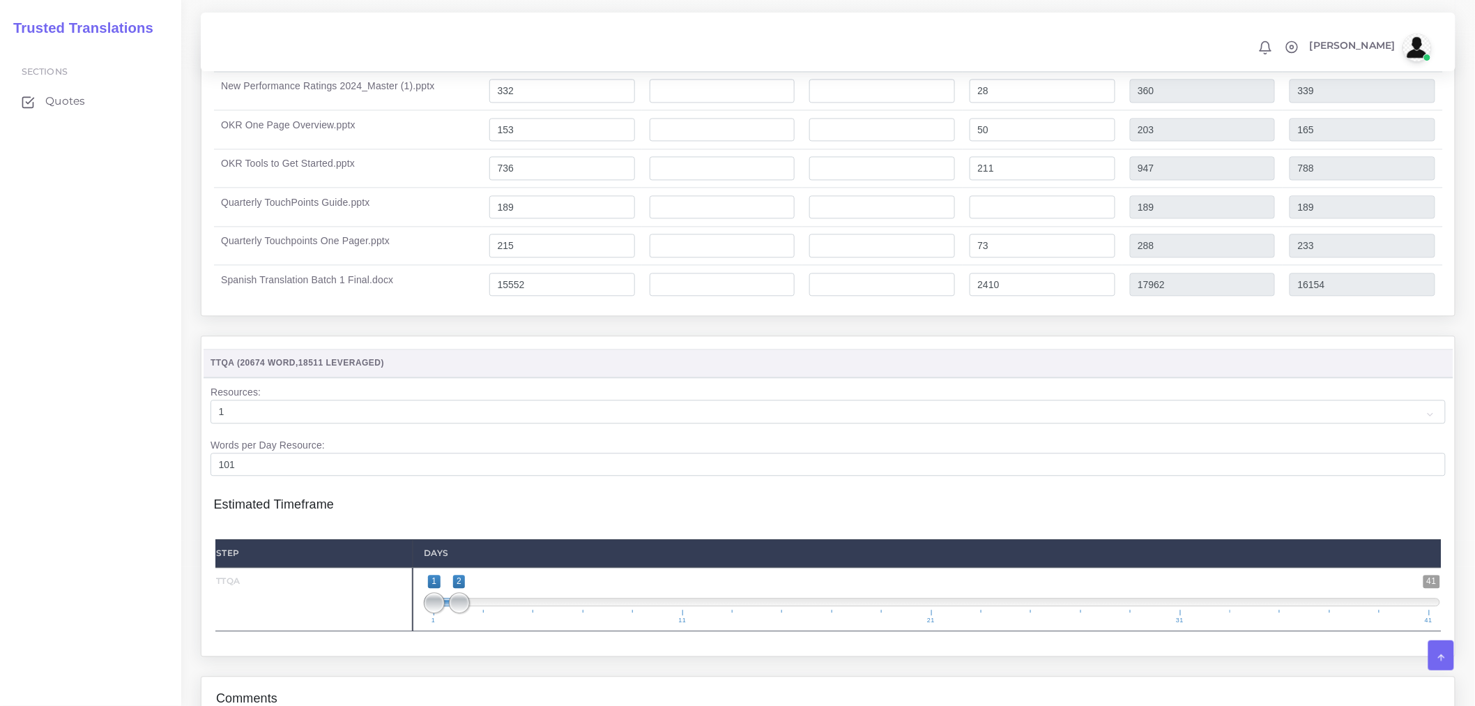
scroll to position [1332, 0]
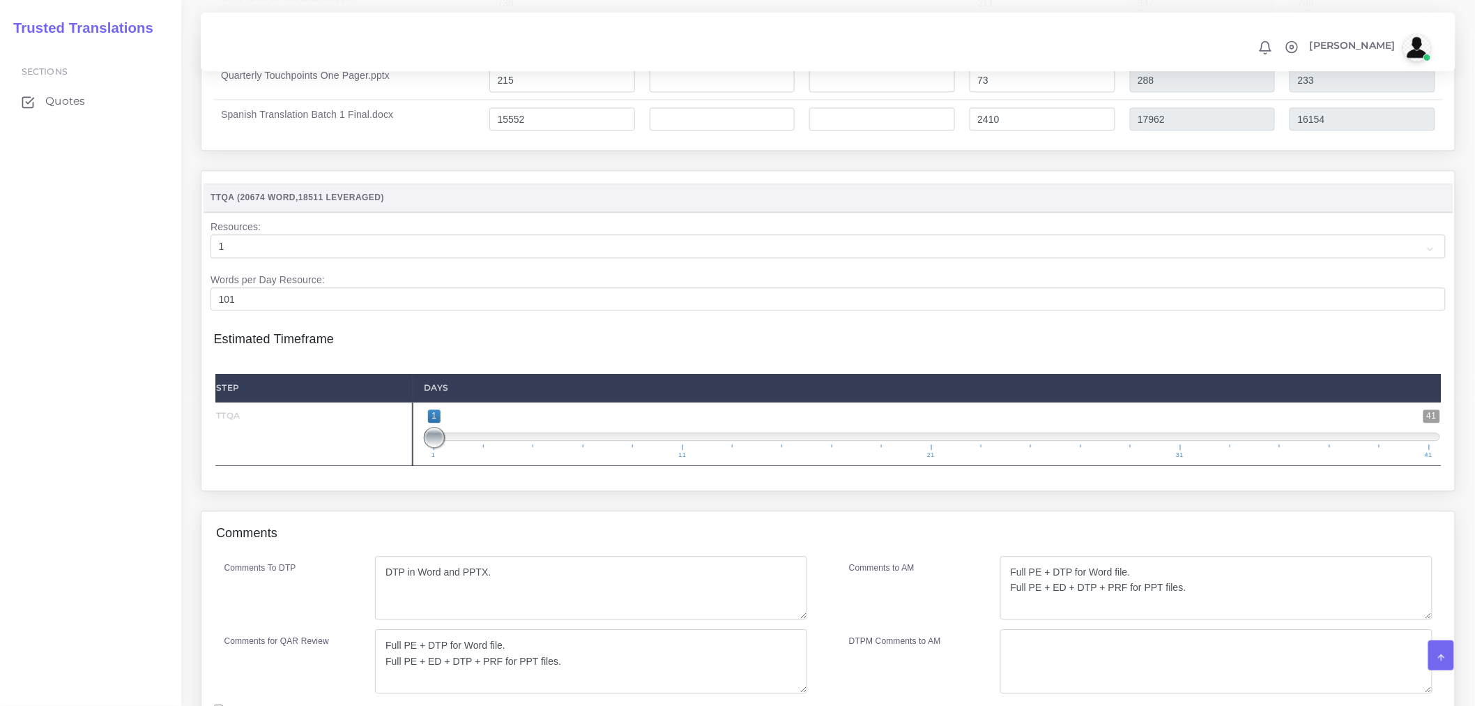
type input "1;2"
drag, startPoint x: 459, startPoint y: 480, endPoint x: 447, endPoint y: 470, distance: 15.4
click at [447, 458] on span "1 41 1 2 1 — 2 1 11 21 31 41" at bounding box center [932, 433] width 1017 height 49
click at [516, 490] on div "TTQA ( 20674 Word , 18511 Leveraged ) Resources:" at bounding box center [829, 330] width 1254 height 319
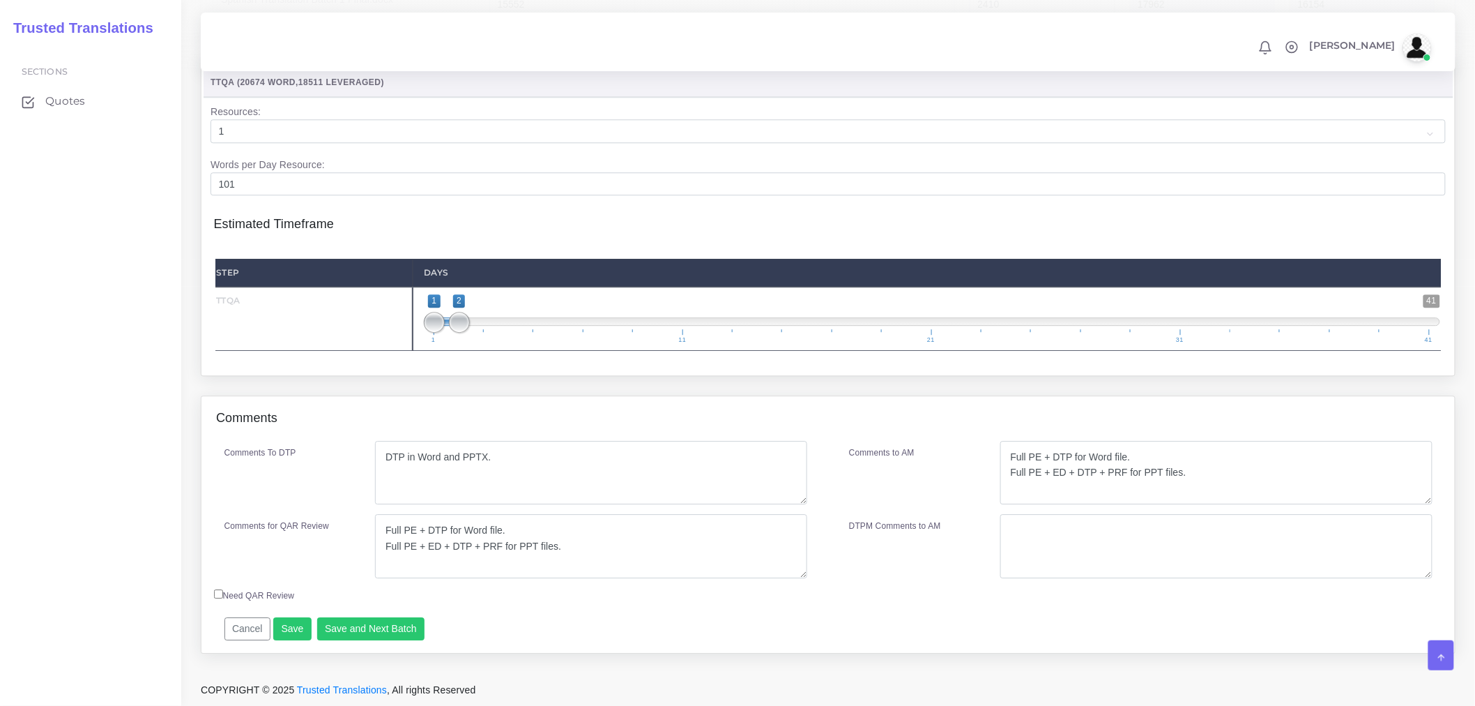
scroll to position [1487, 0]
click at [294, 629] on button "Save" at bounding box center [292, 629] width 38 height 24
click at [374, 625] on button "Save and Next Batch" at bounding box center [371, 629] width 108 height 24
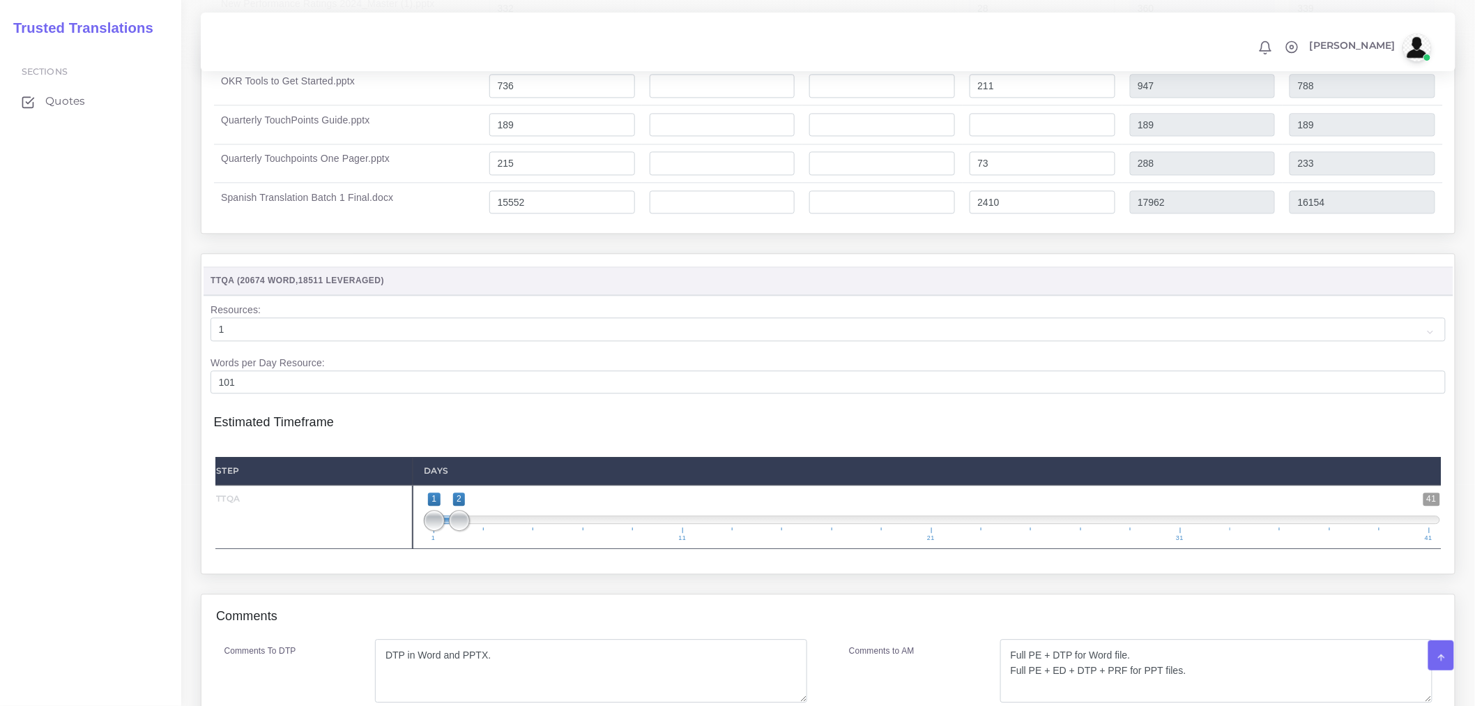
scroll to position [1487, 0]
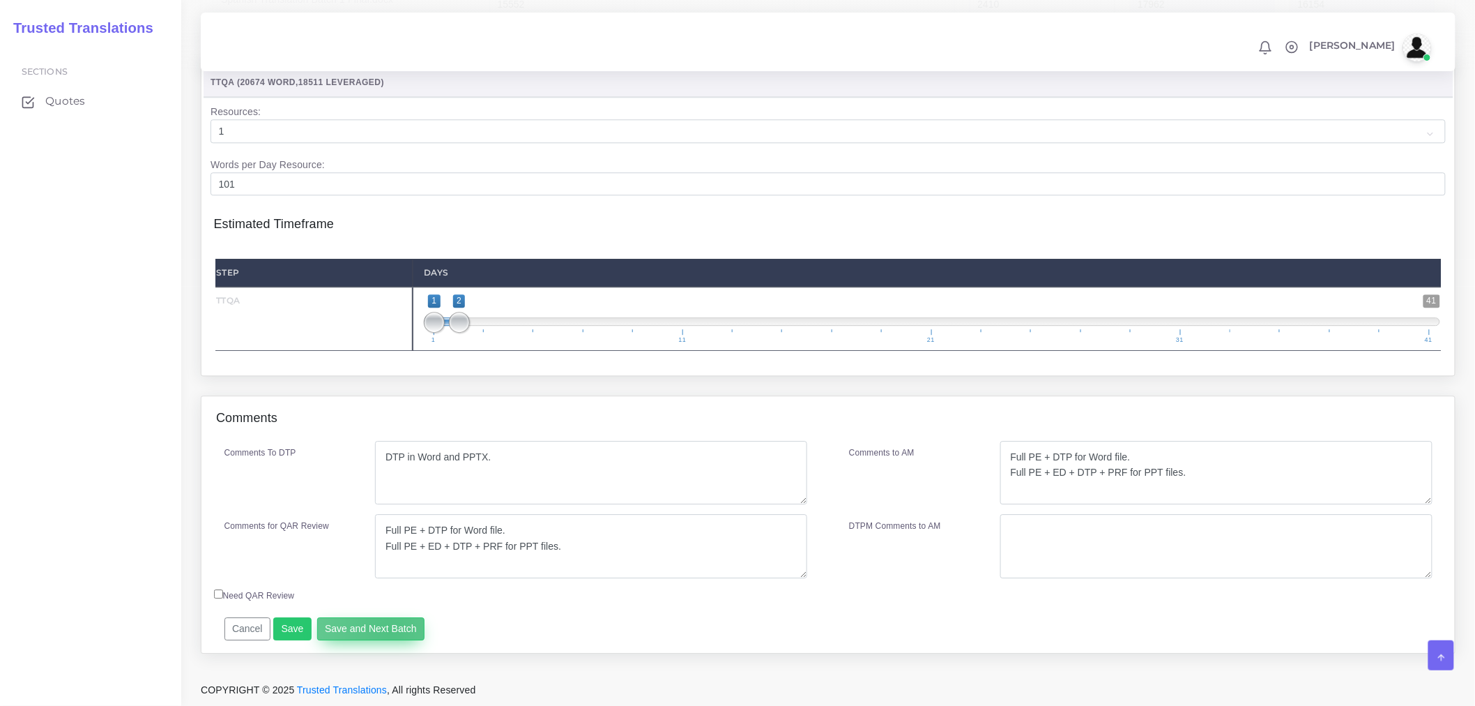
click at [386, 631] on button "Save and Next Batch" at bounding box center [371, 629] width 108 height 24
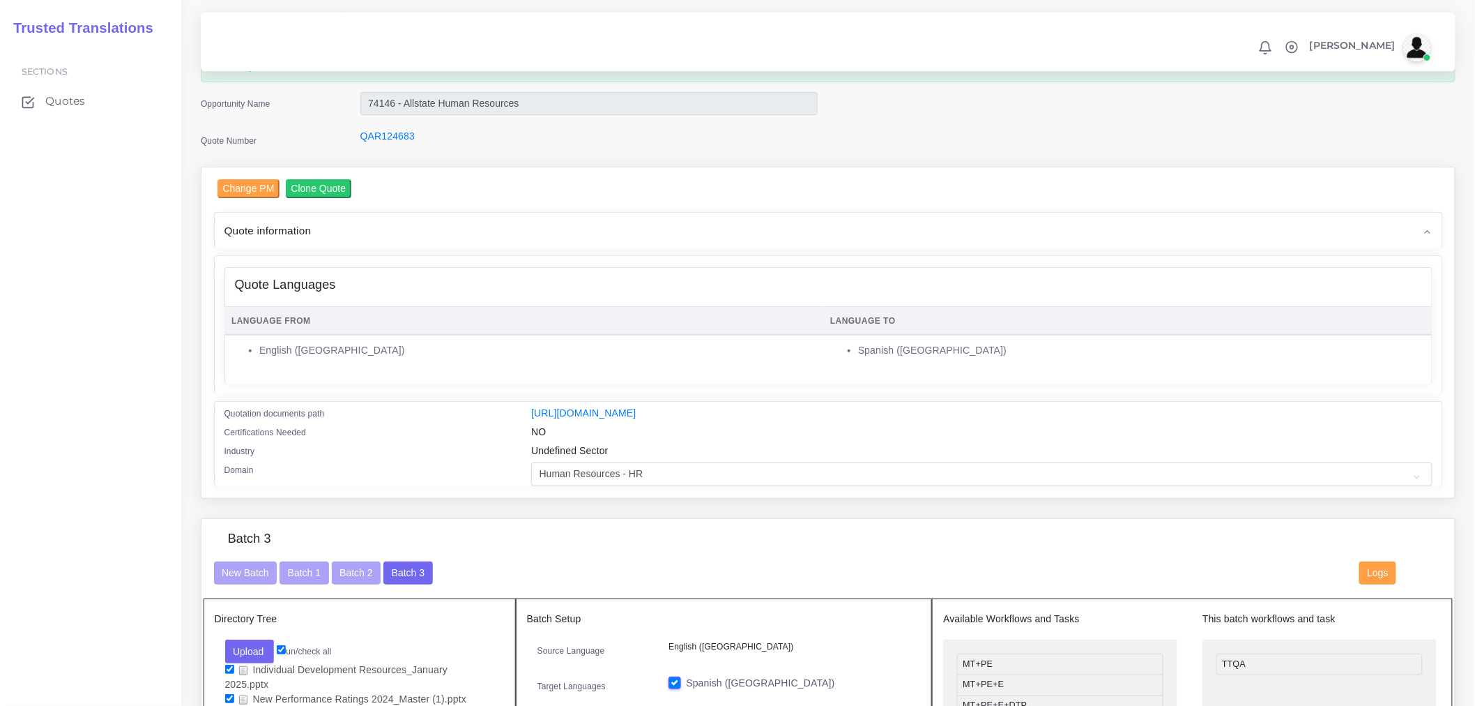
scroll to position [93, 0]
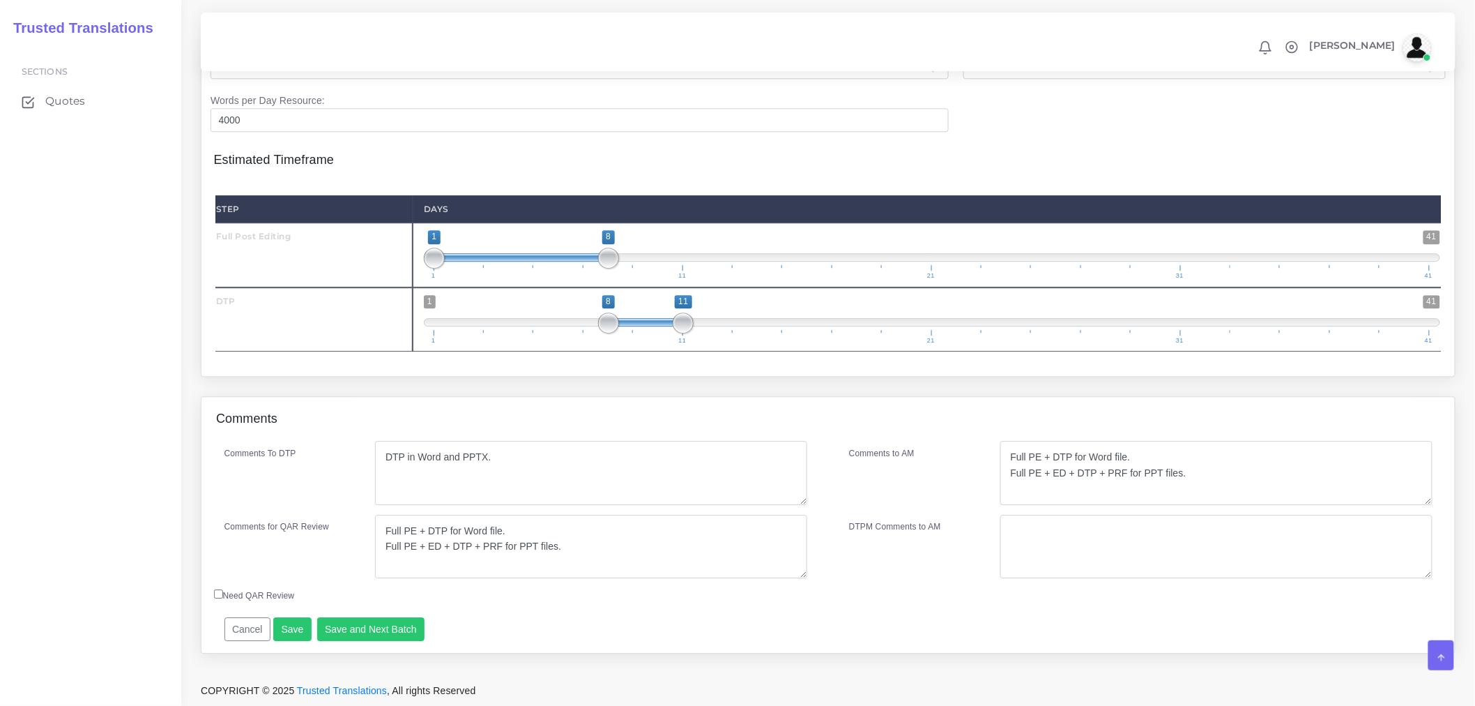
scroll to position [1516, 0]
click at [360, 630] on button "Save and Next Batch" at bounding box center [371, 629] width 108 height 24
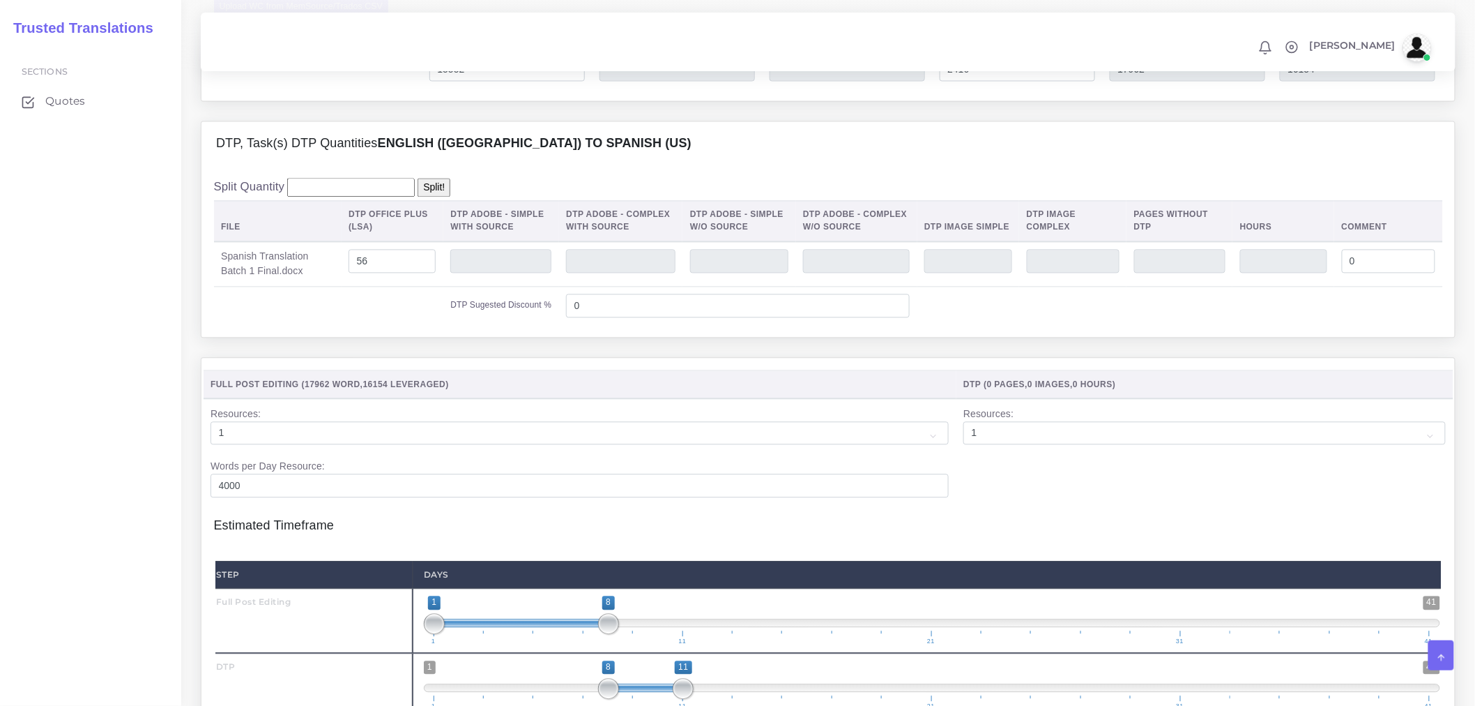
scroll to position [973, 0]
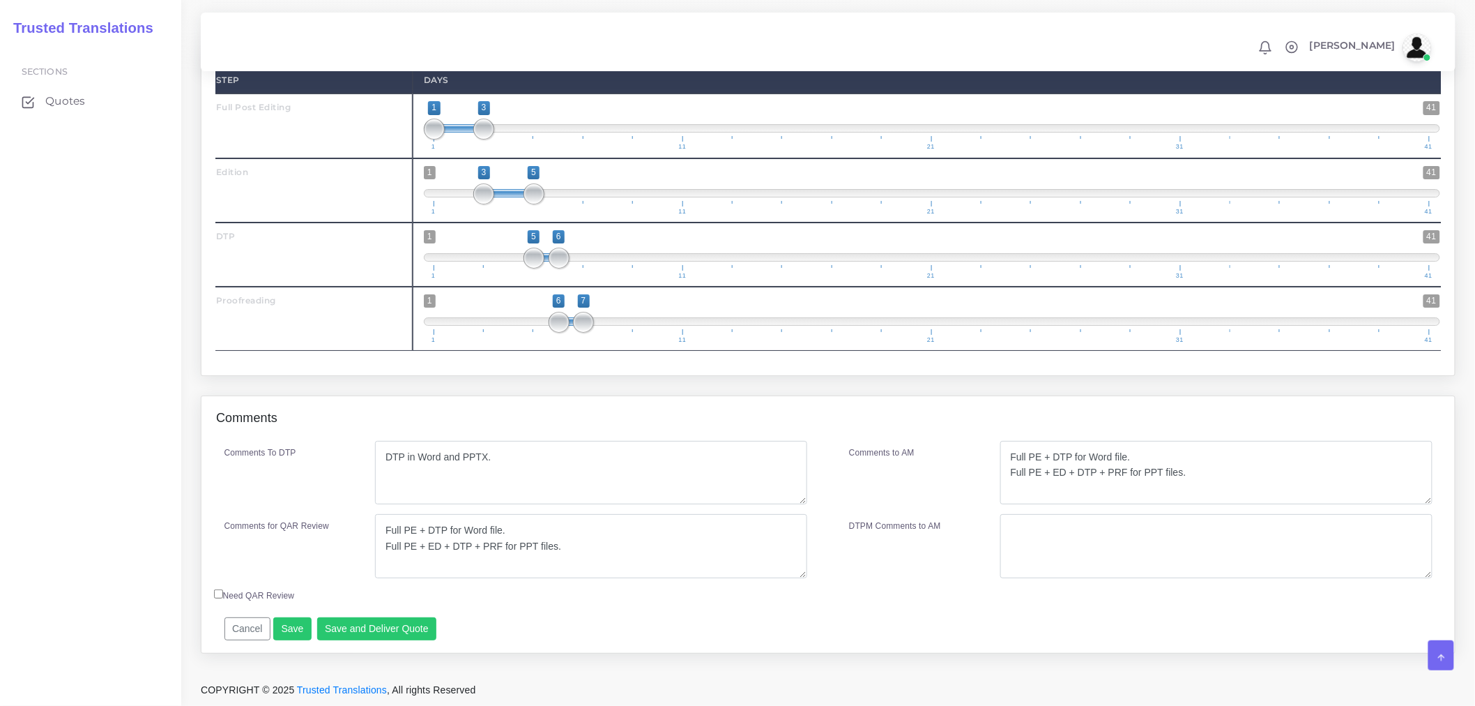
scroll to position [2044, 0]
click at [383, 635] on button "Save and Deliver Quote" at bounding box center [377, 629] width 120 height 24
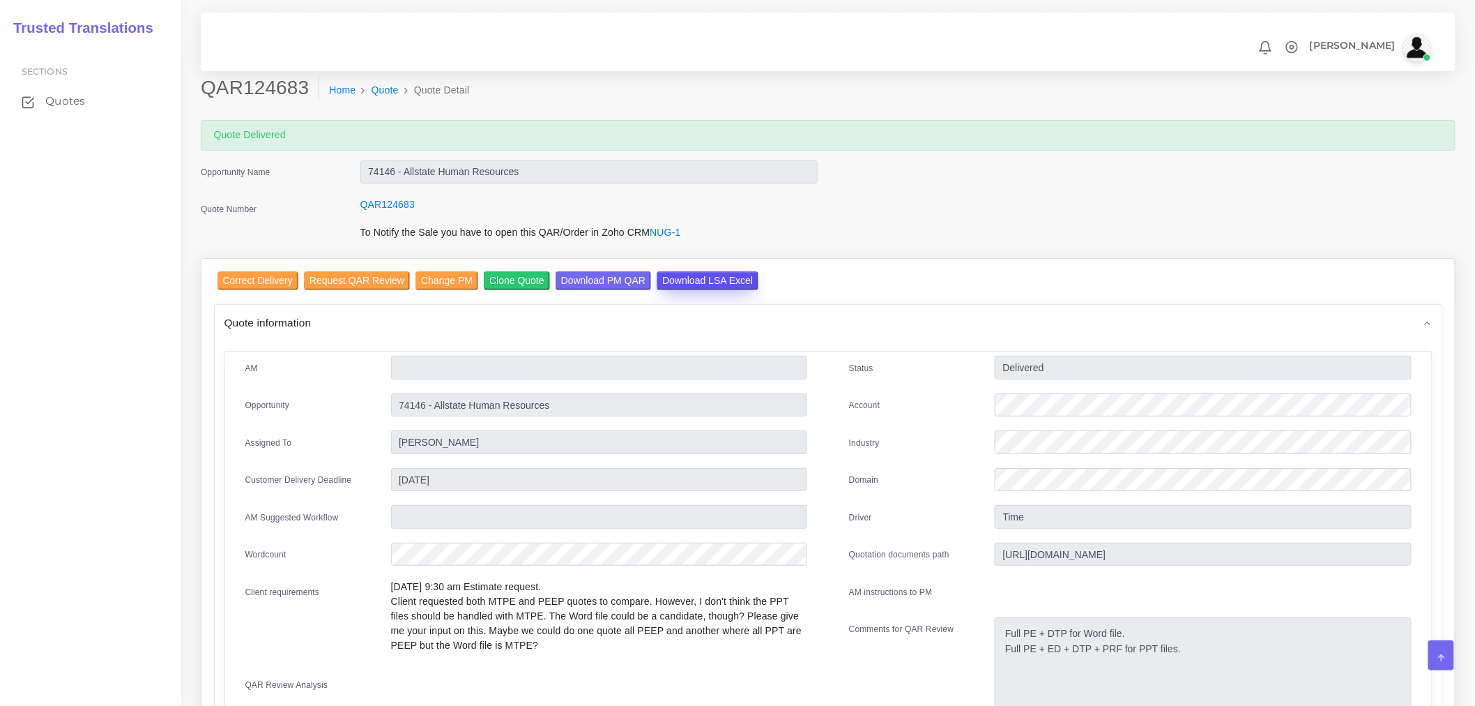
click at [689, 279] on input "Download LSA Excel" at bounding box center [708, 280] width 102 height 19
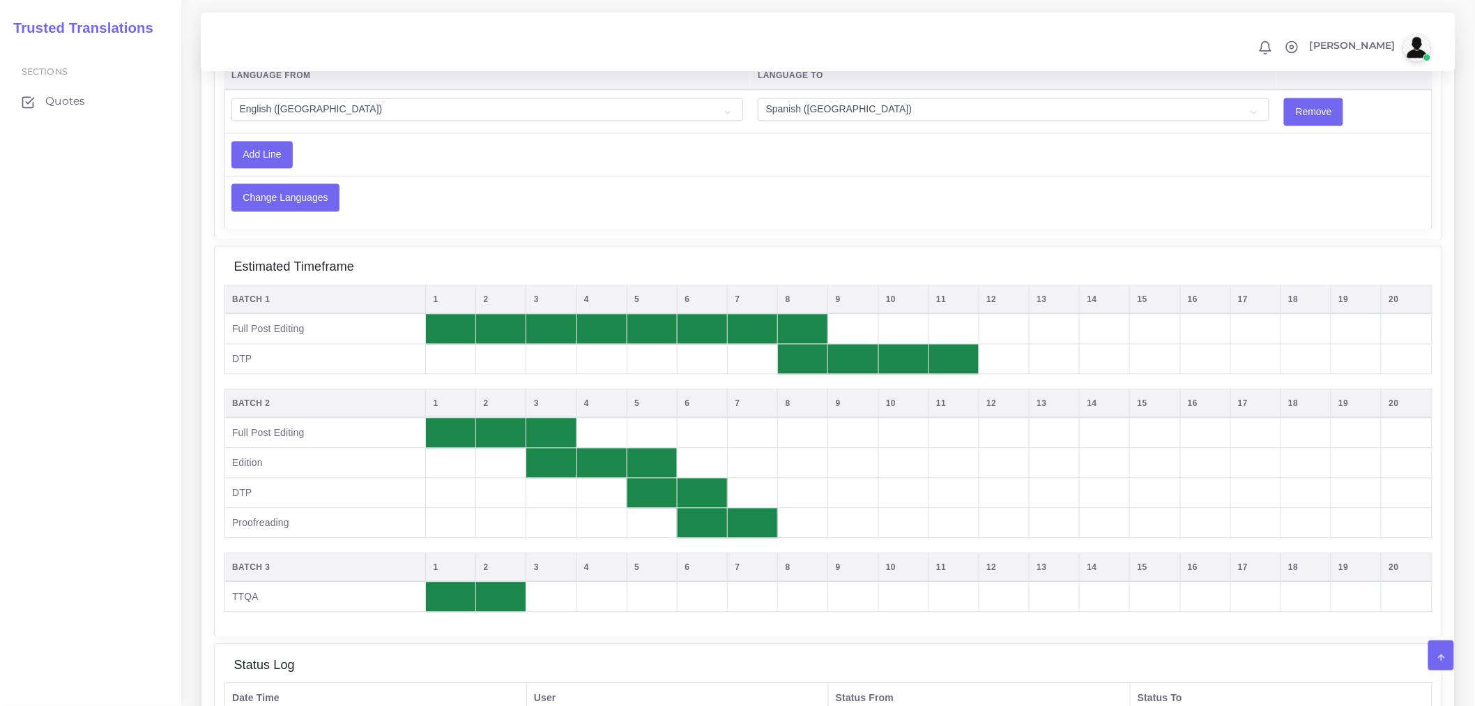
scroll to position [1116, 0]
click at [646, 321] on td at bounding box center [652, 329] width 50 height 31
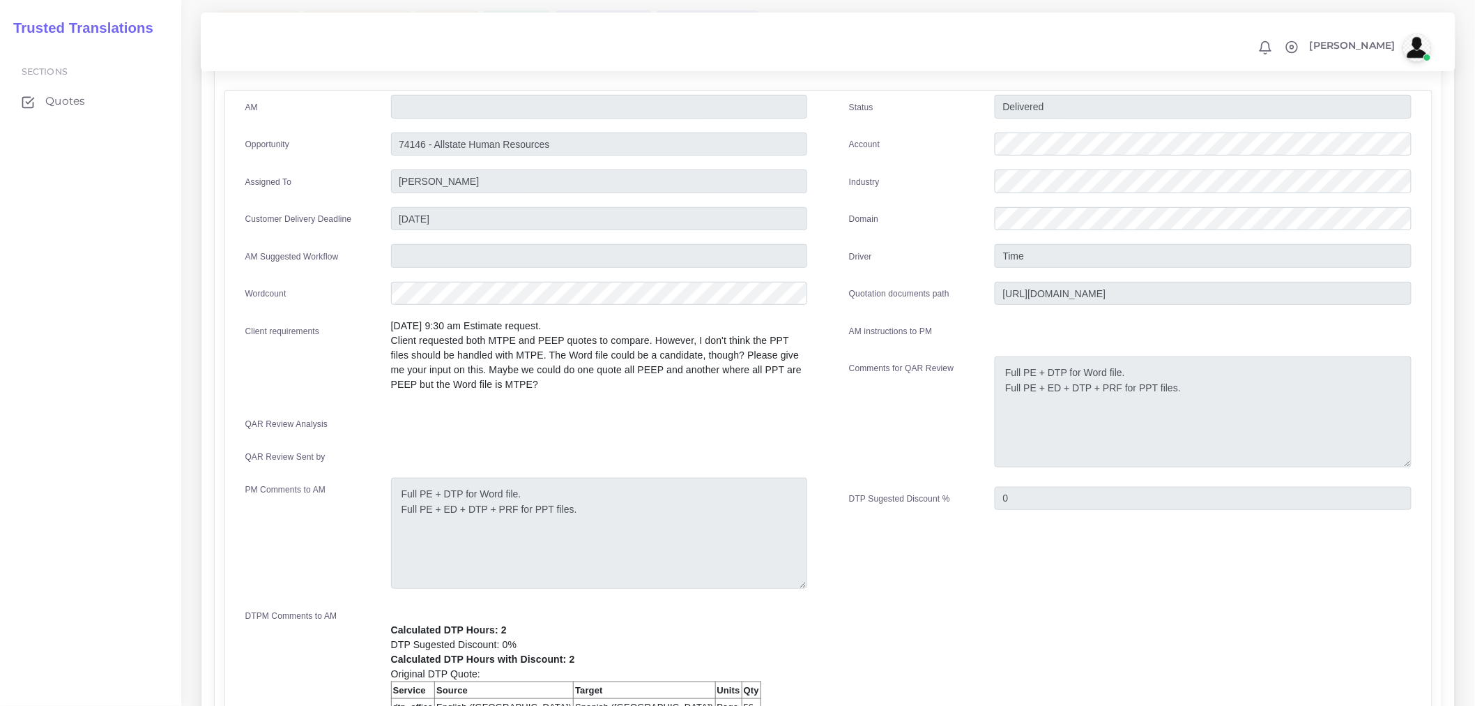
scroll to position [310, 0]
